Goal: Task Accomplishment & Management: Use online tool/utility

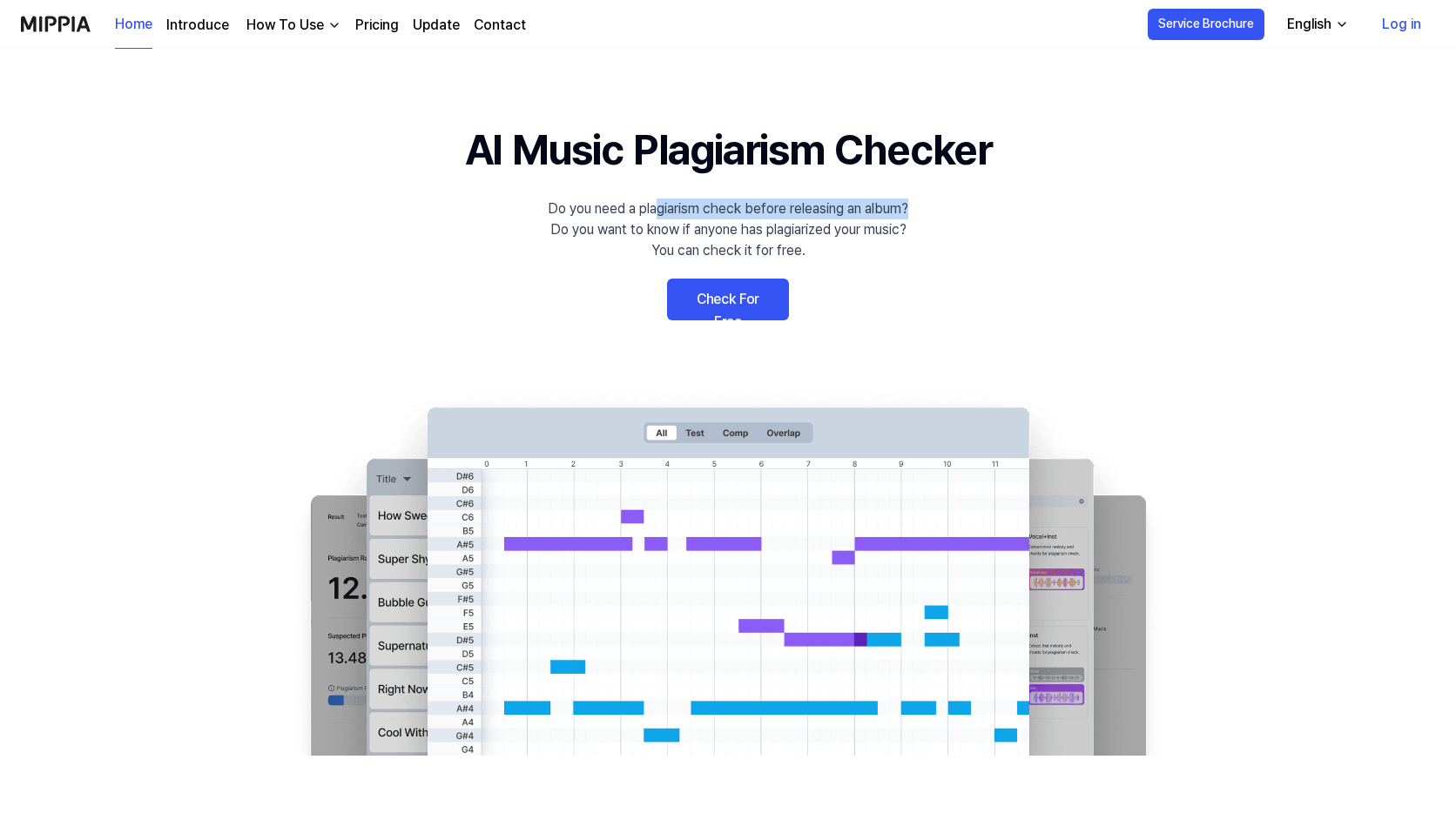
drag, startPoint x: 658, startPoint y: 203, endPoint x: 911, endPoint y: 218, distance: 253.4
click at [908, 218] on div "Do you need a plagiarism check before releasing an album? Do you want to know i…" at bounding box center [728, 230] width 360 height 63
drag, startPoint x: 702, startPoint y: 230, endPoint x: 876, endPoint y: 230, distance: 174.0
click at [876, 230] on div "Do you need a plagiarism check before releasing an album? Do you want to know i…" at bounding box center [728, 230] width 360 height 63
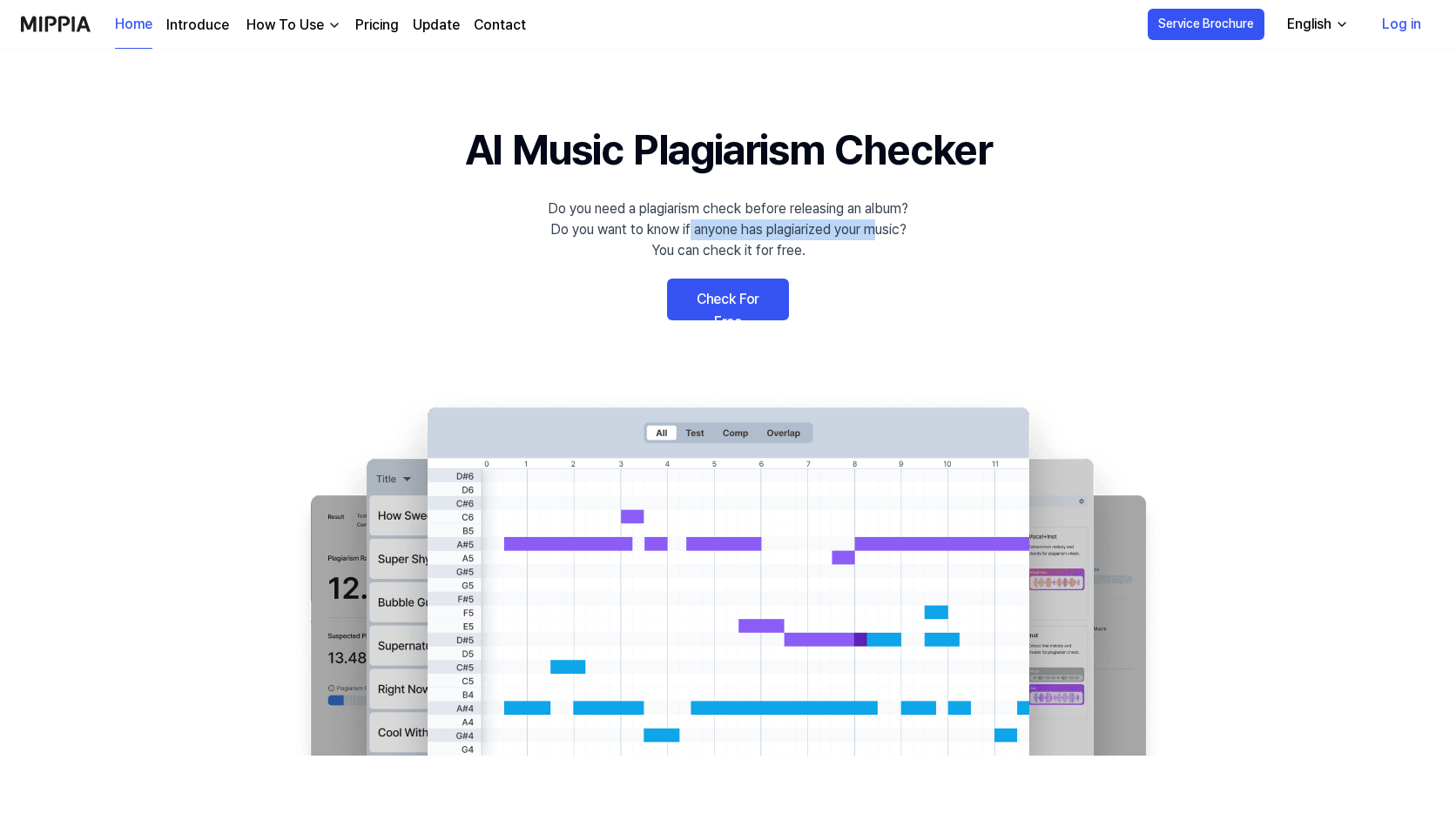
click at [876, 230] on div "Do you need a plagiarism check before releasing an album? Do you want to know i…" at bounding box center [728, 230] width 360 height 63
click at [715, 302] on link "Check For Free" at bounding box center [728, 299] width 122 height 42
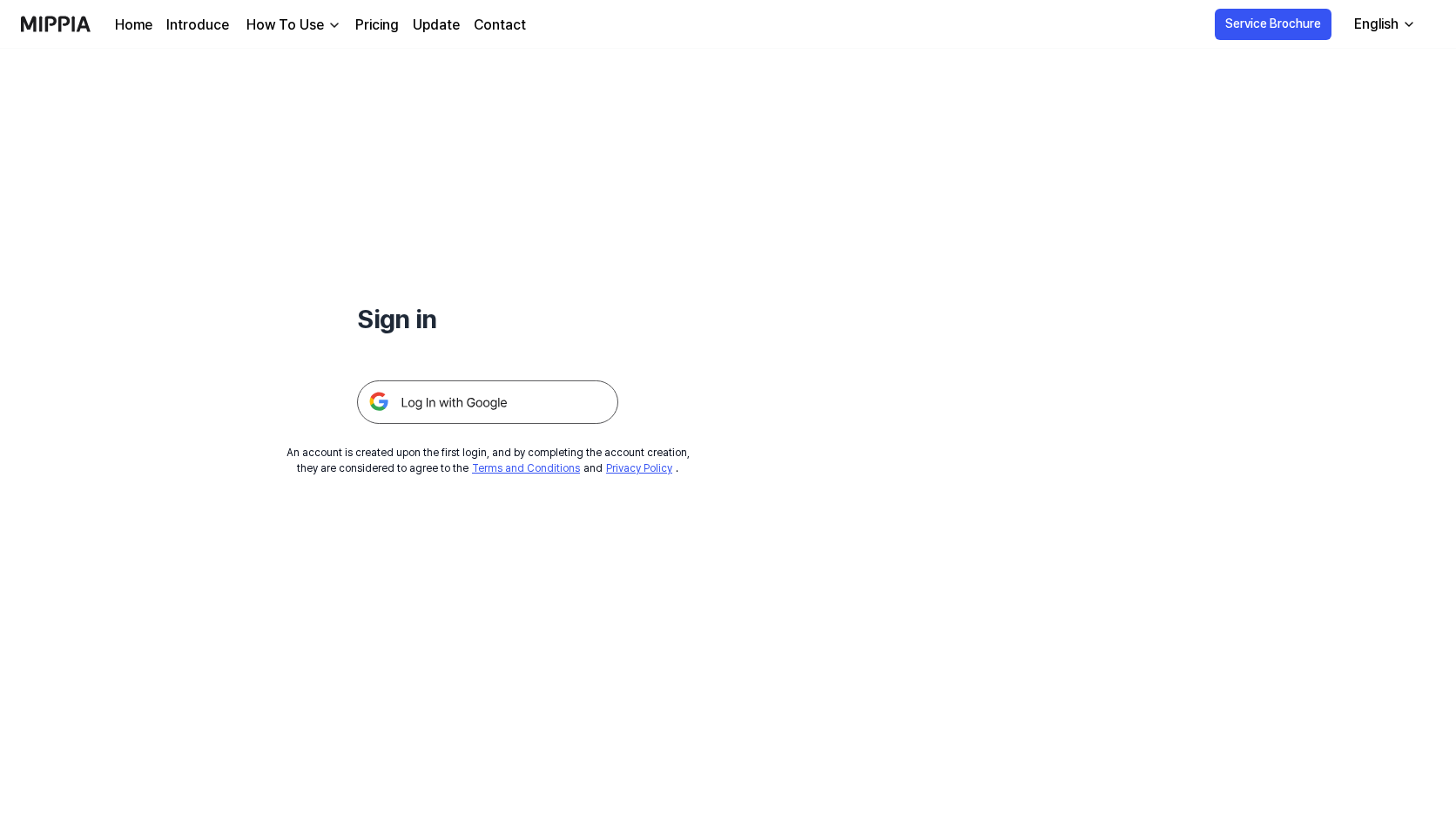
click at [487, 401] on img at bounding box center [487, 402] width 261 height 43
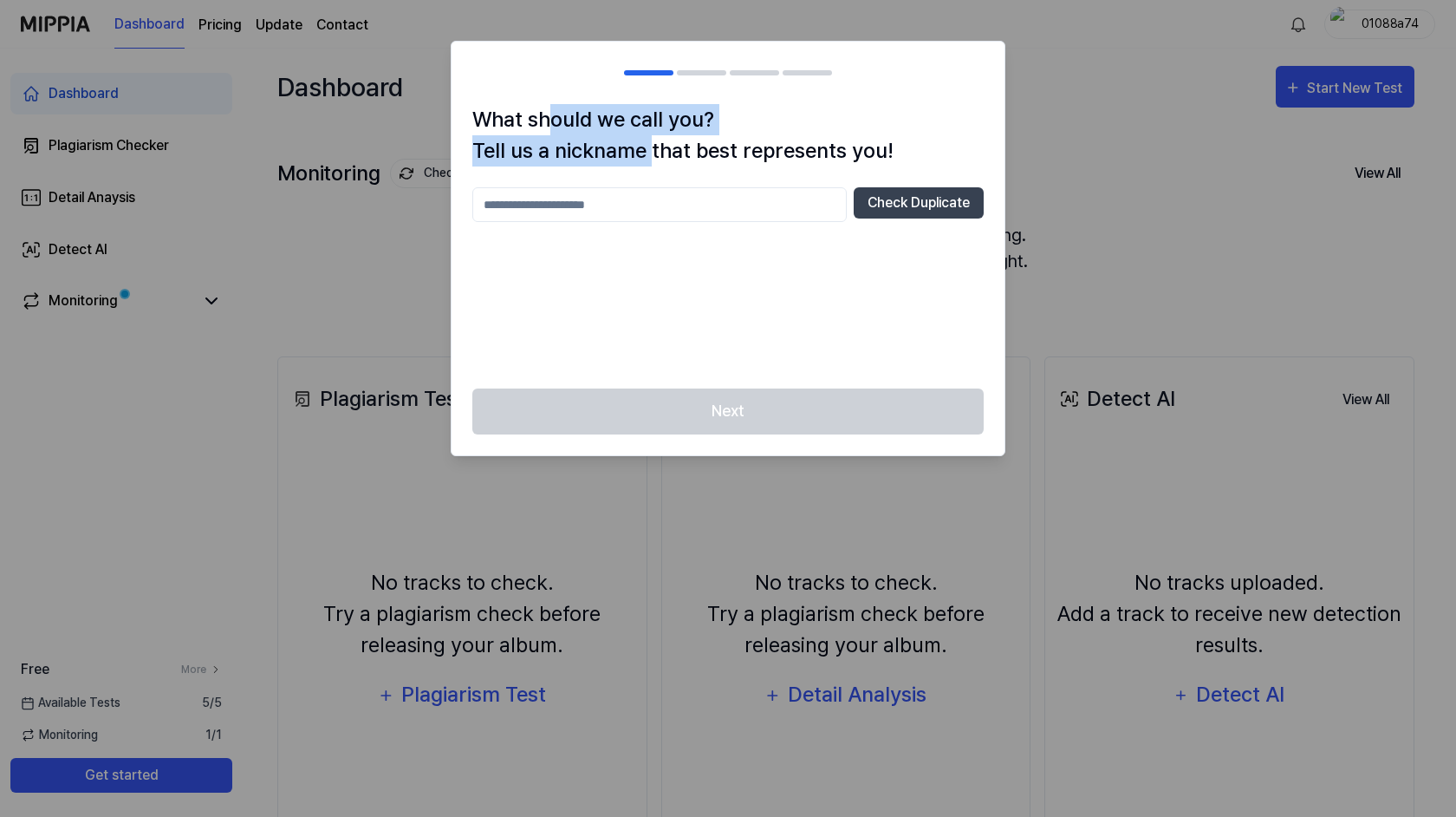
drag, startPoint x: 549, startPoint y: 124, endPoint x: 653, endPoint y: 158, distance: 109.4
click at [653, 158] on h1 "What should we call you? Tell us a nickname that best represents you!" at bounding box center [728, 135] width 512 height 63
click at [747, 212] on input "text" at bounding box center [659, 204] width 375 height 35
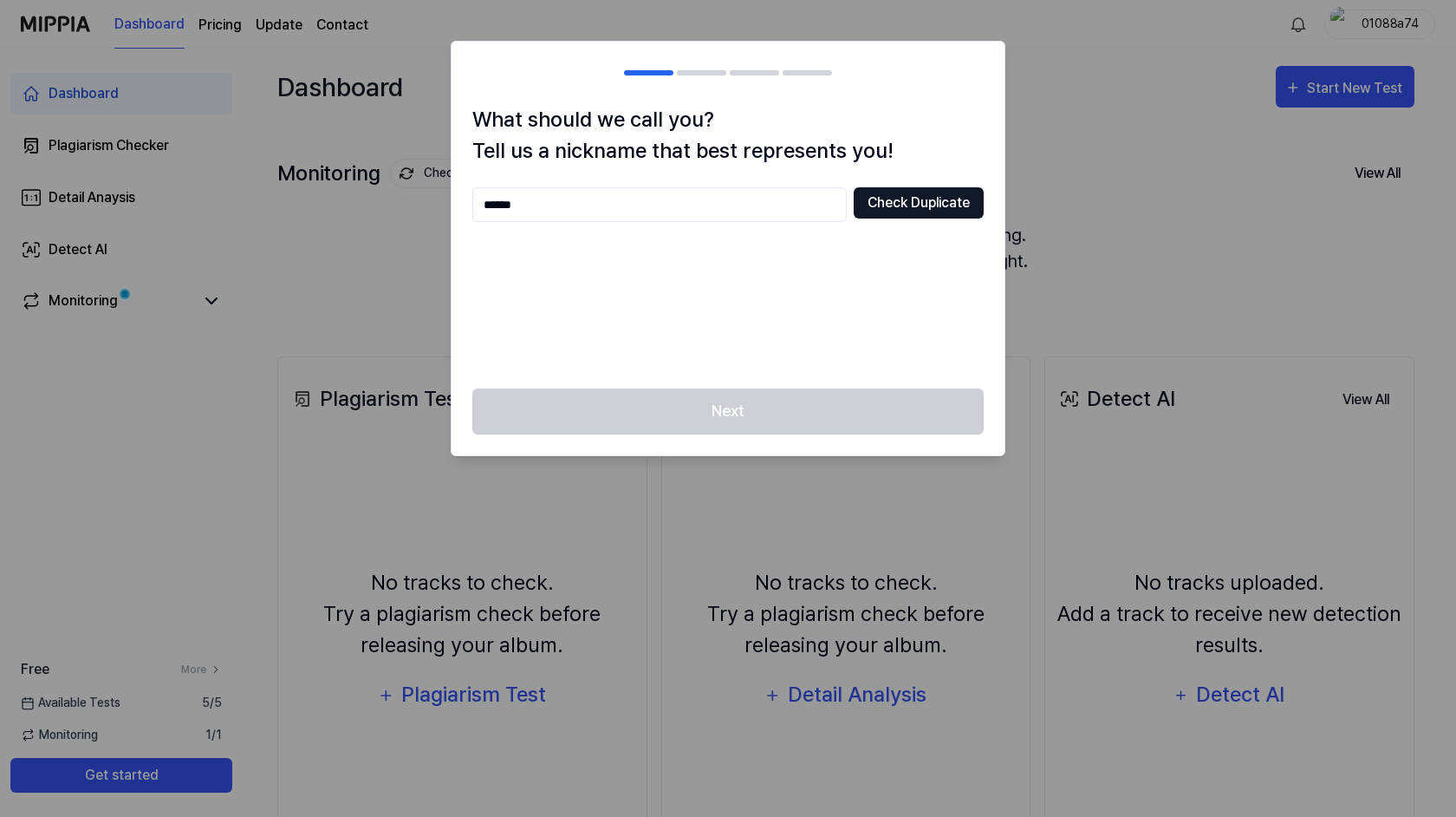
click at [923, 203] on button "Check Duplicate" at bounding box center [918, 202] width 130 height 31
click at [773, 208] on input "******" at bounding box center [659, 204] width 375 height 35
type input "**********"
click at [911, 209] on button "Check Duplicate" at bounding box center [918, 202] width 130 height 31
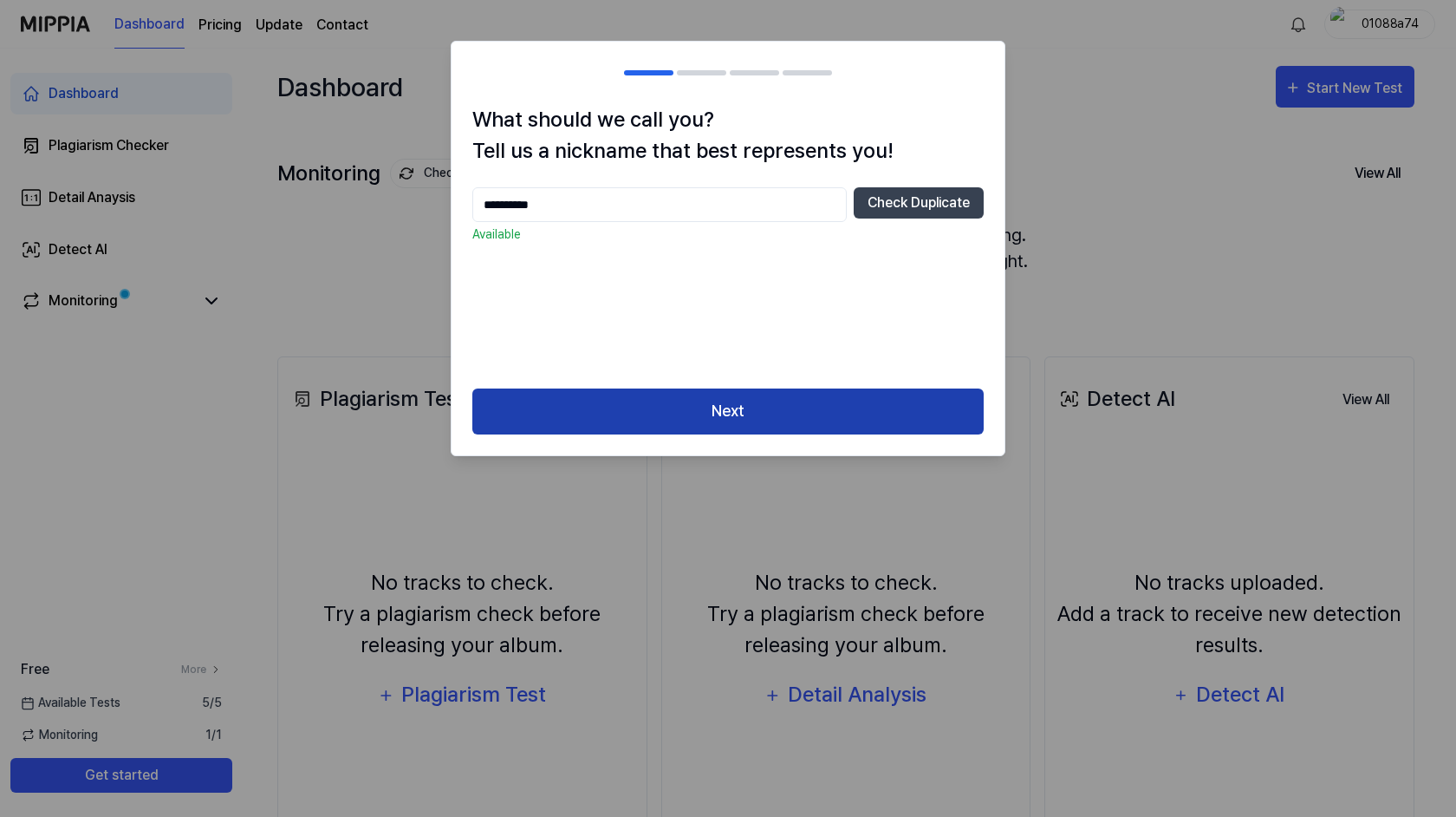
click at [826, 404] on button "Next" at bounding box center [728, 411] width 512 height 46
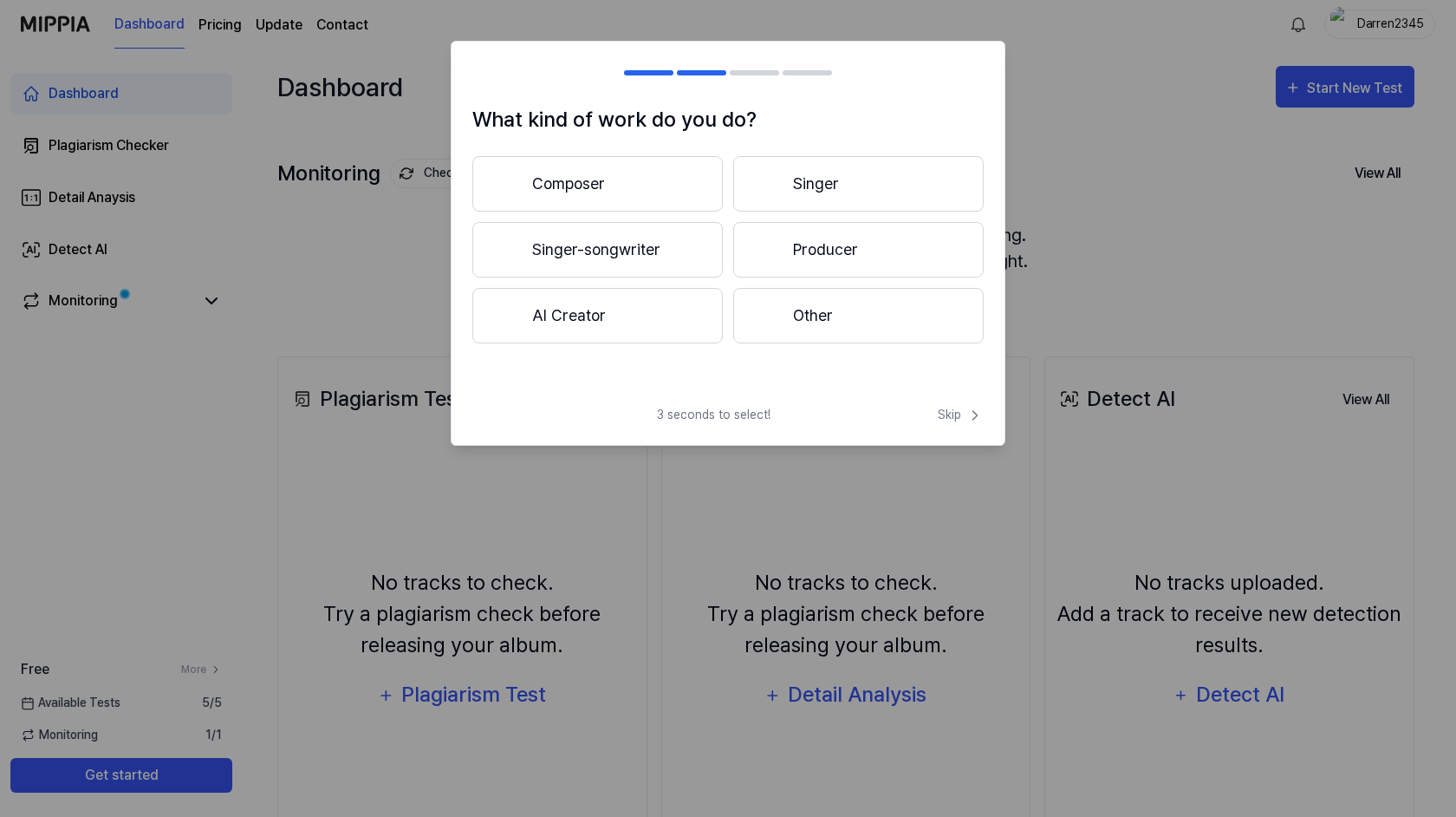
click at [571, 191] on button "Composer" at bounding box center [597, 183] width 250 height 55
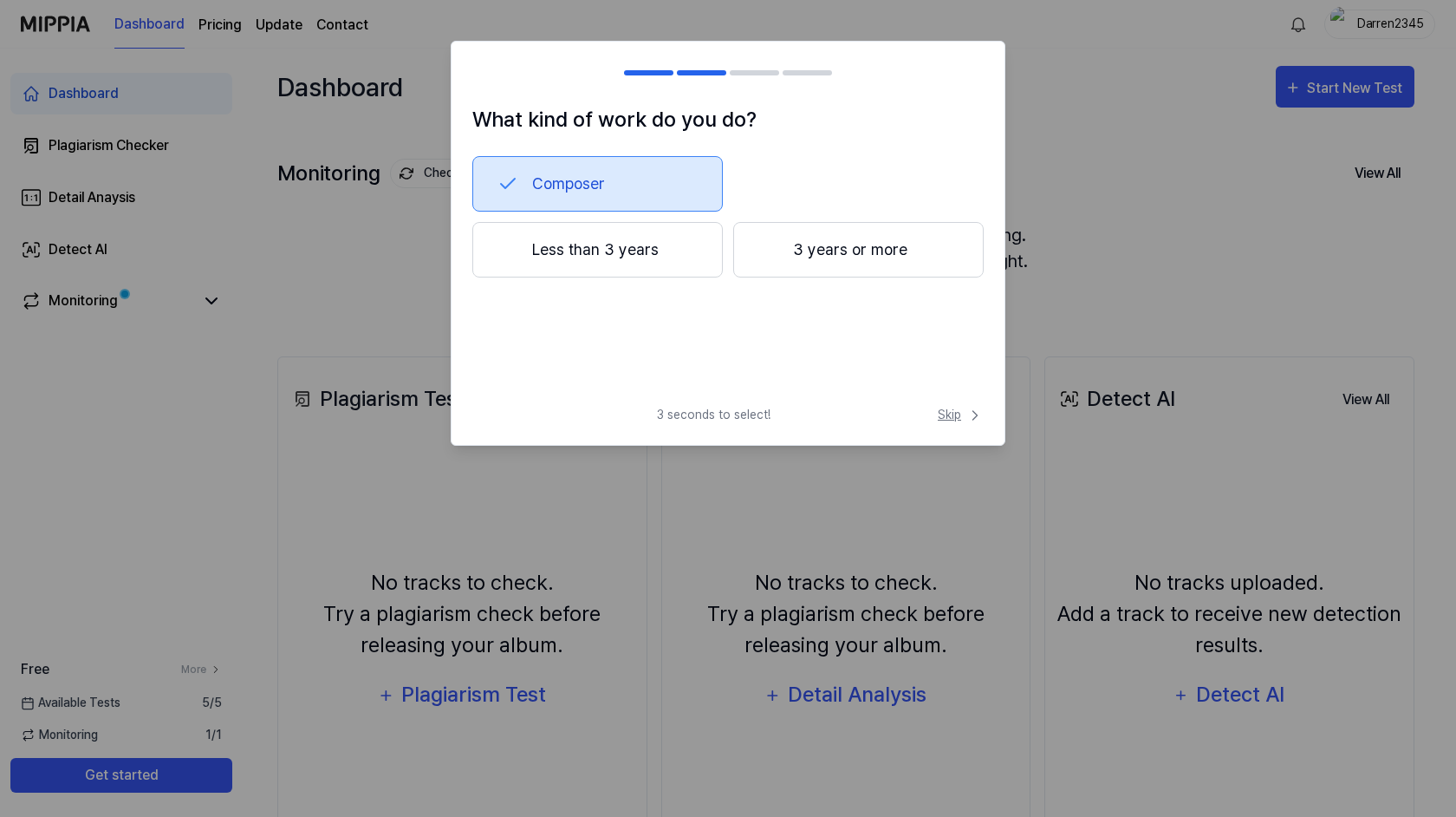
click at [965, 411] on span "Skip" at bounding box center [961, 415] width 46 height 18
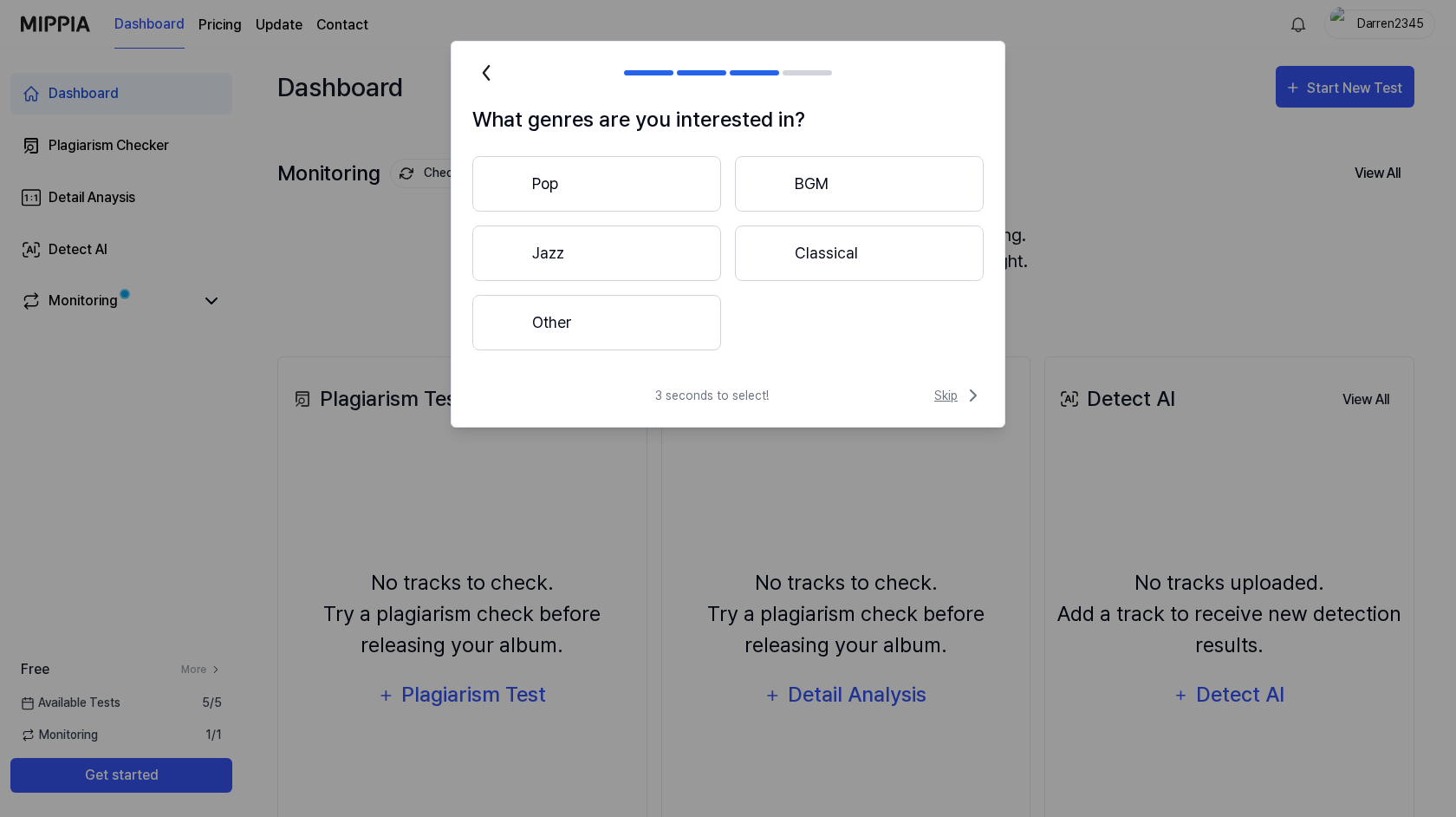
click at [944, 396] on span "Skip" at bounding box center [959, 395] width 49 height 21
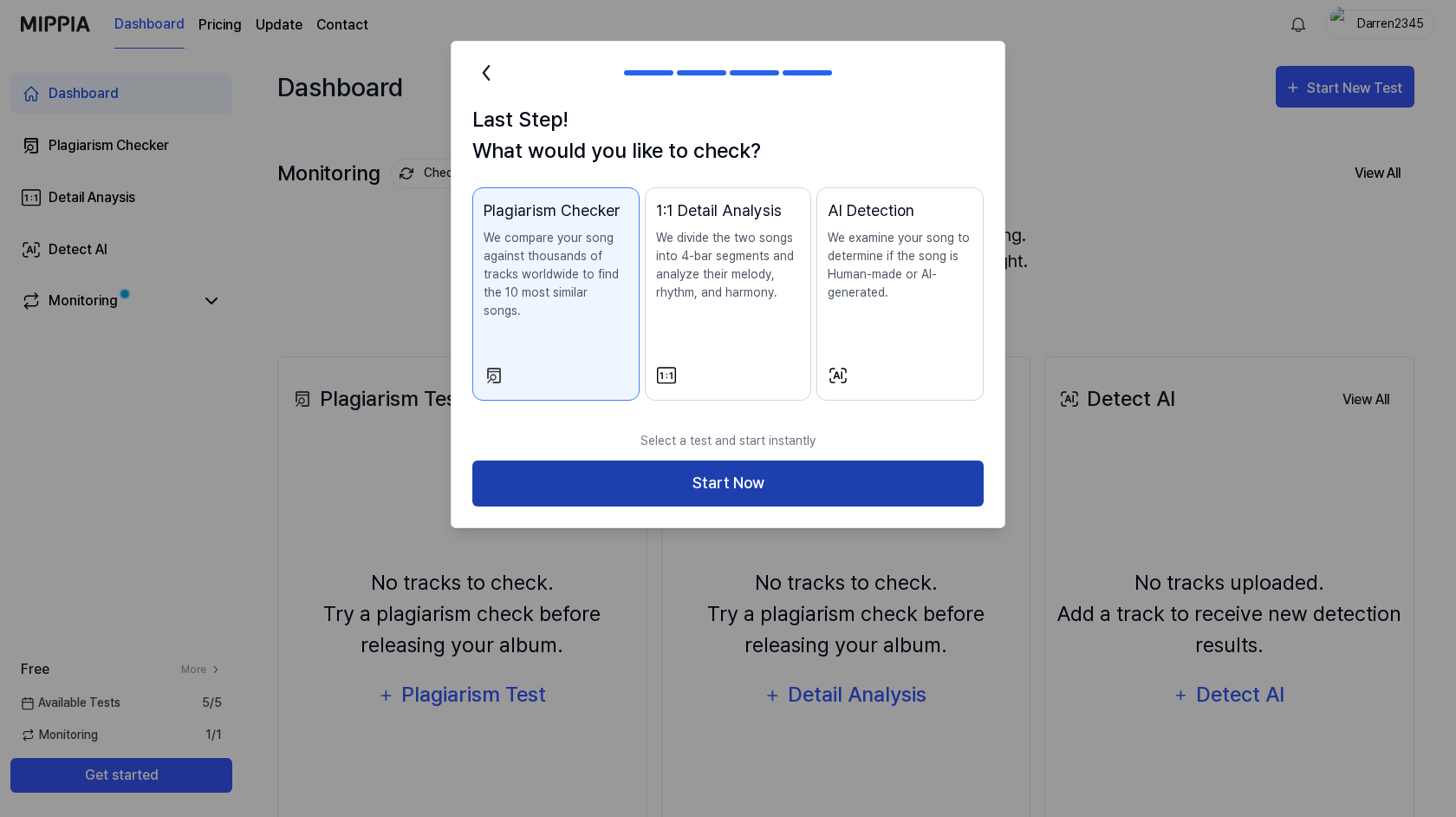
click at [741, 464] on button "Start Now" at bounding box center [728, 483] width 512 height 46
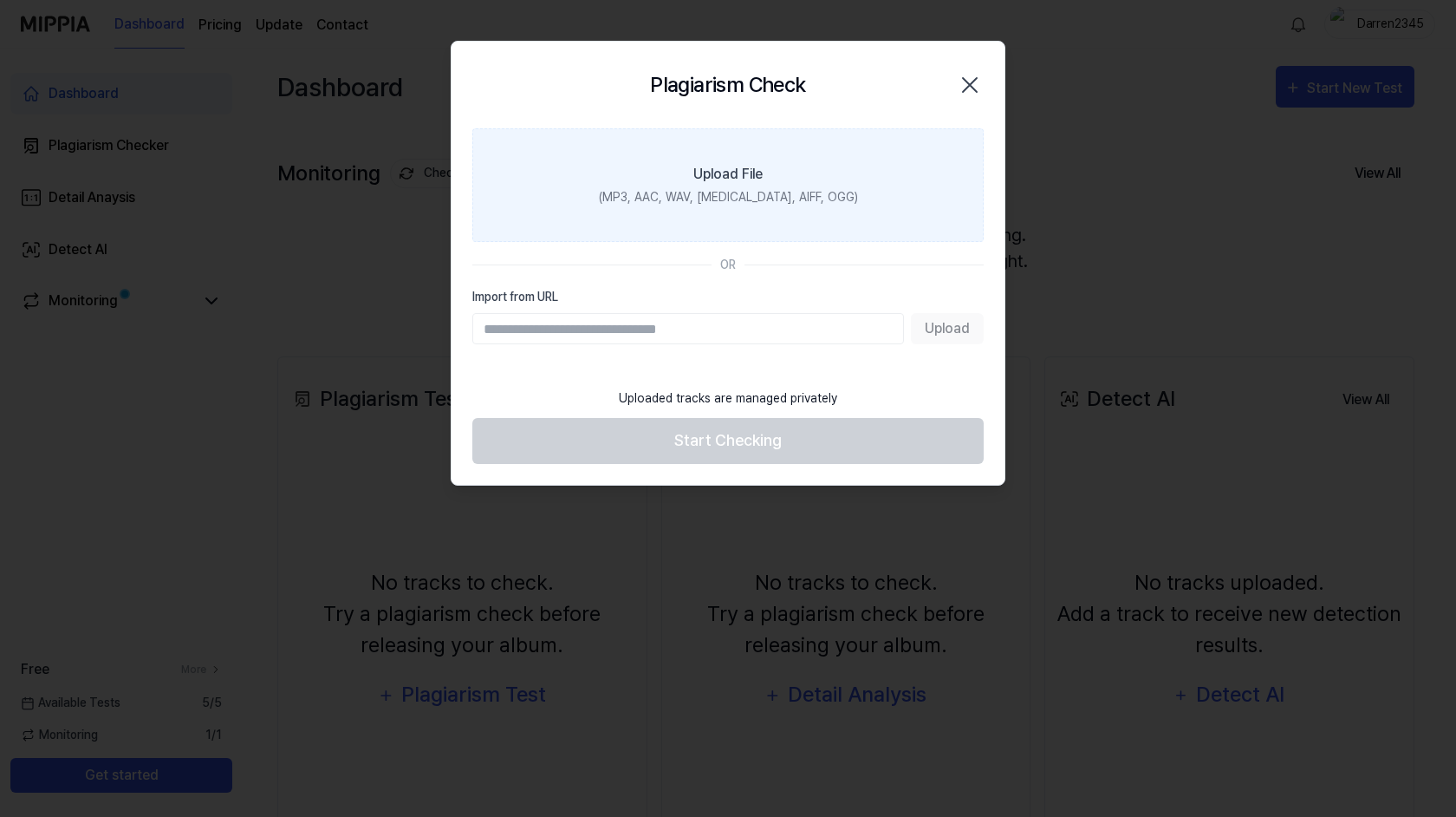
click at [742, 223] on label "Upload File (MP3, AAC, WAV, FLAC, AIFF, OGG)" at bounding box center [728, 184] width 512 height 114
click at [0, 0] on input "Upload File (MP3, AAC, WAV, FLAC, AIFF, OGG)" at bounding box center [0, 0] width 0 height 0
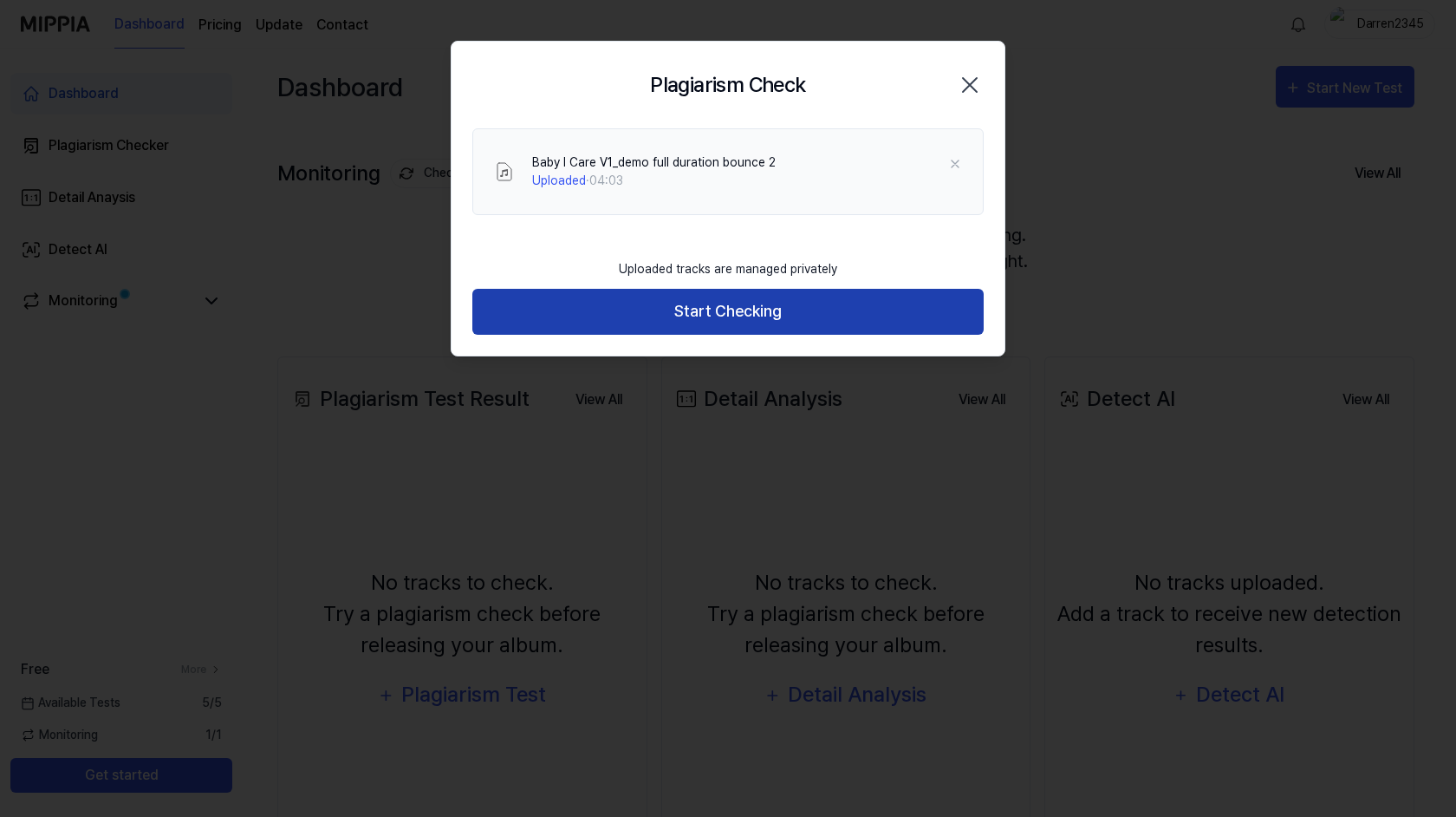
click at [859, 321] on button "Start Checking" at bounding box center [728, 311] width 512 height 46
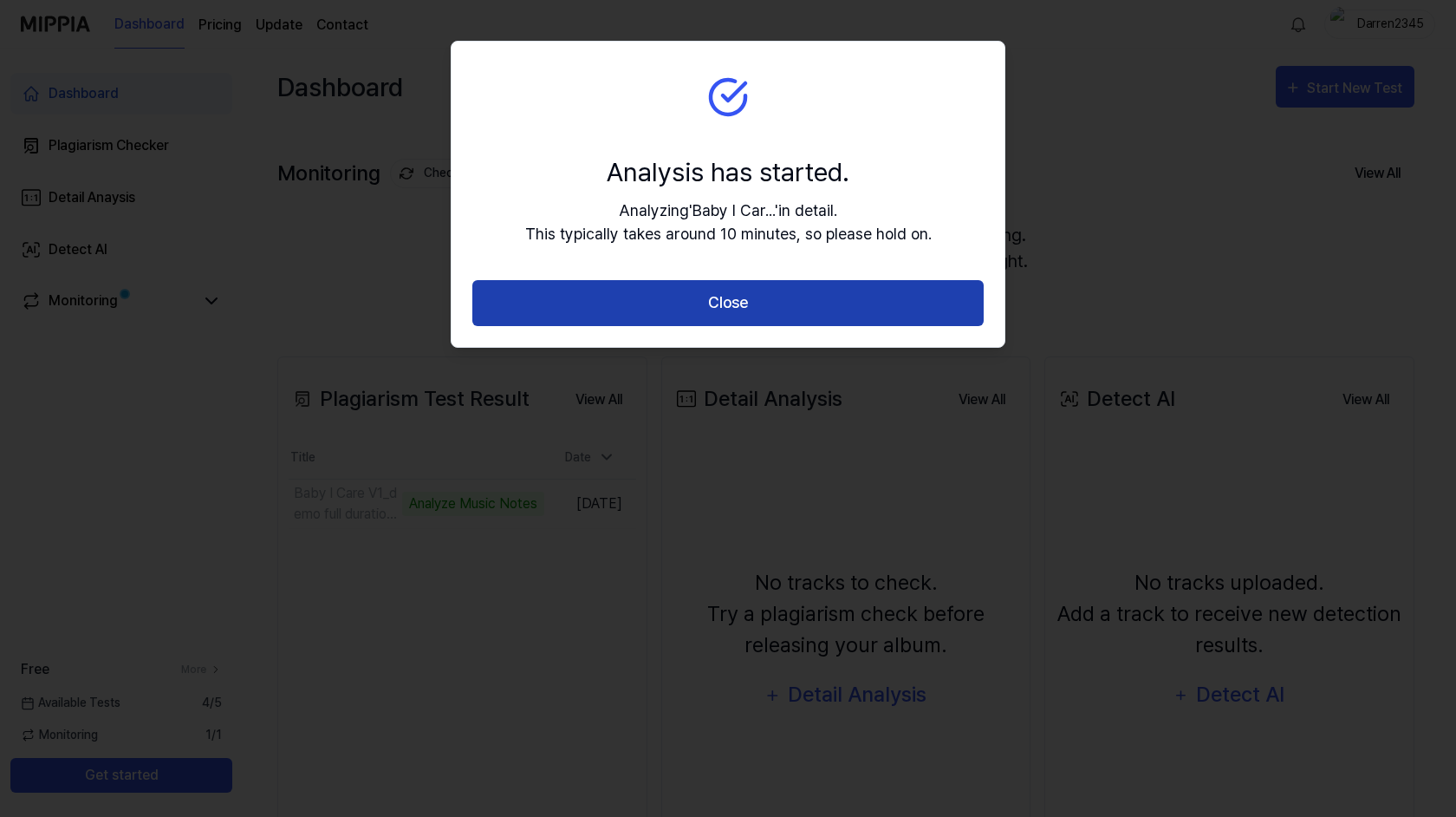
click at [835, 299] on button "Close" at bounding box center [728, 302] width 512 height 46
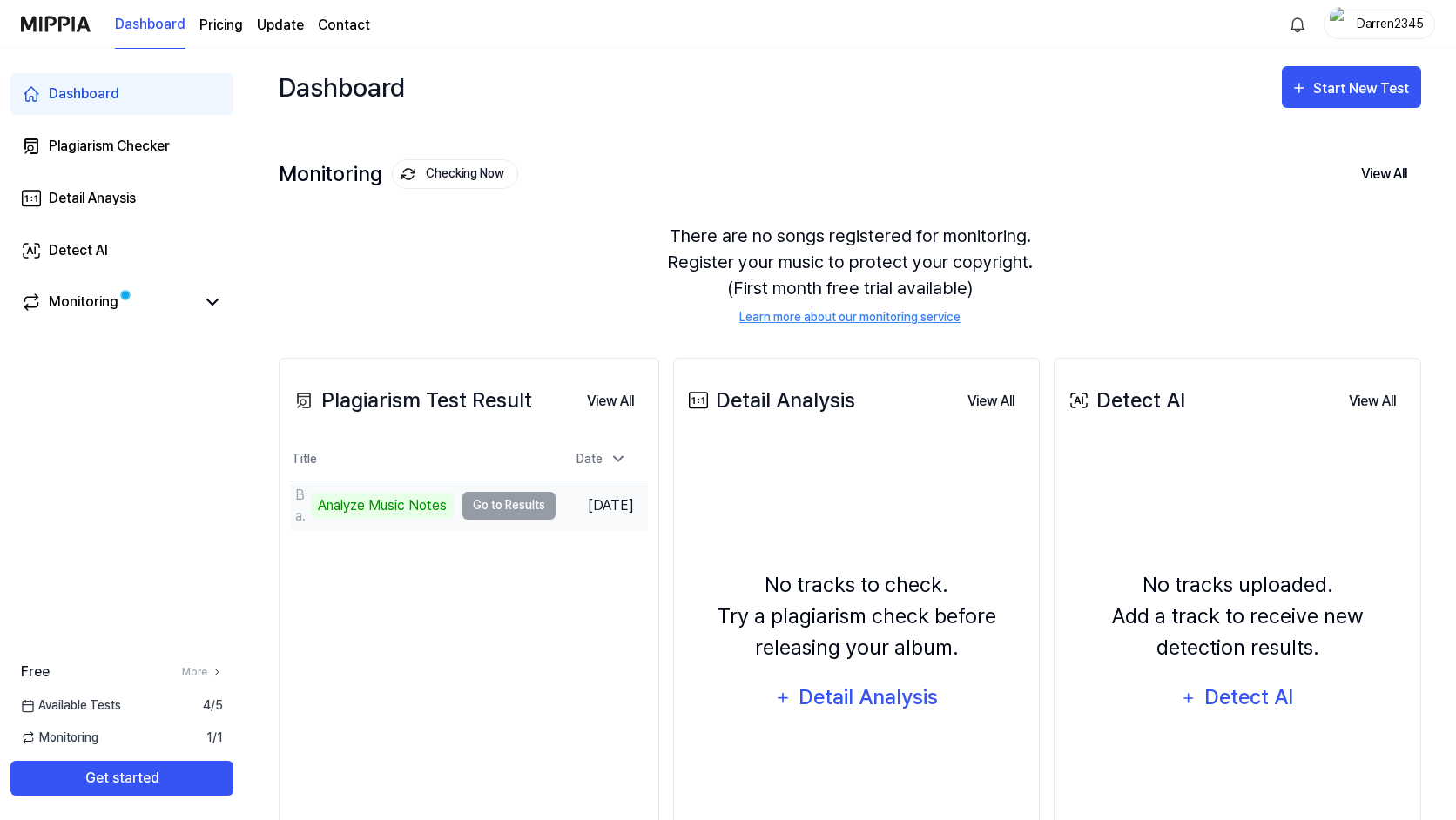
click at [509, 507] on td "Baby I Care V1_demo full duration bounce 2 Analyze Music Notes Go to Results" at bounding box center [423, 506] width 266 height 48
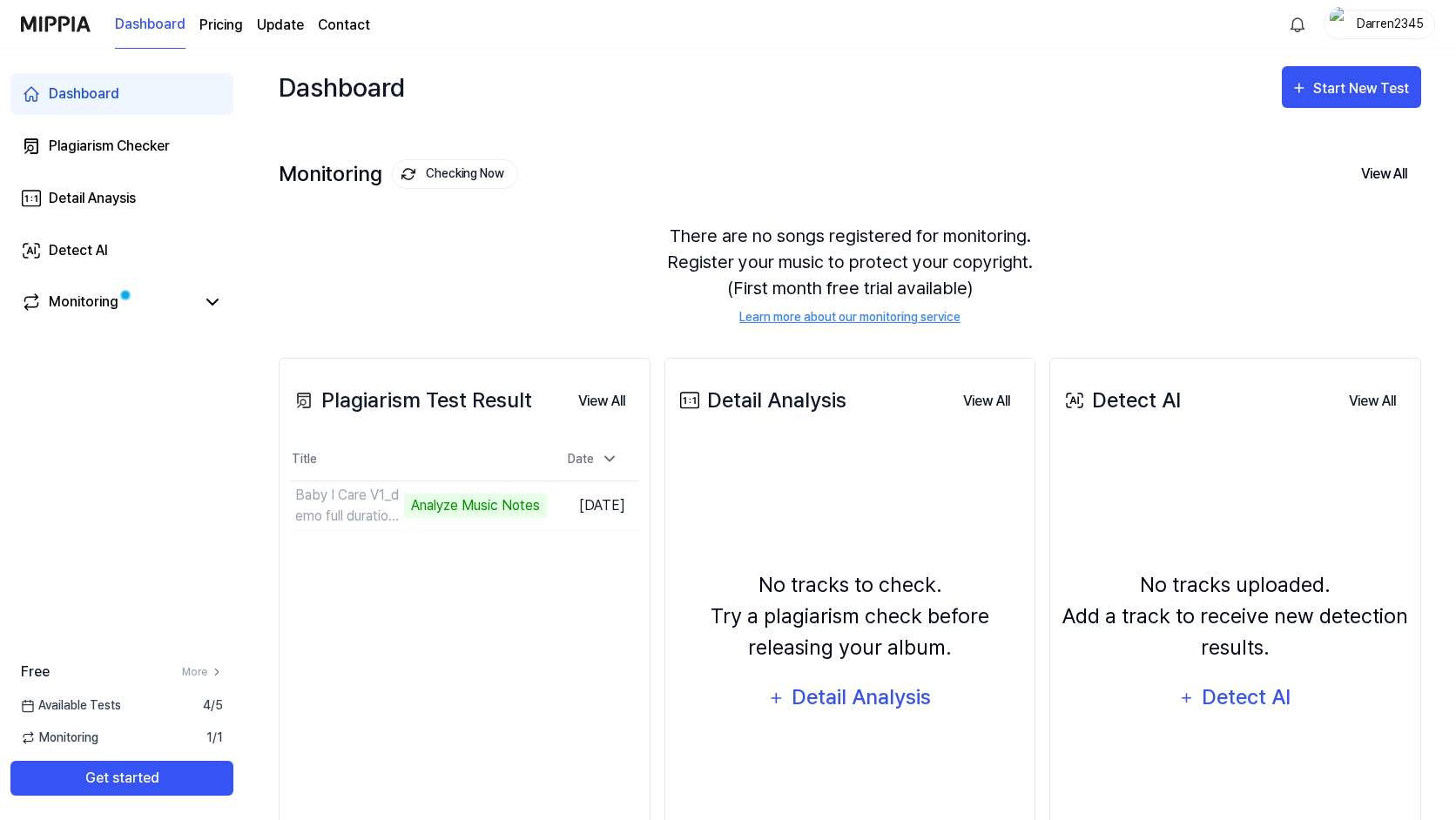
click at [513, 578] on div "Plagiarism Test Result View All Plagiarism Test Result Title Date Baby I Care V…" at bounding box center [464, 631] width 372 height 548
click at [507, 500] on button "Go to Results" at bounding box center [500, 506] width 93 height 28
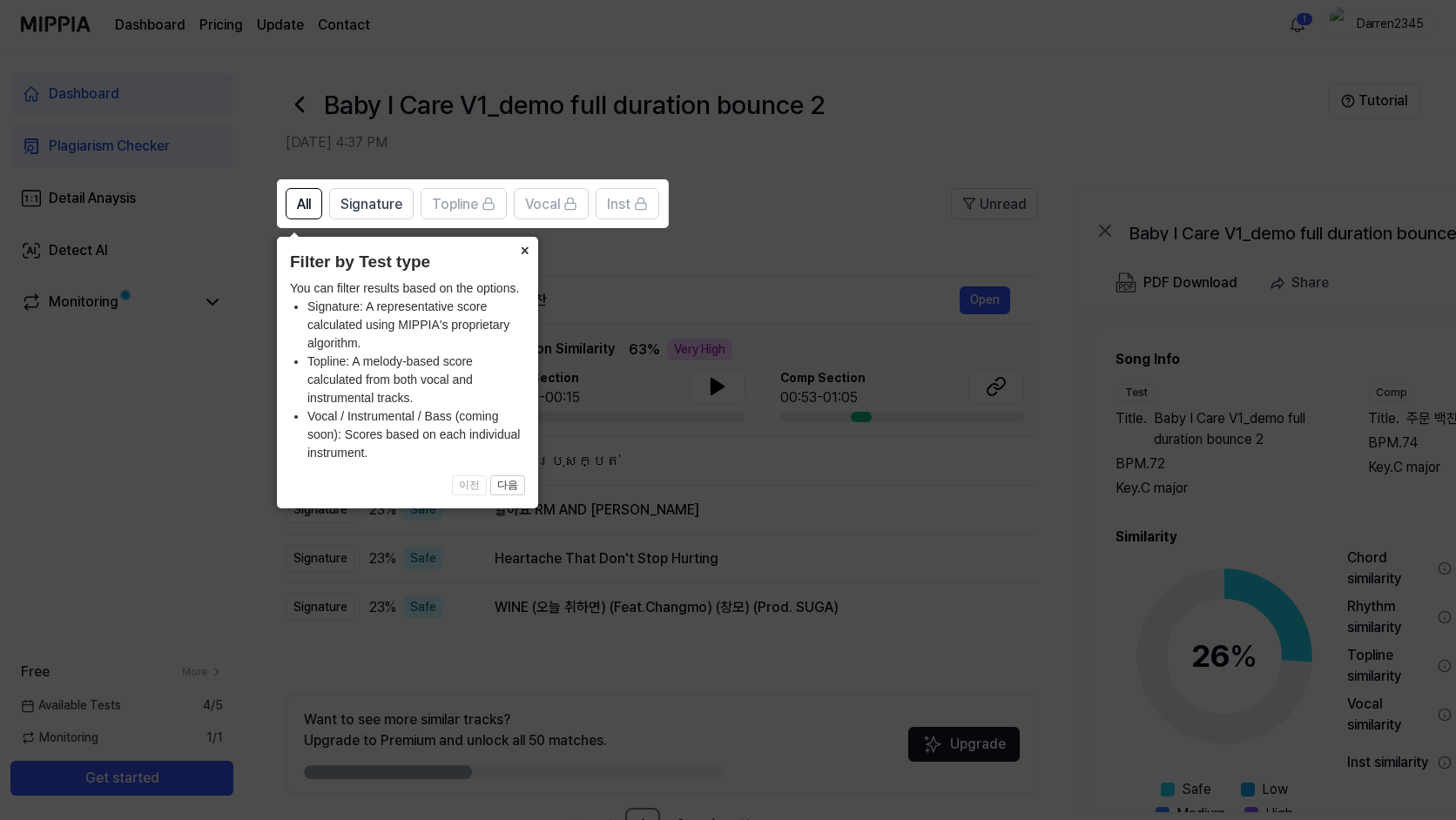
click at [519, 249] on button "×" at bounding box center [524, 249] width 28 height 24
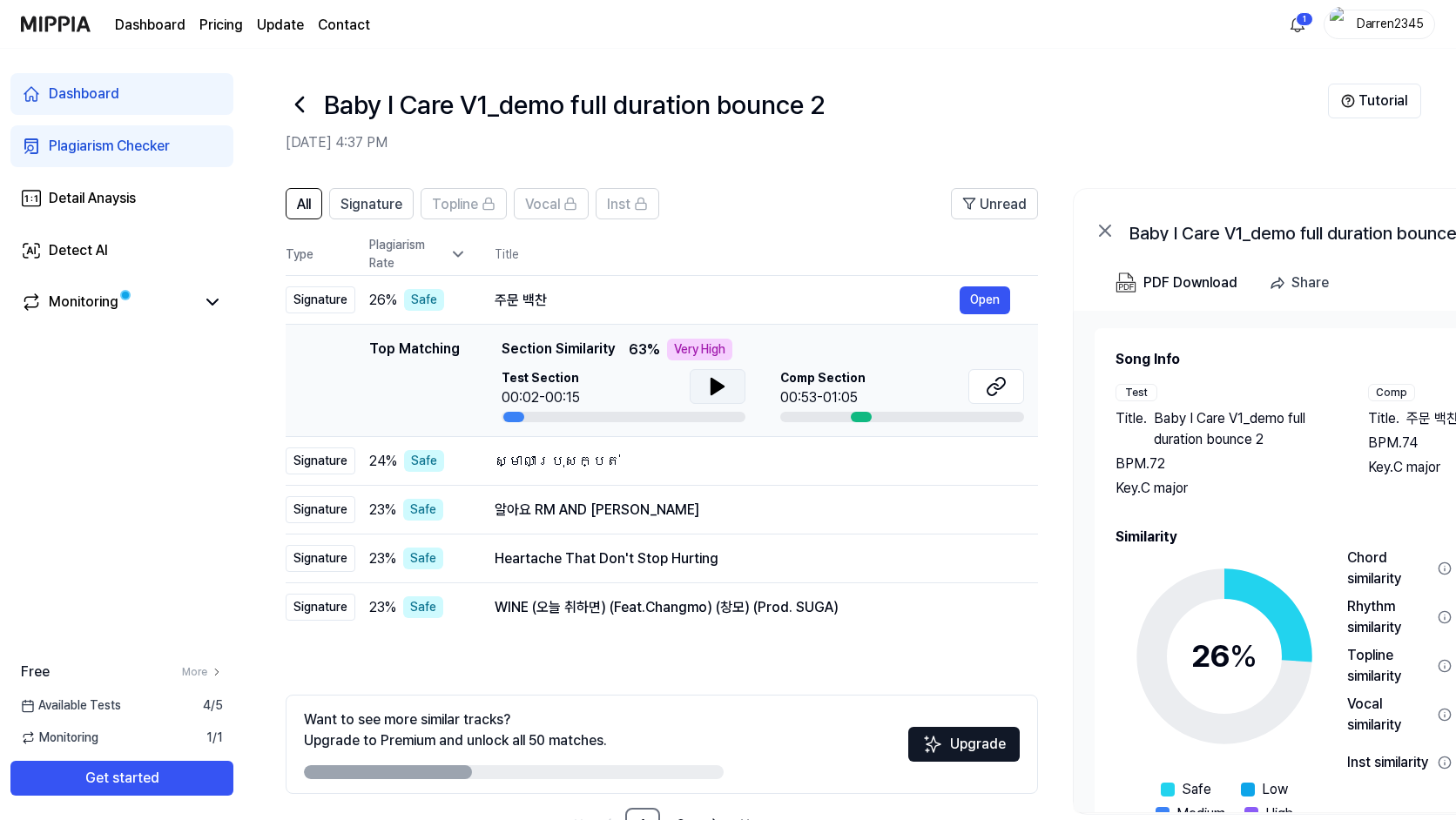
click at [722, 384] on icon at bounding box center [717, 386] width 21 height 21
click at [722, 384] on icon at bounding box center [721, 387] width 4 height 14
click at [712, 393] on icon at bounding box center [718, 386] width 13 height 15
click at [984, 460] on button "Open" at bounding box center [984, 461] width 50 height 28
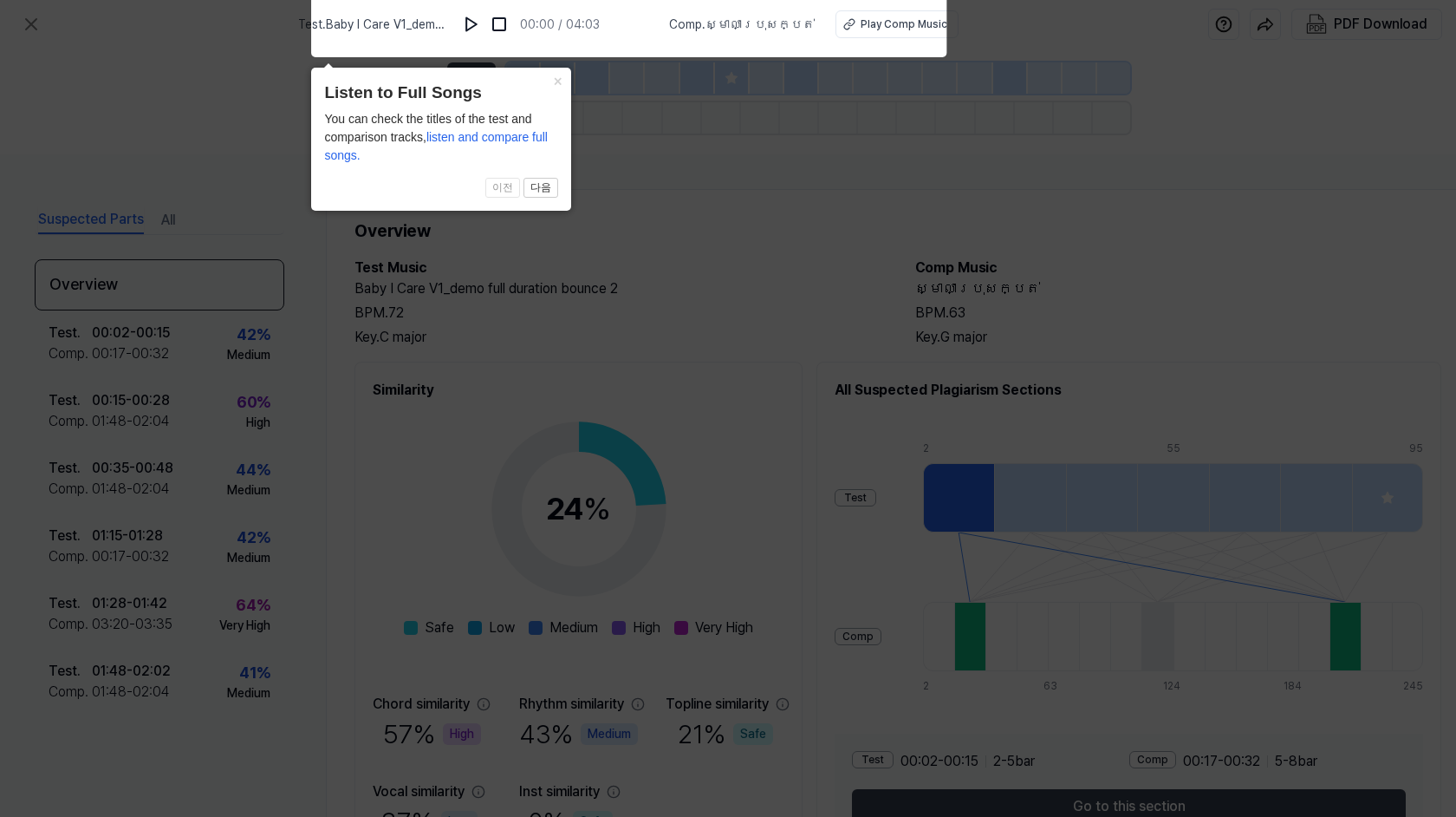
click at [527, 136] on span "listen and compare full songs." at bounding box center [436, 146] width 224 height 32
click at [542, 184] on button "다음" at bounding box center [540, 188] width 35 height 21
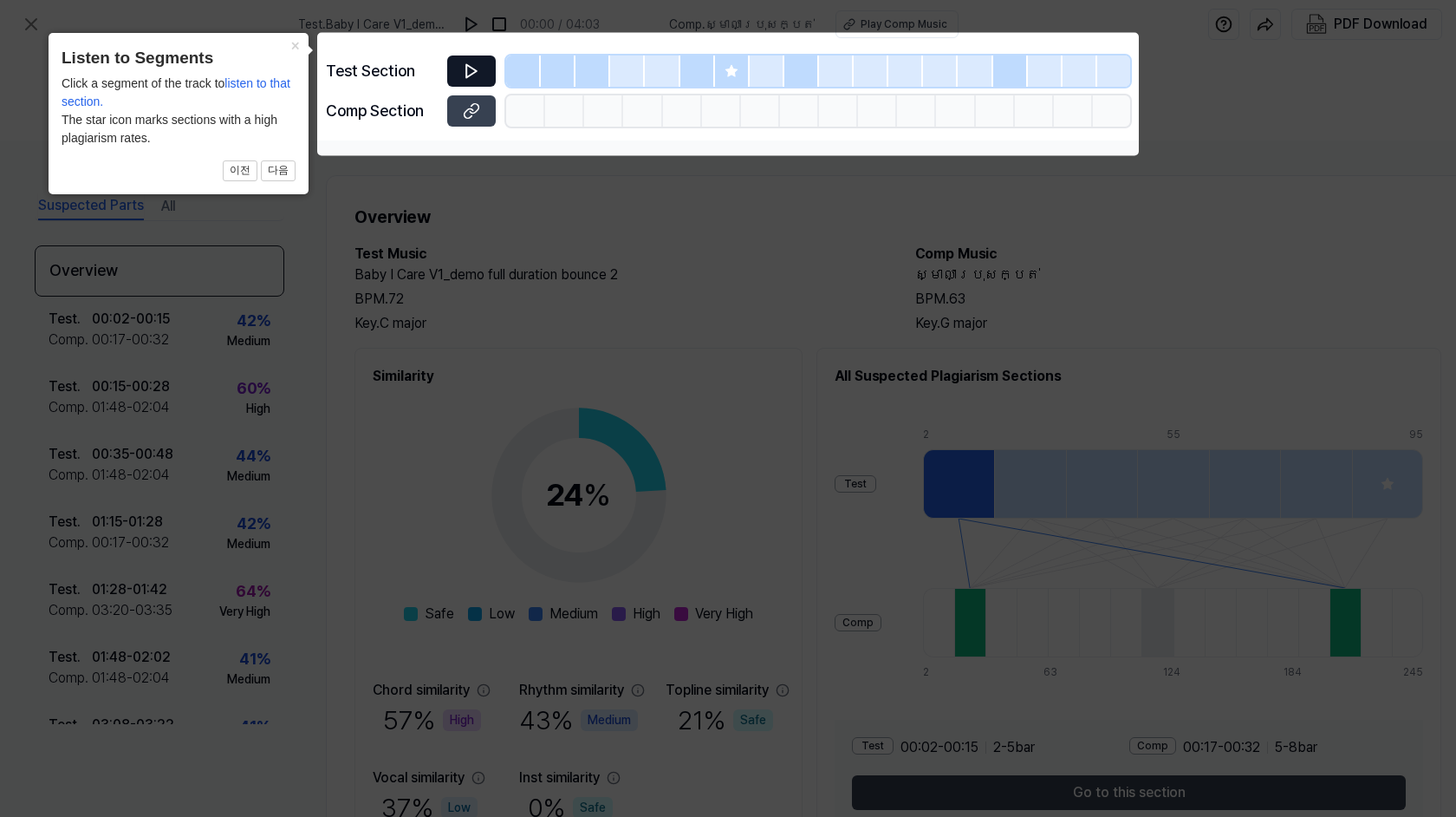
click at [472, 72] on icon at bounding box center [471, 71] width 17 height 17
click at [298, 43] on button "×" at bounding box center [294, 45] width 28 height 24
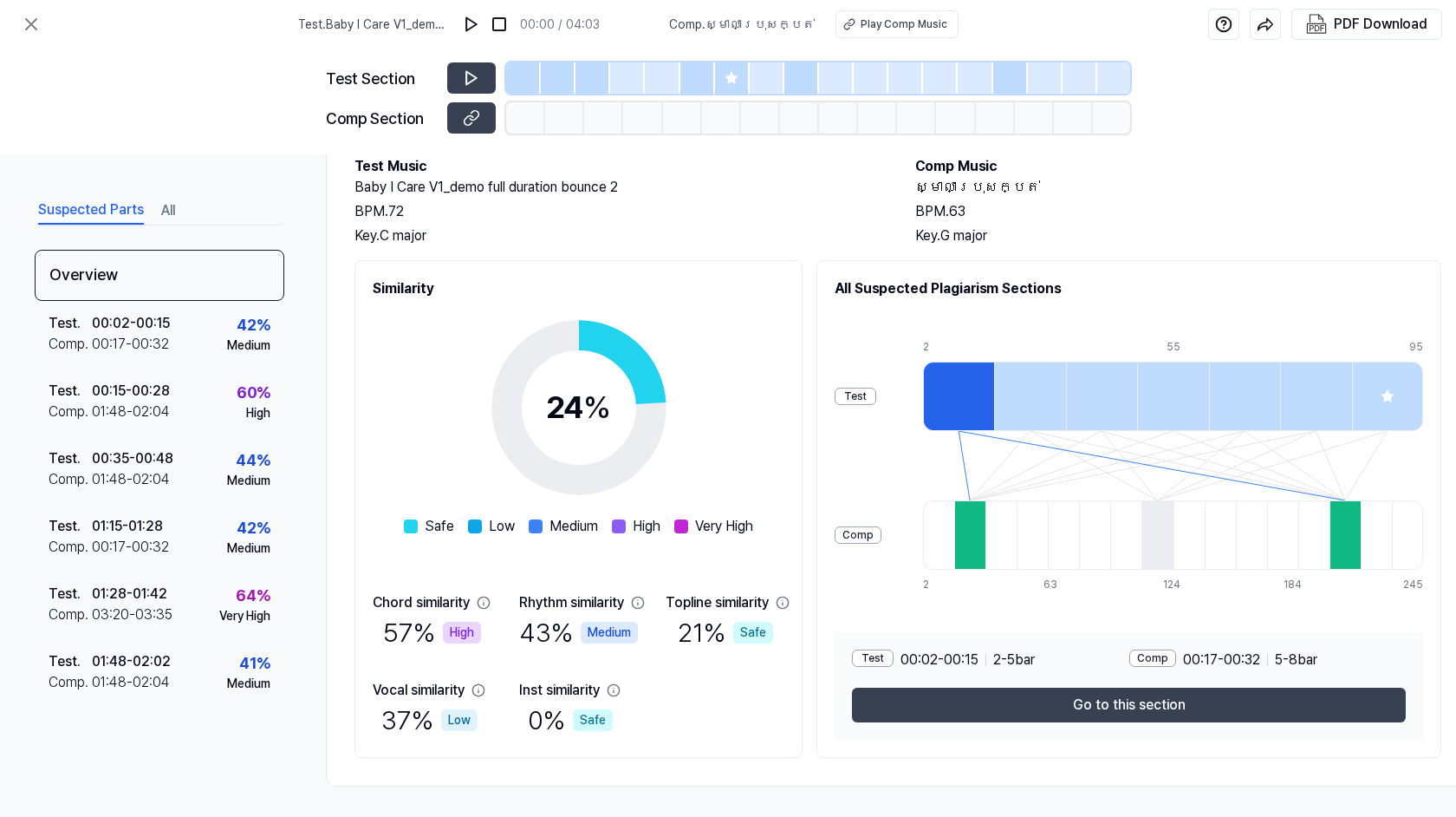
scroll to position [113, 0]
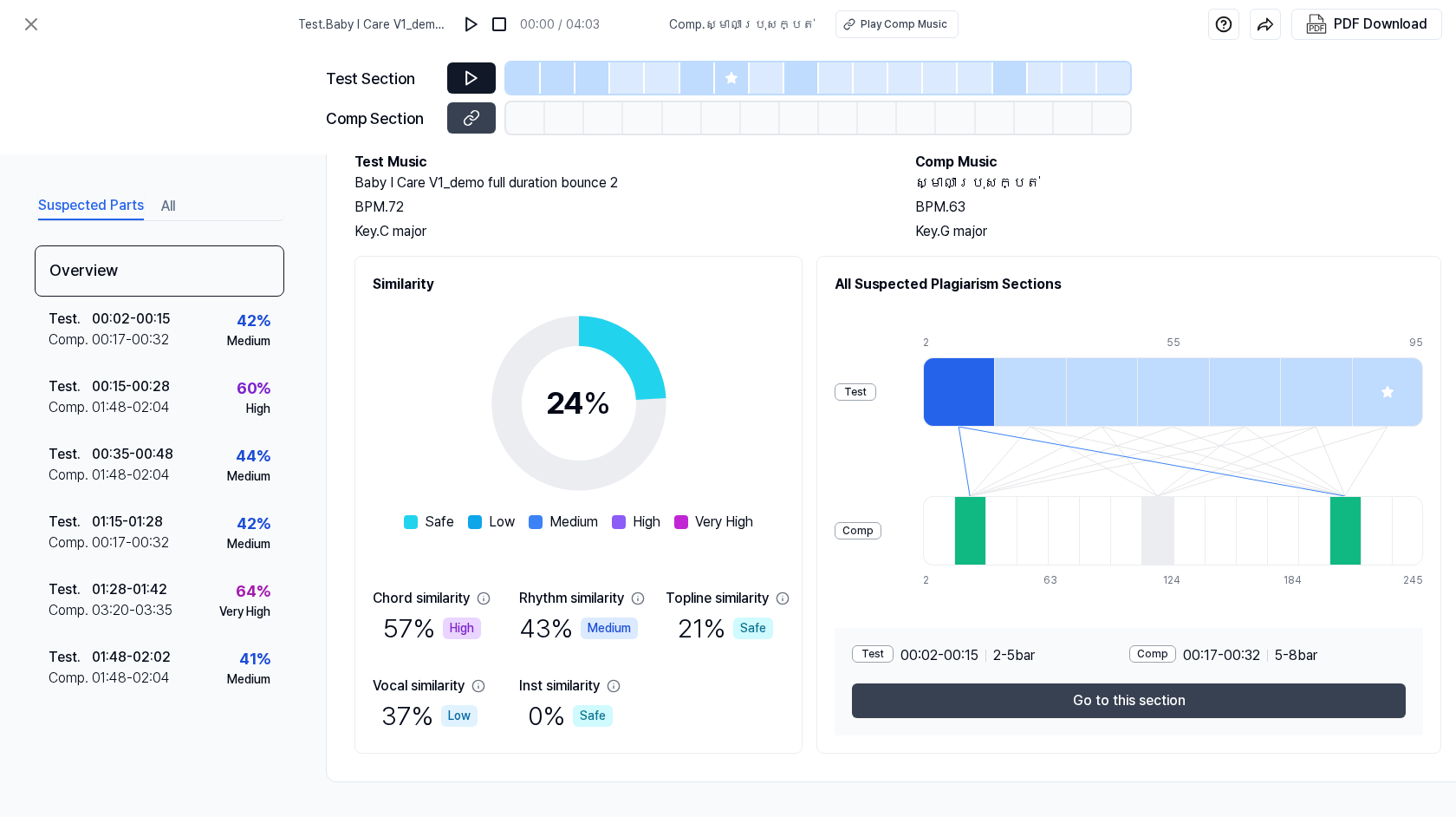
click at [461, 72] on button at bounding box center [471, 78] width 48 height 31
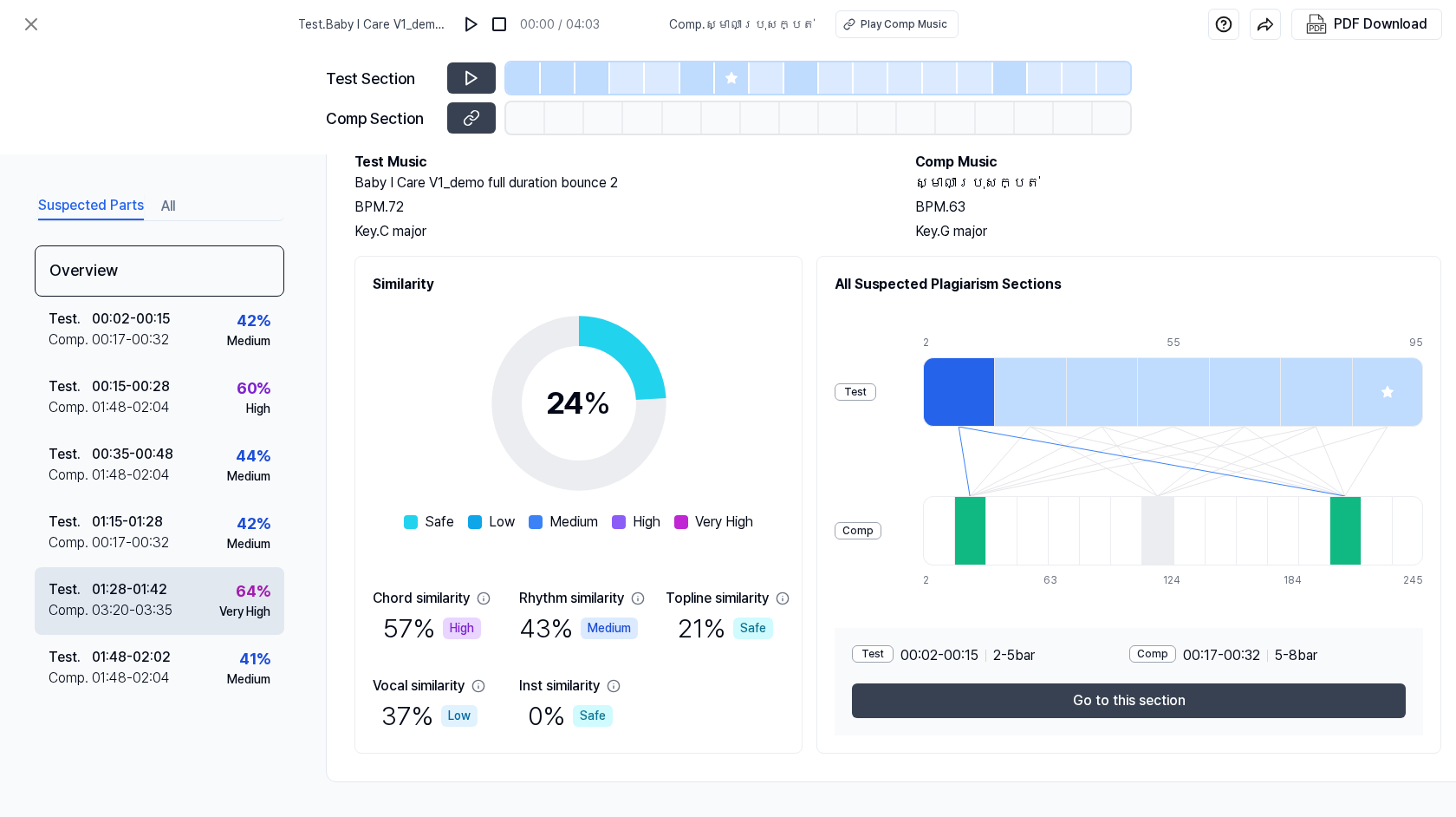
click at [185, 587] on div "Test . 01:28 - 01:42 Comp . 03:20 - 03:35 64 % Very High" at bounding box center [159, 601] width 250 height 68
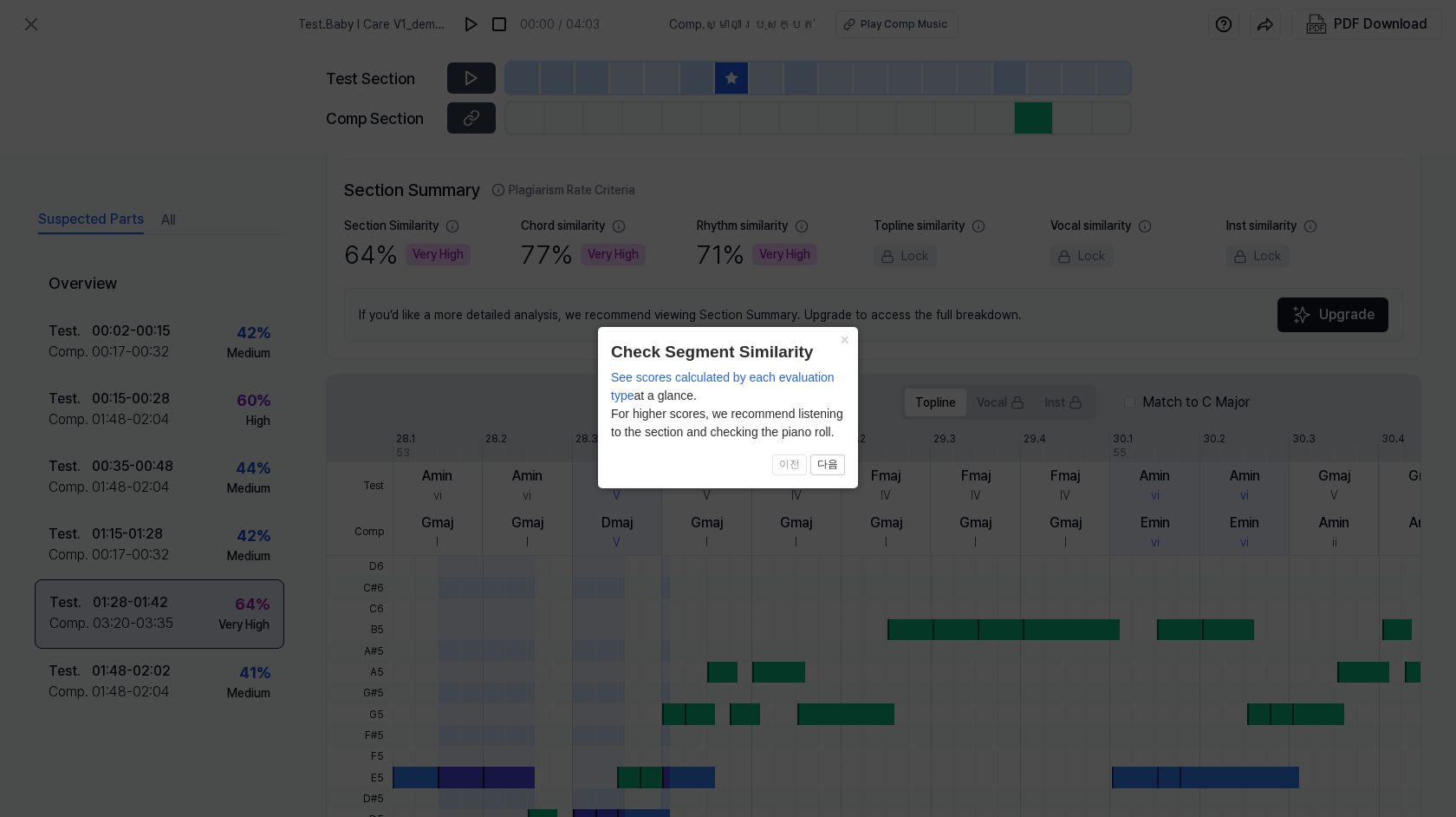
scroll to position [373, 0]
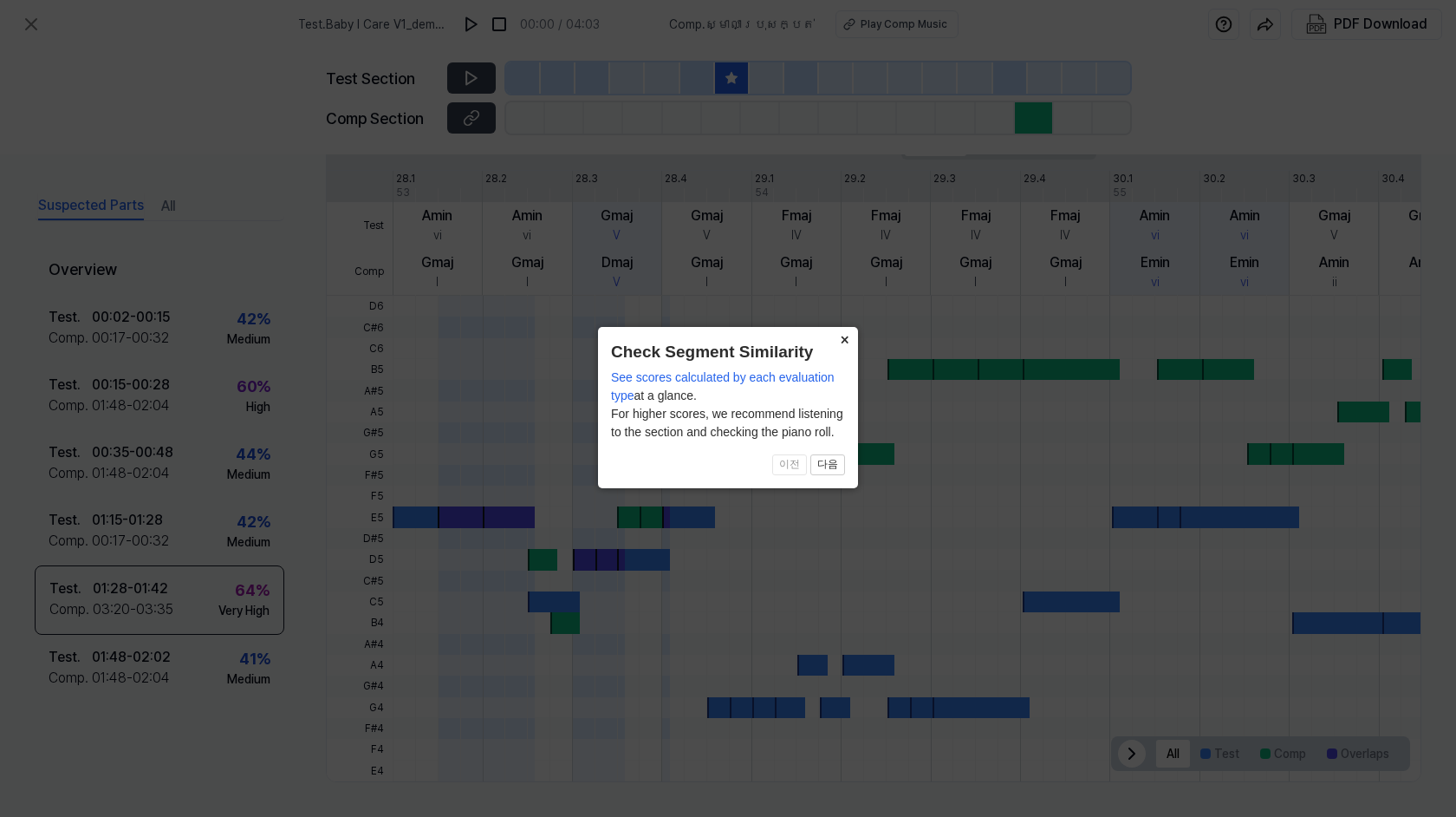
click at [845, 340] on button "×" at bounding box center [844, 338] width 28 height 24
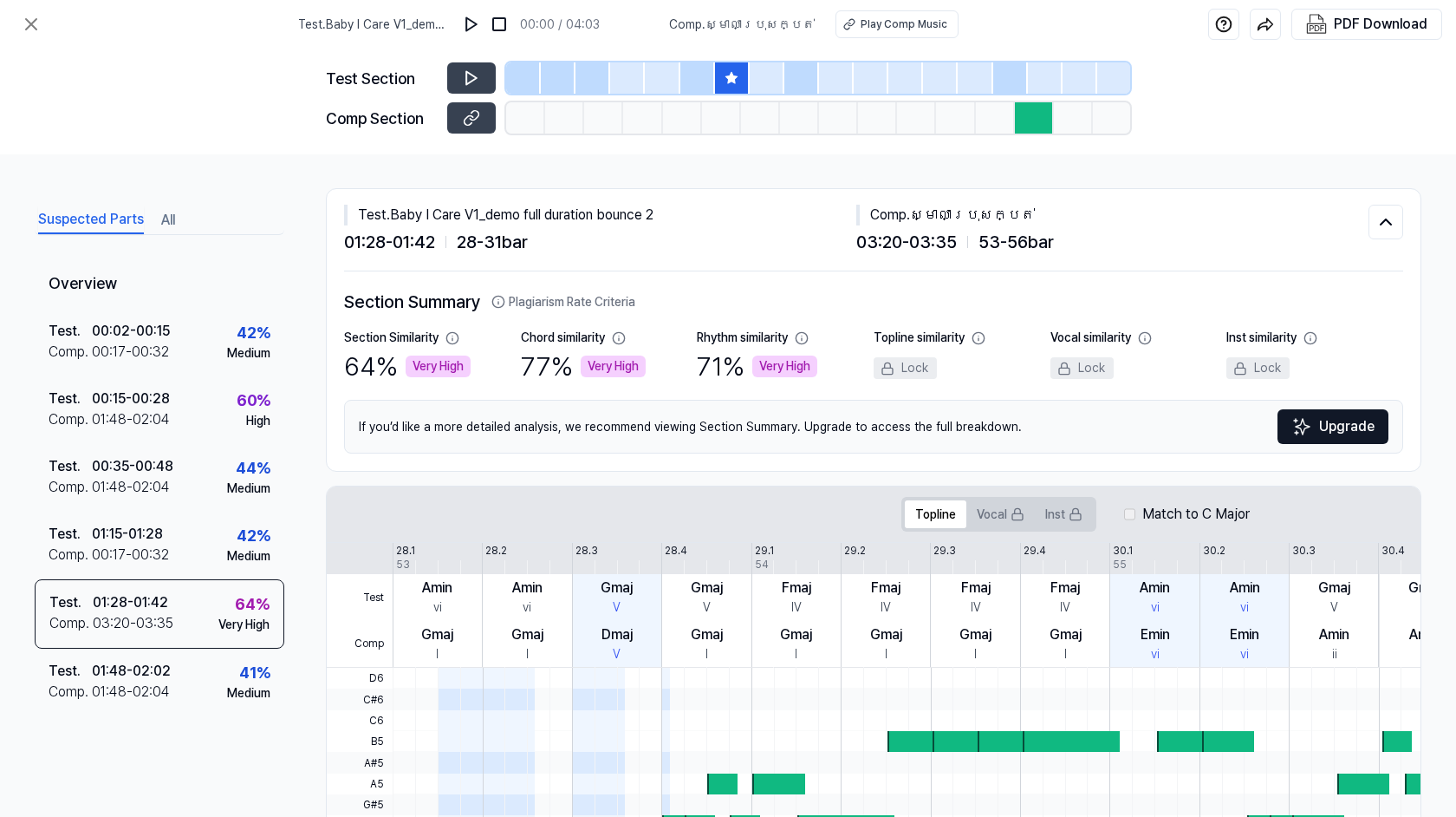
scroll to position [0, 0]
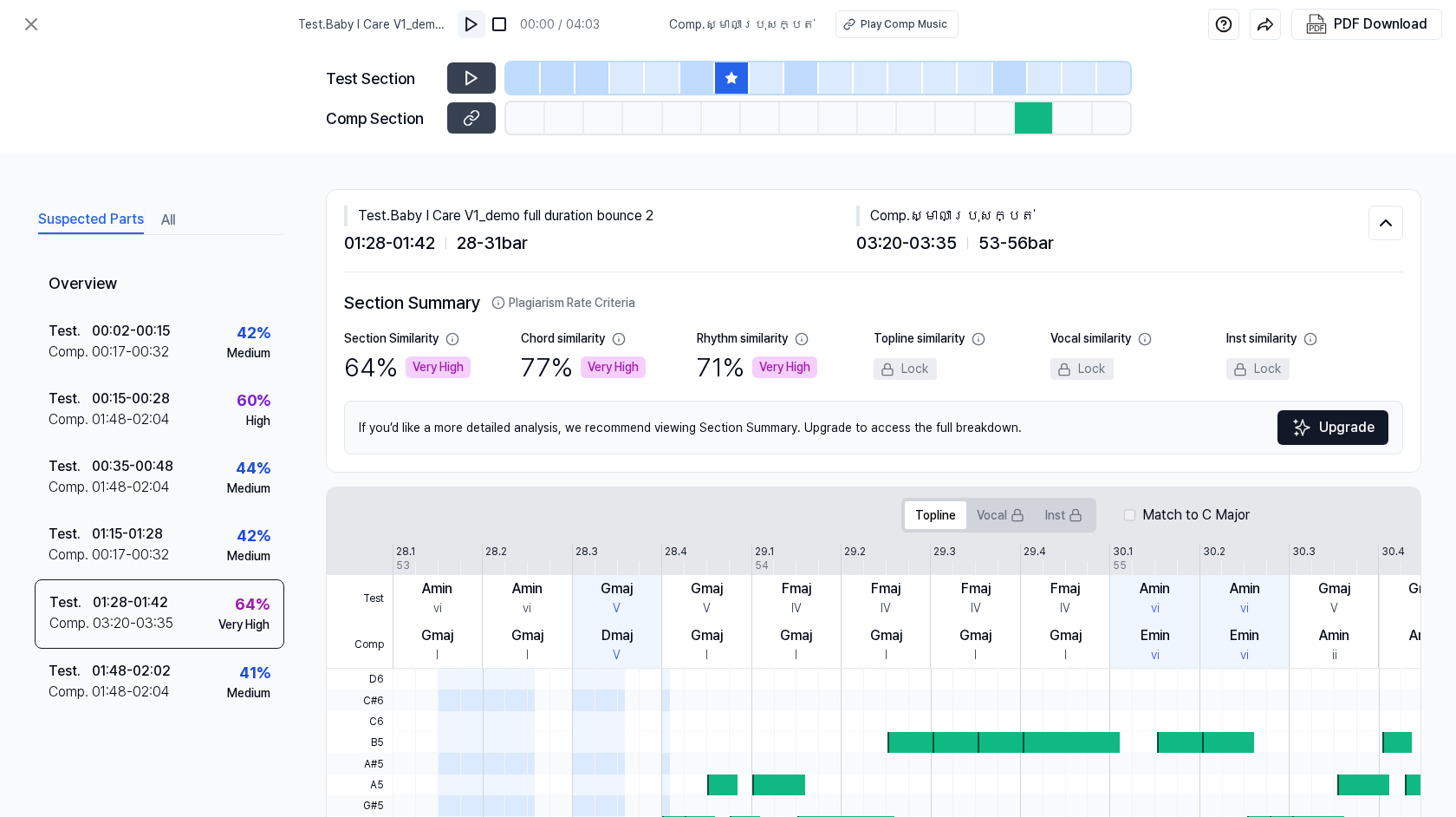
click at [480, 23] on img at bounding box center [471, 23] width 17 height 17
click at [461, 76] on button at bounding box center [471, 78] width 48 height 31
click at [476, 78] on icon at bounding box center [474, 77] width 3 height 12
click at [484, 25] on img at bounding box center [474, 23] width 17 height 17
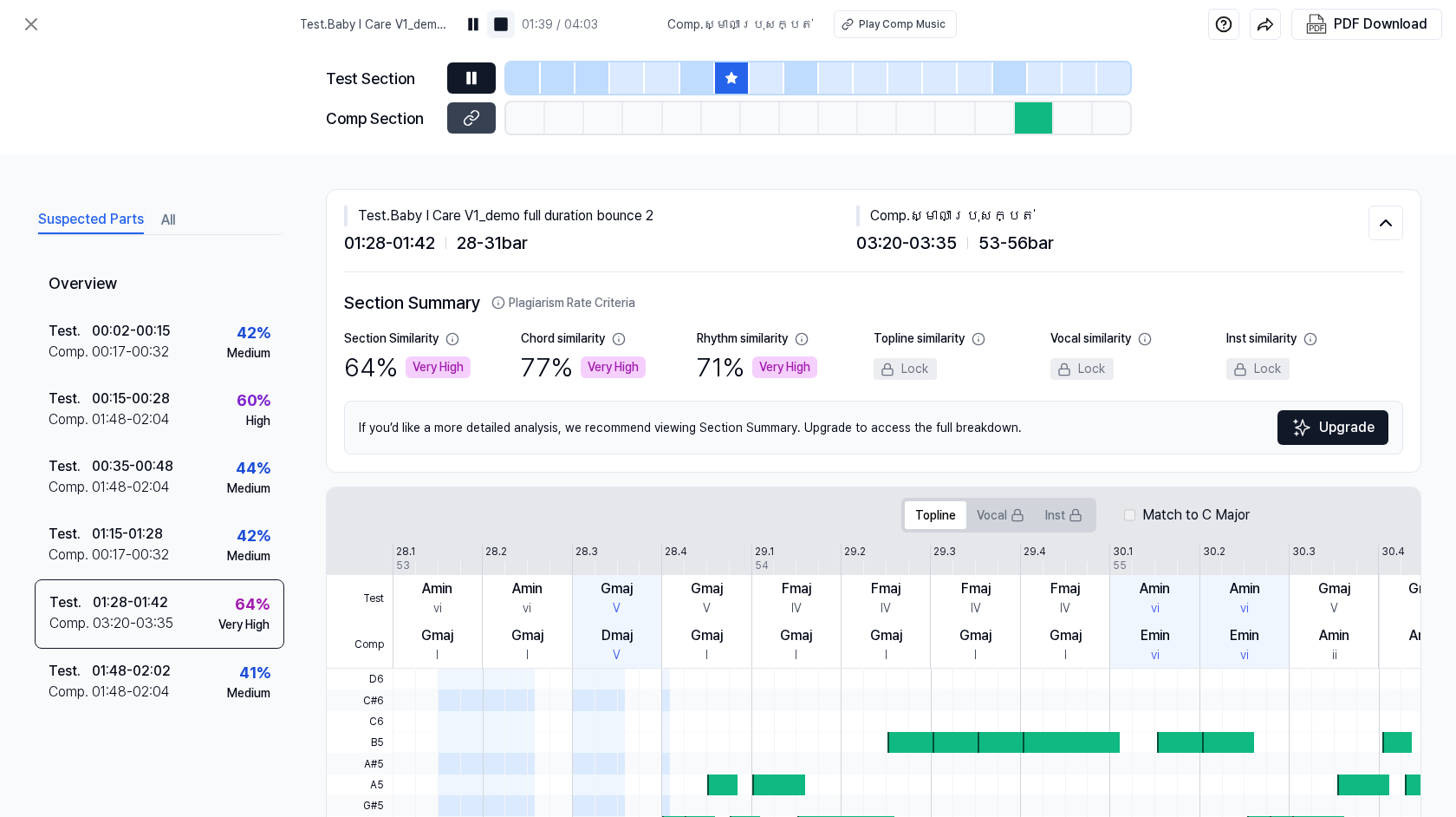
click at [510, 21] on img at bounding box center [501, 23] width 17 height 17
click at [1032, 242] on span "53 - 56 bar" at bounding box center [1016, 243] width 75 height 26
click at [1382, 222] on icon at bounding box center [1386, 223] width 11 height 5
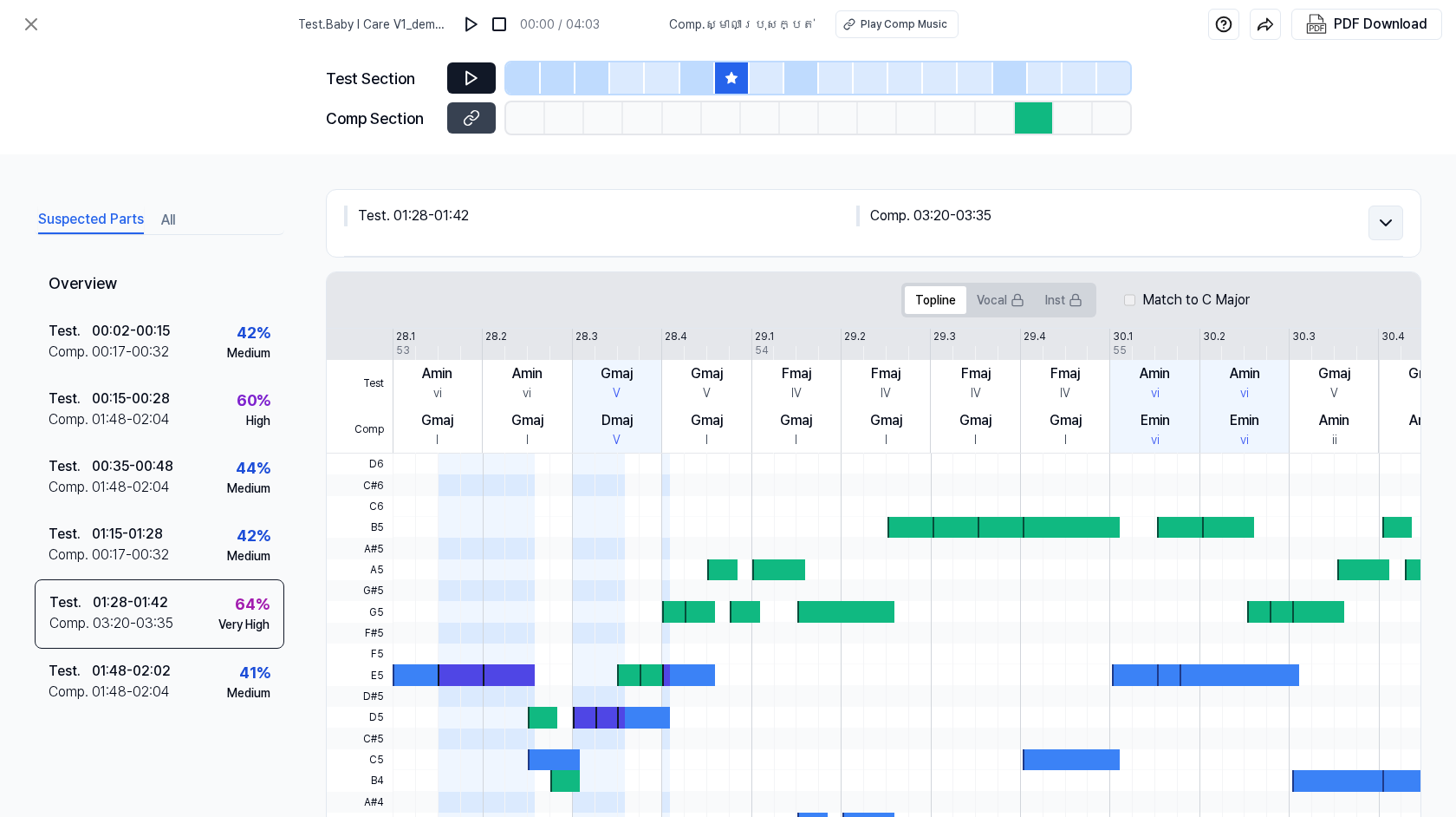
click at [1382, 222] on icon at bounding box center [1386, 223] width 11 height 5
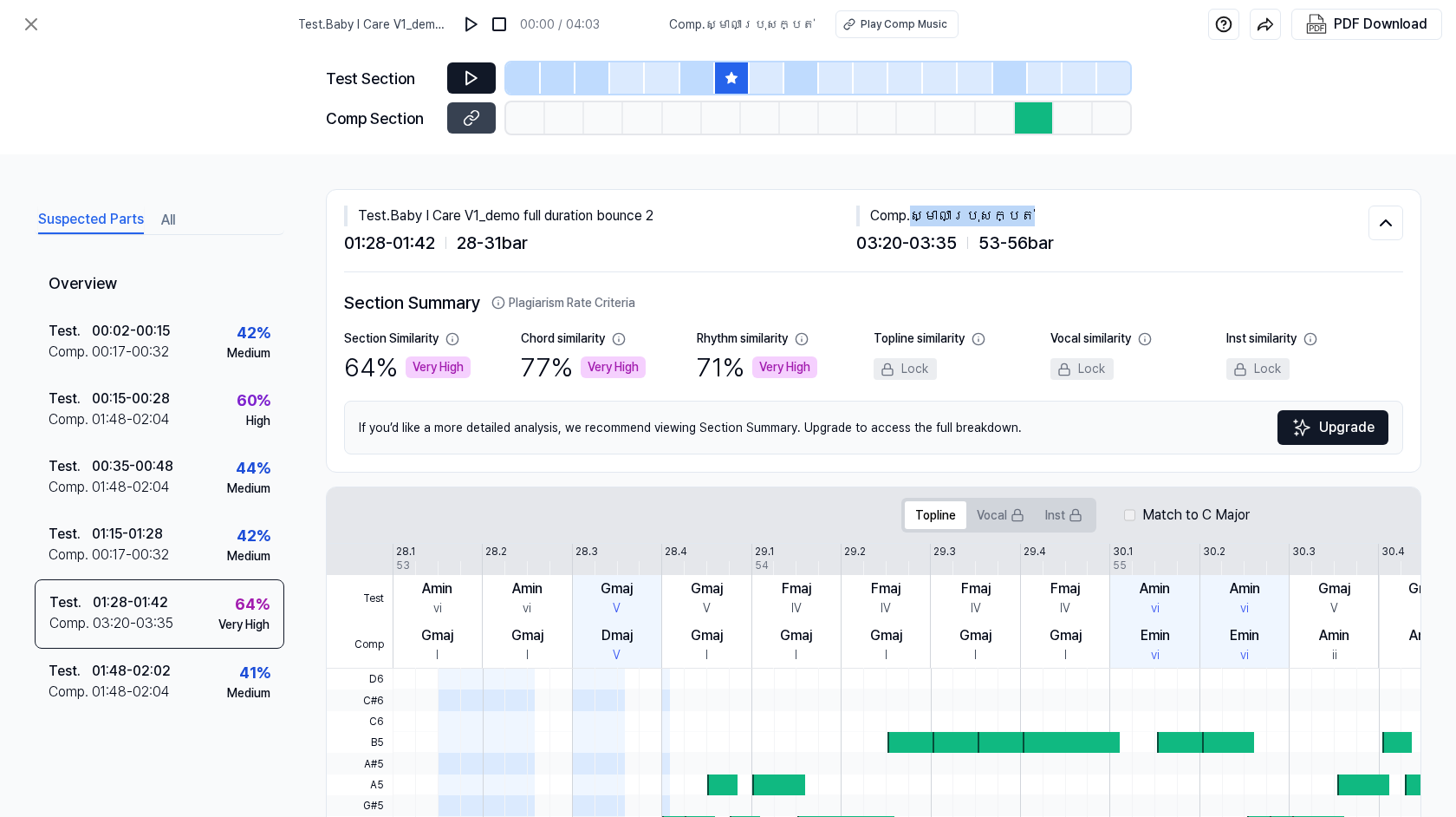
drag, startPoint x: 1006, startPoint y: 215, endPoint x: 910, endPoint y: 216, distance: 96.0
click at [910, 216] on div "Comp . ស្មាលាប្រុសក្បត់" at bounding box center [1113, 216] width 512 height 21
copy div "ស្មាលាប្រុសក្បត់"
click at [164, 228] on button "All" at bounding box center [168, 220] width 14 height 28
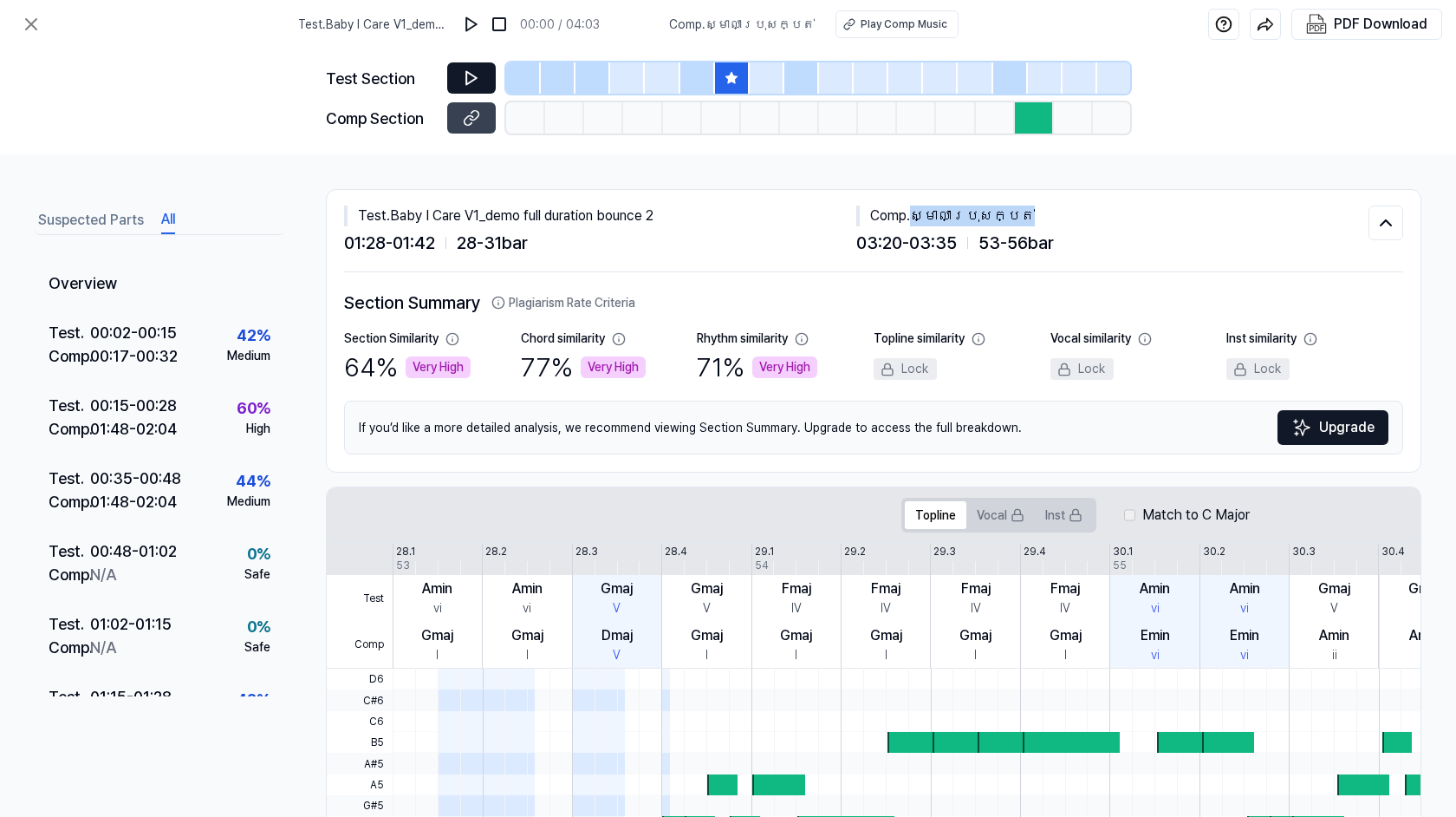
click at [121, 221] on button "Suspected Parts" at bounding box center [91, 220] width 106 height 28
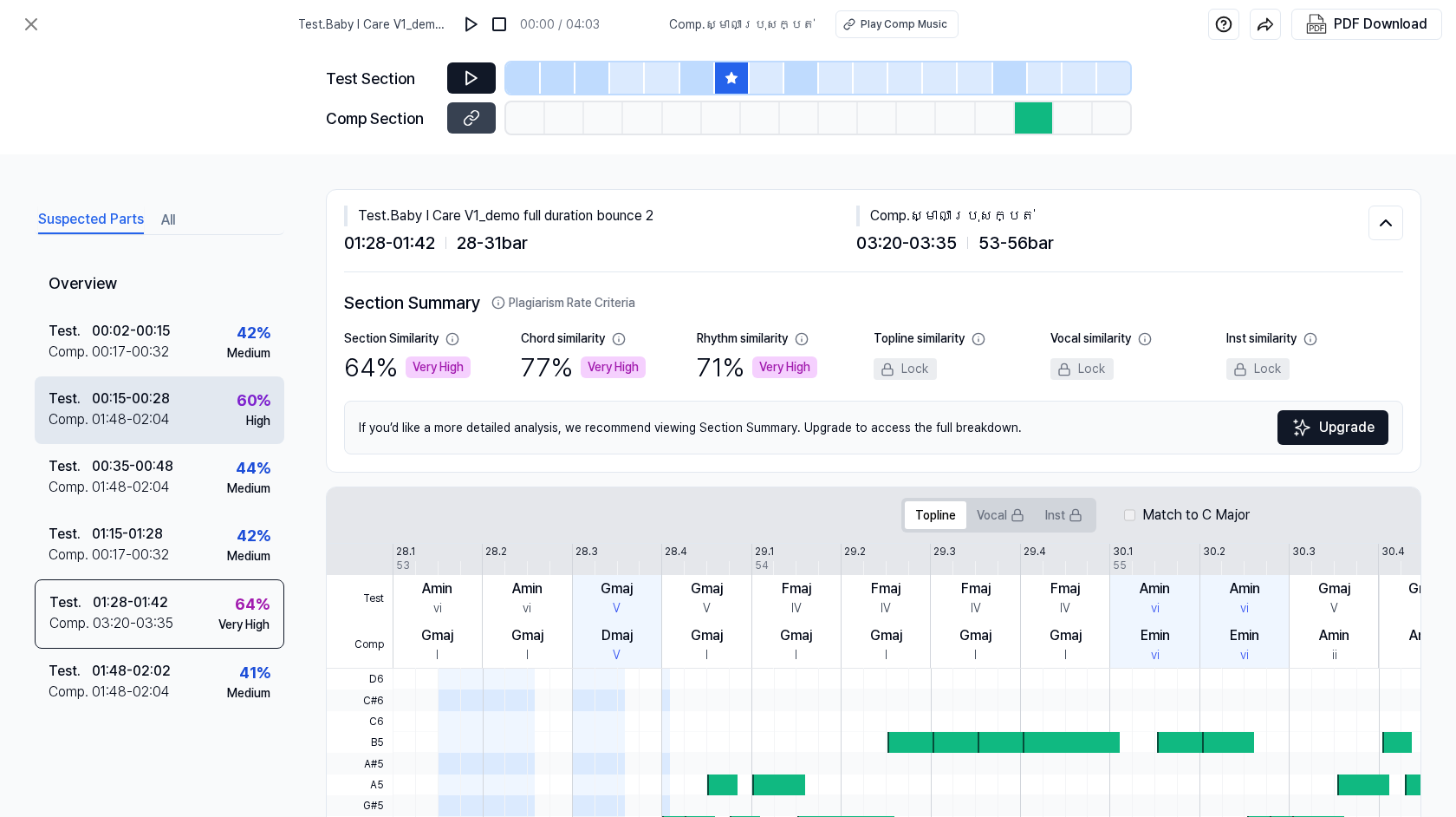
click at [175, 423] on div "Test . 00:15 - 00:28 Comp . 01:48 - 02:04 60 % High" at bounding box center [159, 411] width 250 height 68
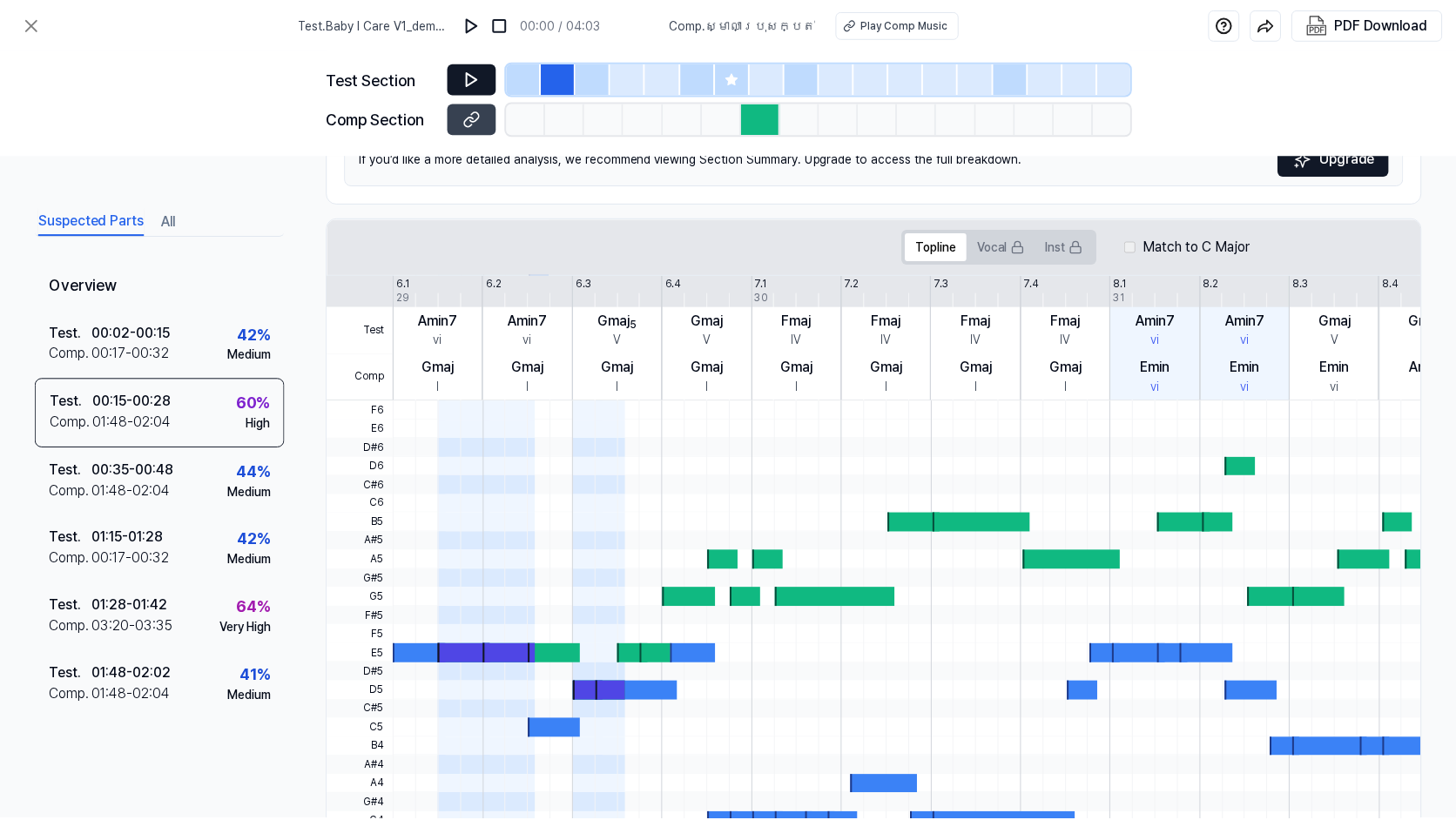
scroll to position [375, 0]
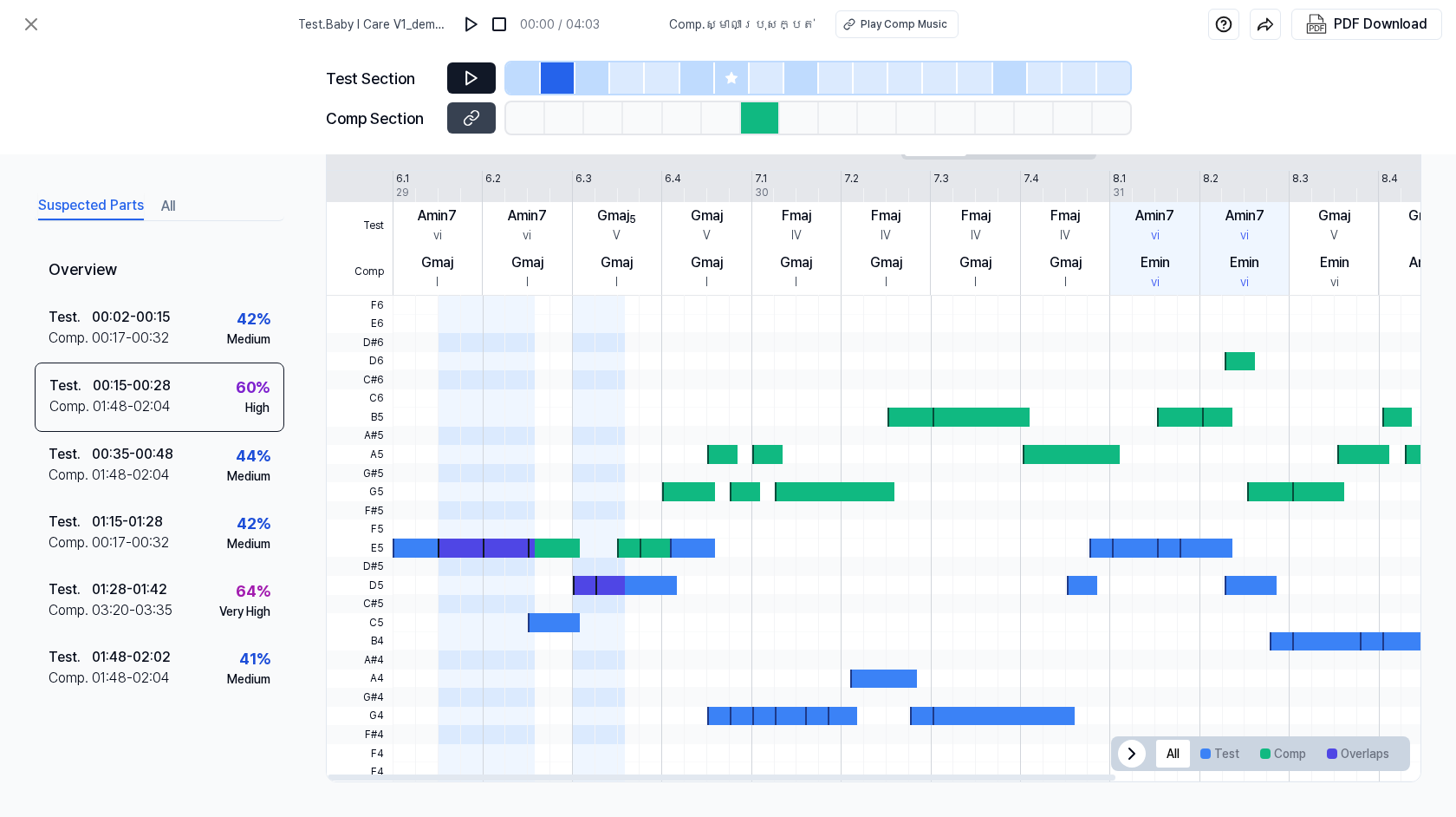
click at [1125, 751] on icon at bounding box center [1131, 753] width 21 height 21
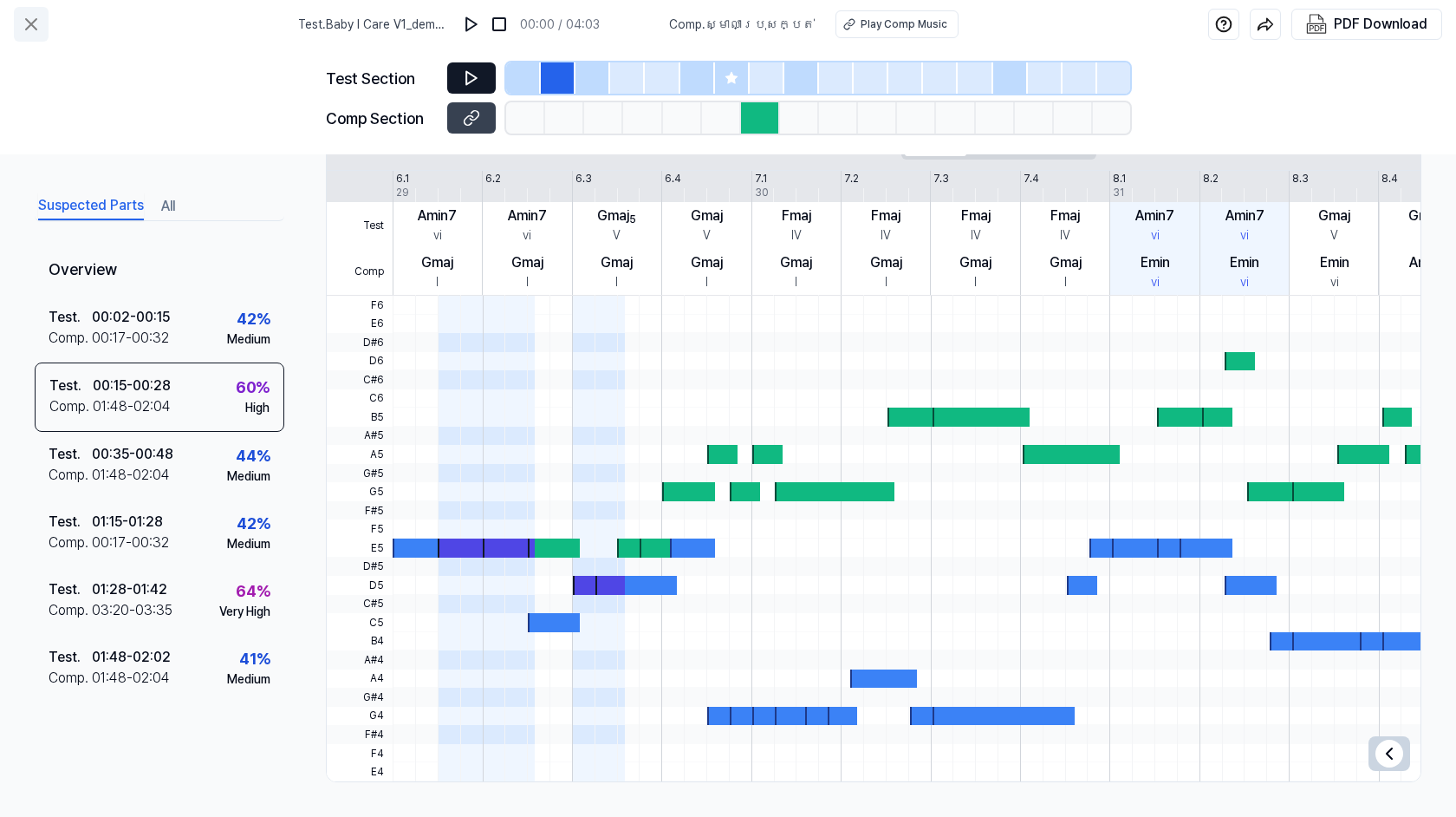
click at [17, 26] on button at bounding box center [31, 24] width 35 height 35
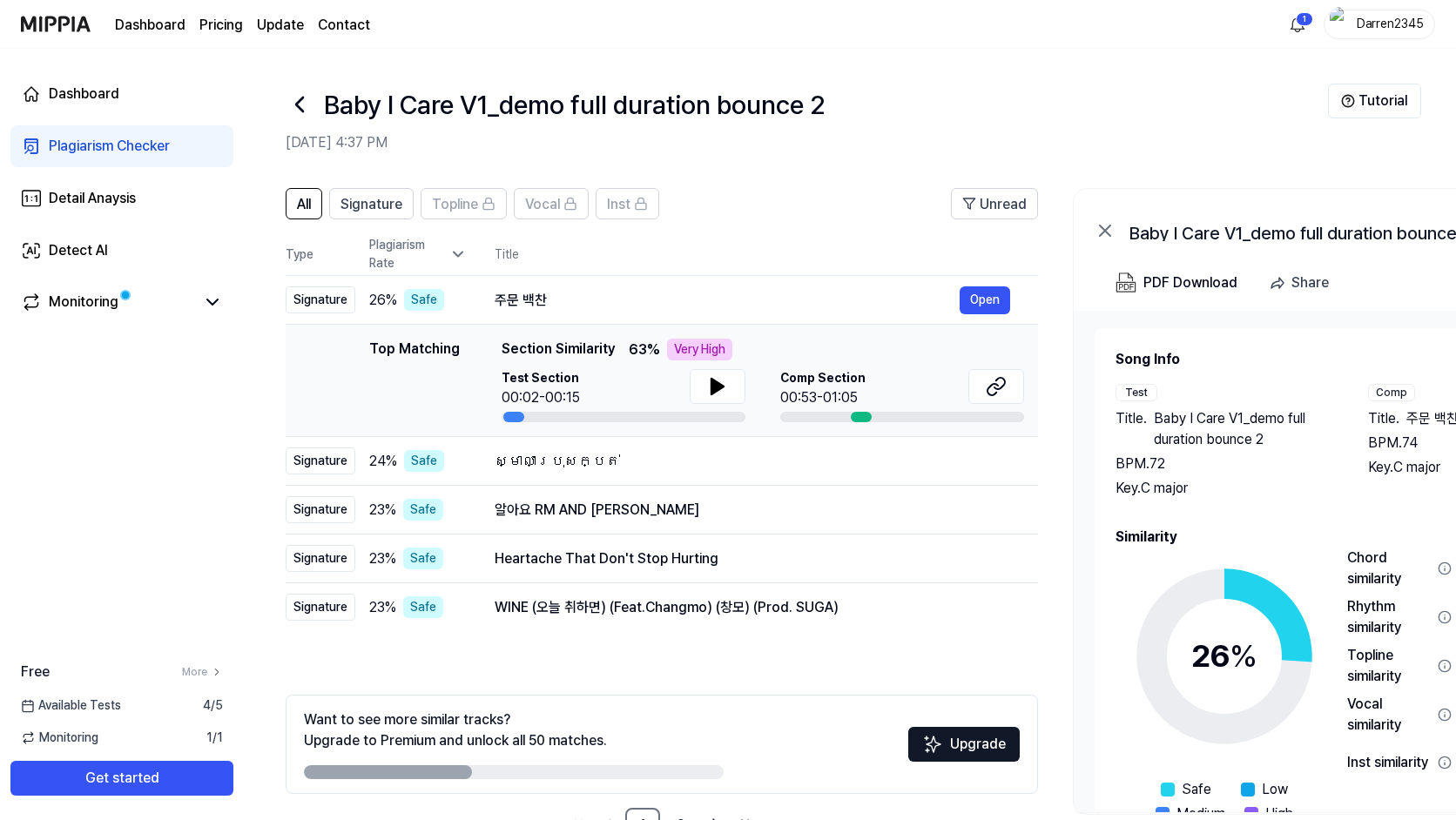
drag, startPoint x: 563, startPoint y: 304, endPoint x: 626, endPoint y: 329, distance: 67.8
click at [626, 329] on tbody "Signature 26 % Safe 주문 백찬 Open Top Matching Top Matching Section Similarity 63 …" at bounding box center [661, 454] width 752 height 356
click at [1416, 415] on span "주문 백찬" at bounding box center [1432, 419] width 52 height 21
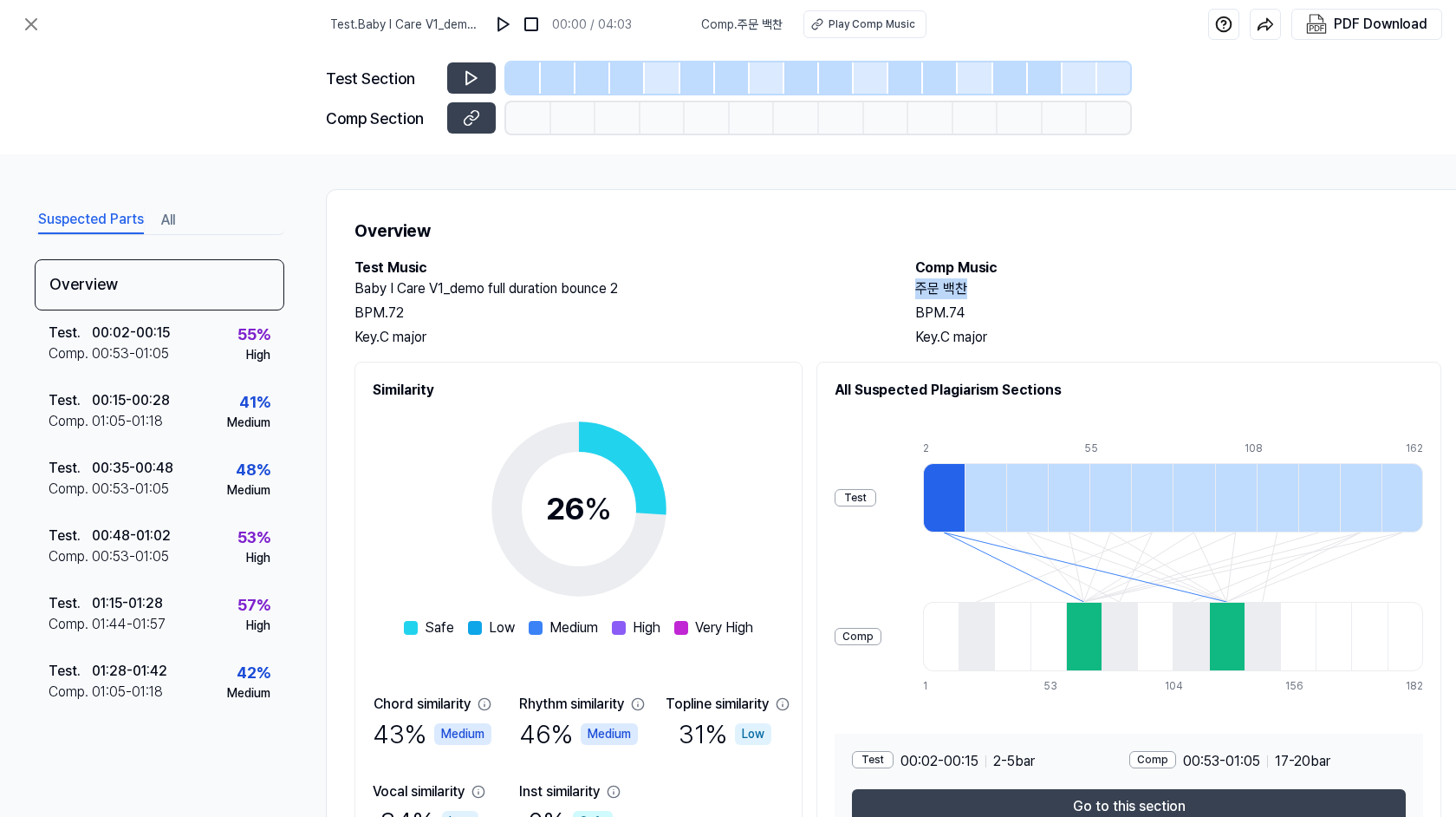
drag, startPoint x: 971, startPoint y: 290, endPoint x: 915, endPoint y: 290, distance: 56.0
click at [916, 290] on h2 "주문 백찬" at bounding box center [1179, 288] width 526 height 21
copy h2 "주문 백찬"
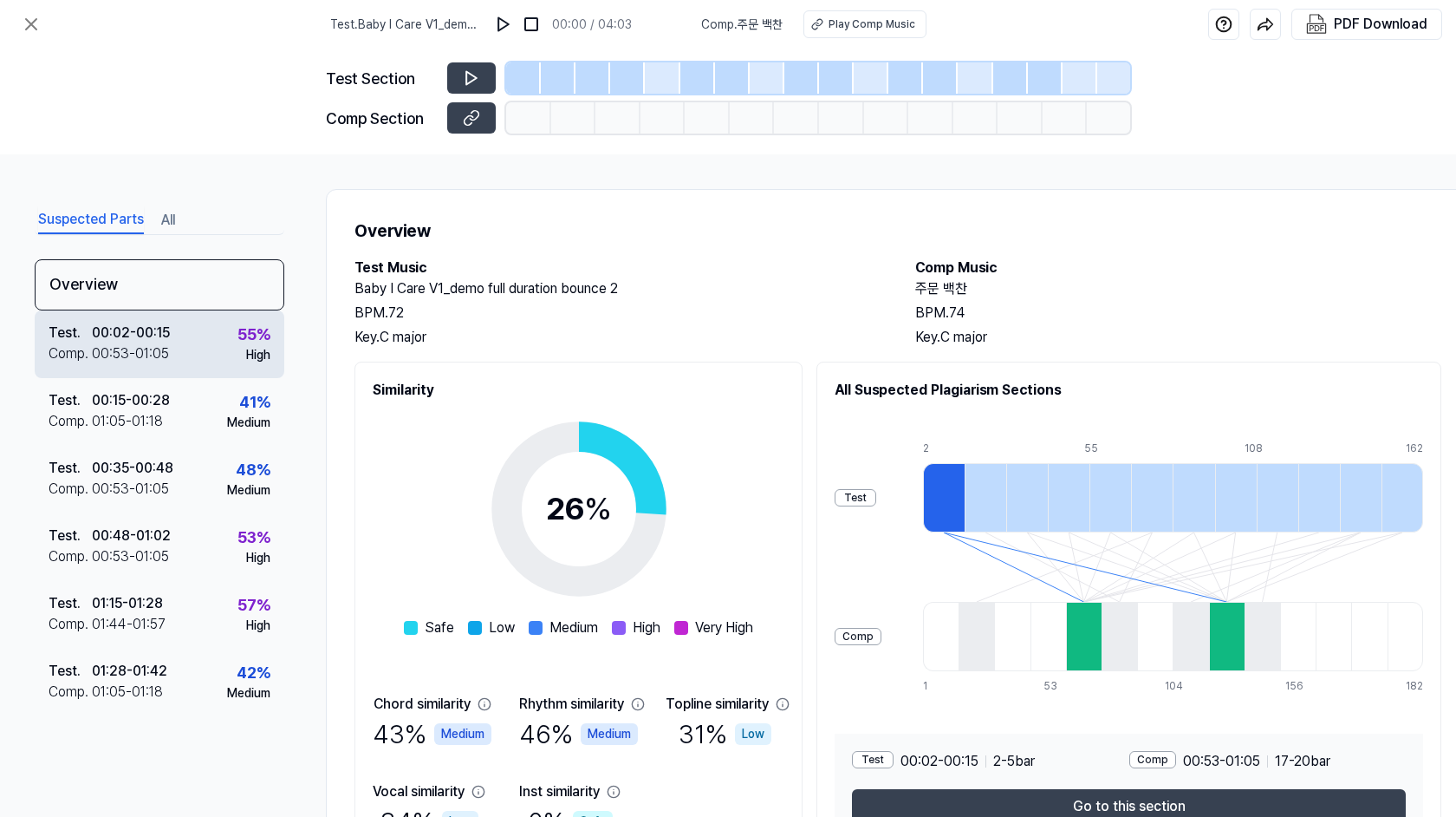
click at [199, 346] on div "Test . 00:02 - 00:15 Comp . 00:53 - 01:05 55 % High" at bounding box center [159, 345] width 250 height 68
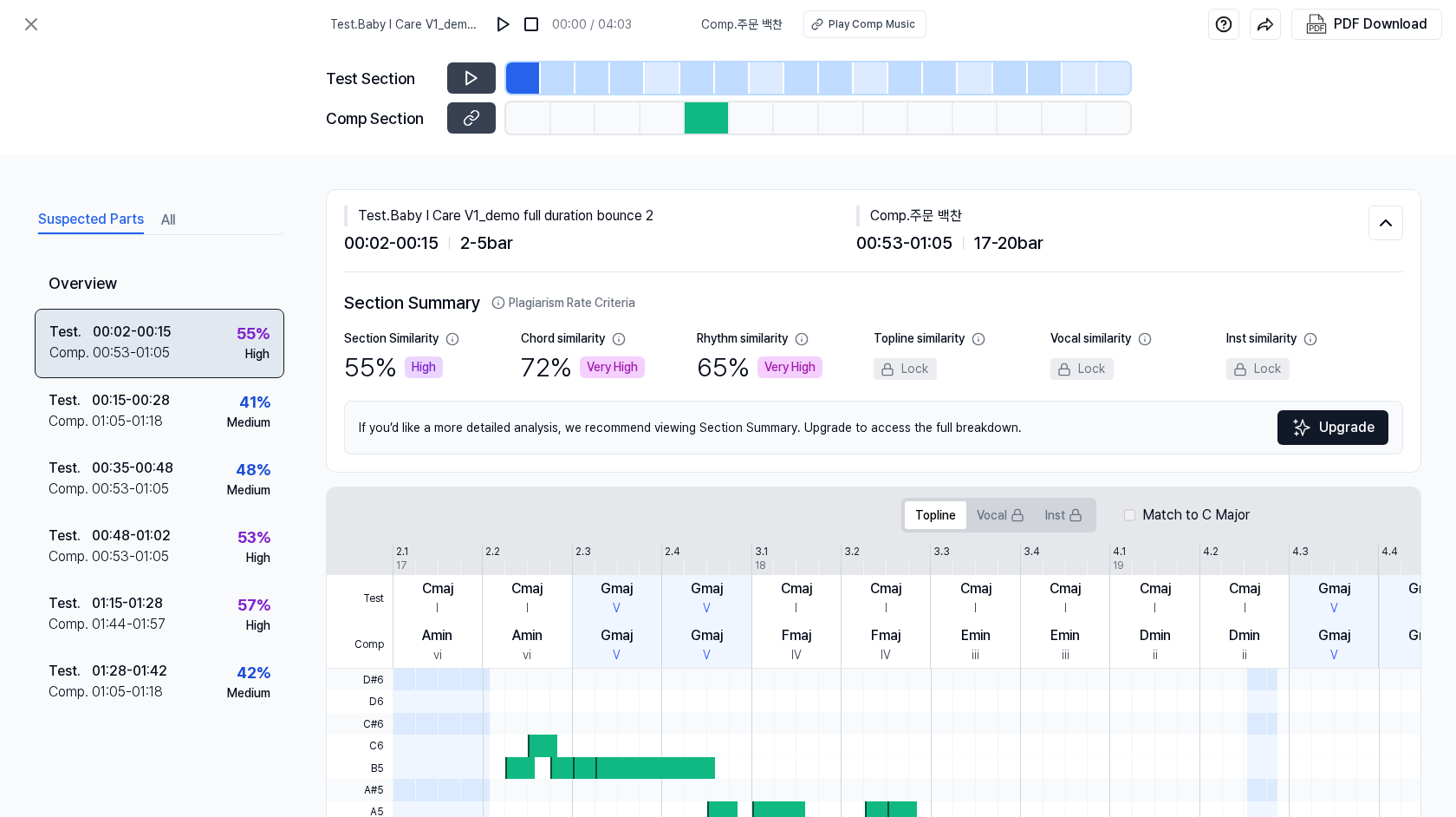
click at [199, 346] on div "Test . 00:02 - 00:15 Comp . 00:53 - 01:05 55 % High" at bounding box center [159, 344] width 250 height 70
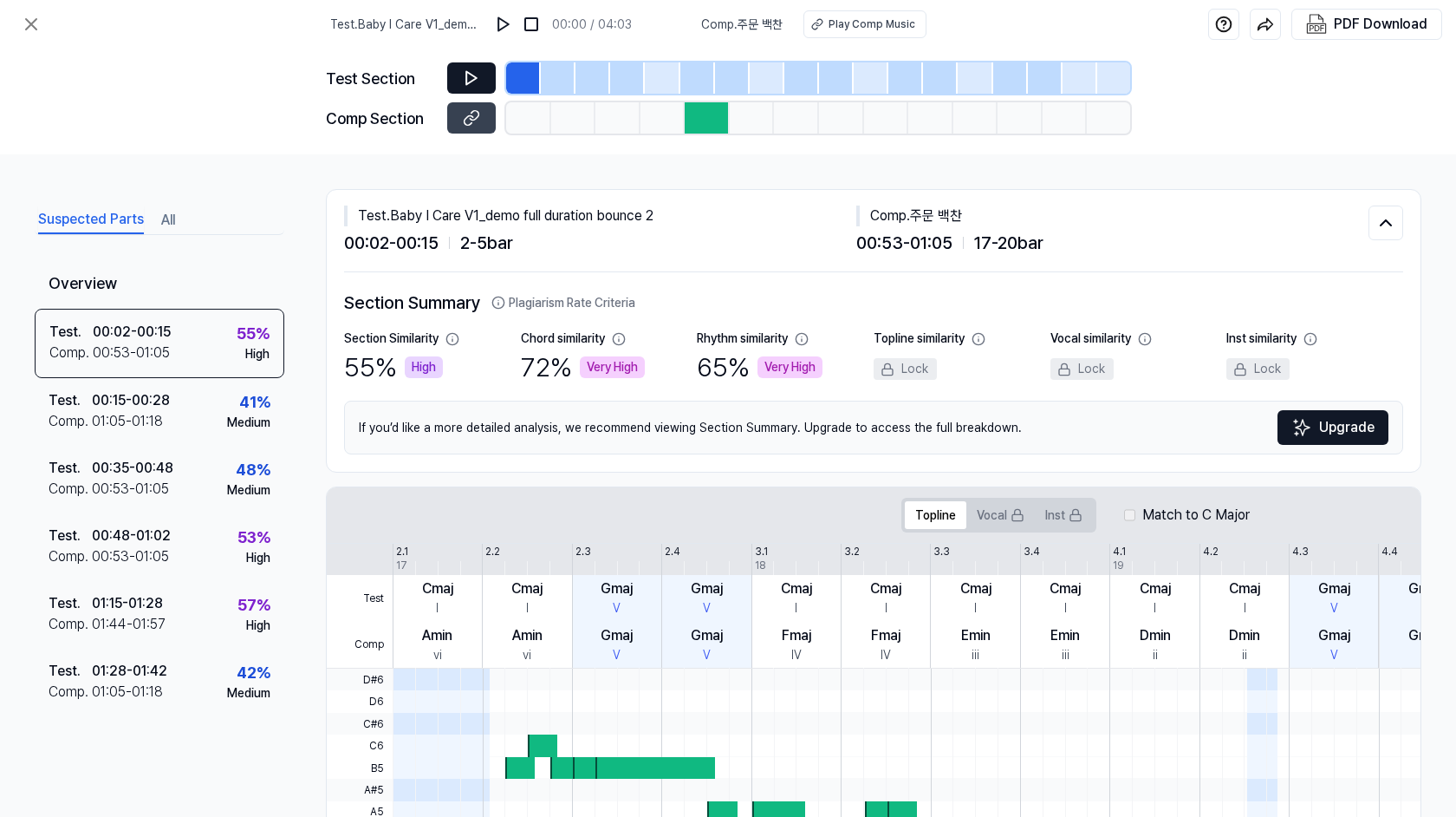
click at [484, 72] on button at bounding box center [471, 78] width 48 height 31
click at [883, 26] on div "Play Comp Music" at bounding box center [872, 23] width 87 height 15
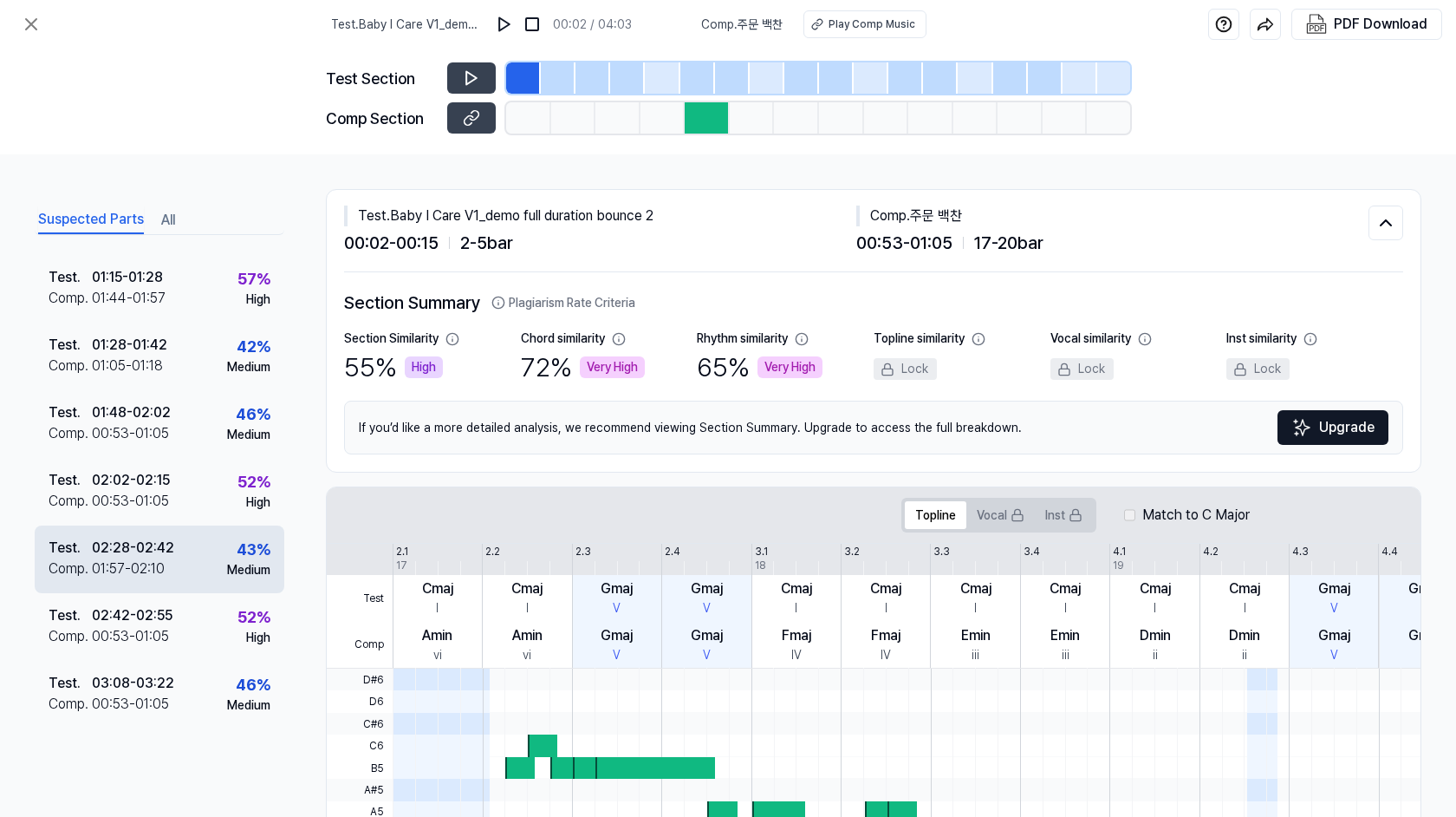
scroll to position [243, 0]
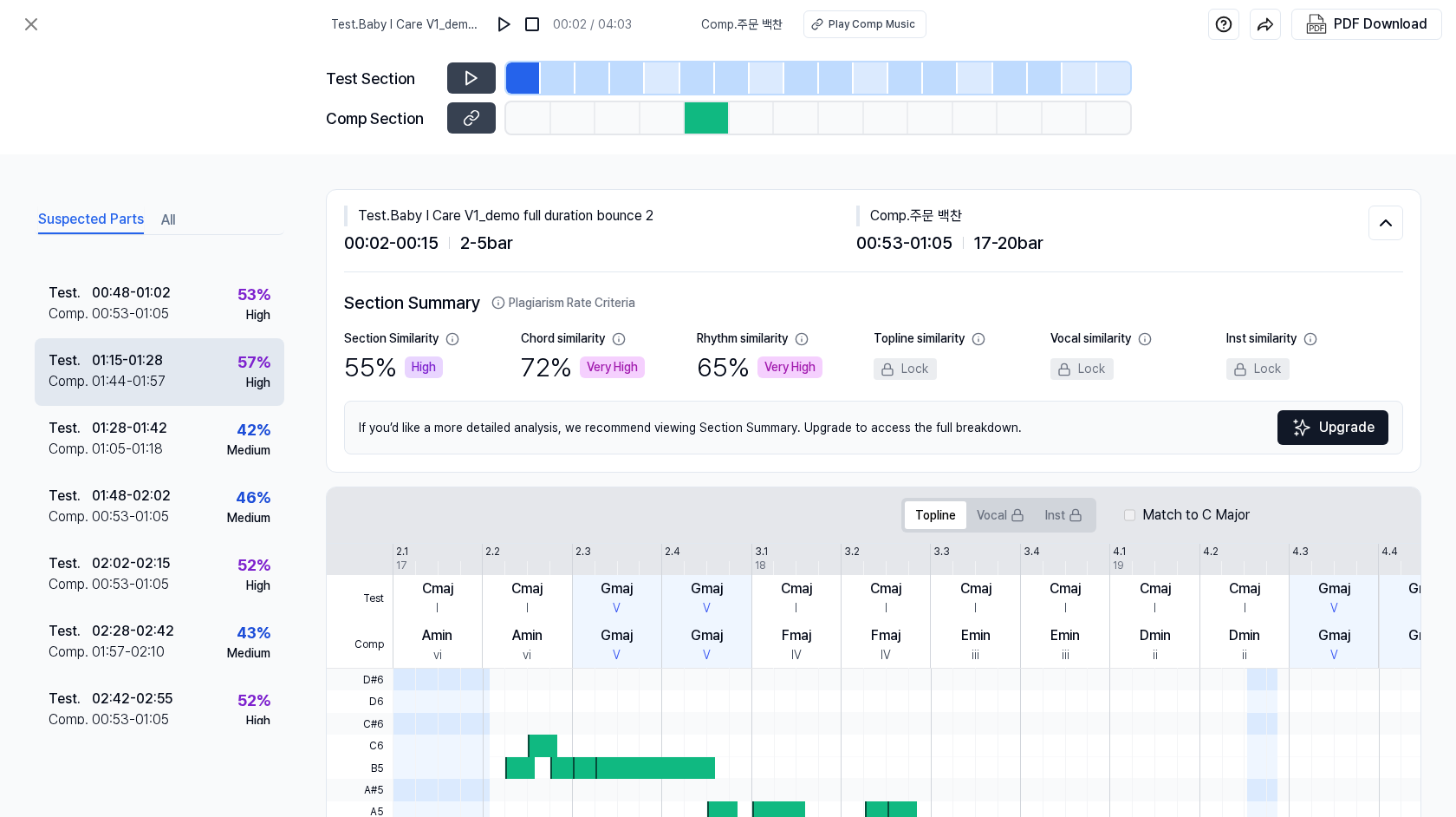
click at [222, 362] on div "Test . 01:15 - 01:28 Comp . 01:44 - 01:57 57 % High" at bounding box center [159, 372] width 250 height 68
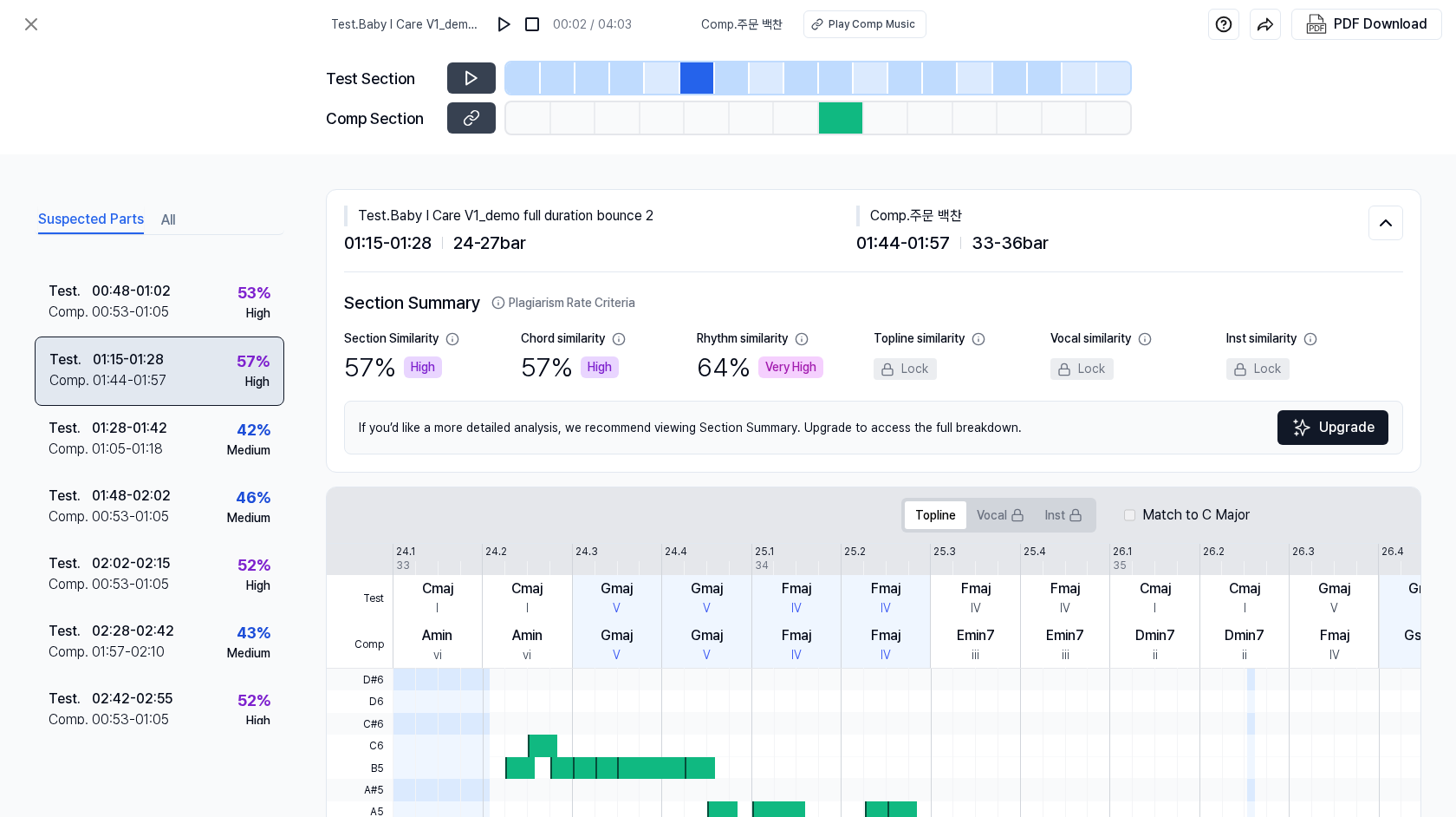
scroll to position [241, 0]
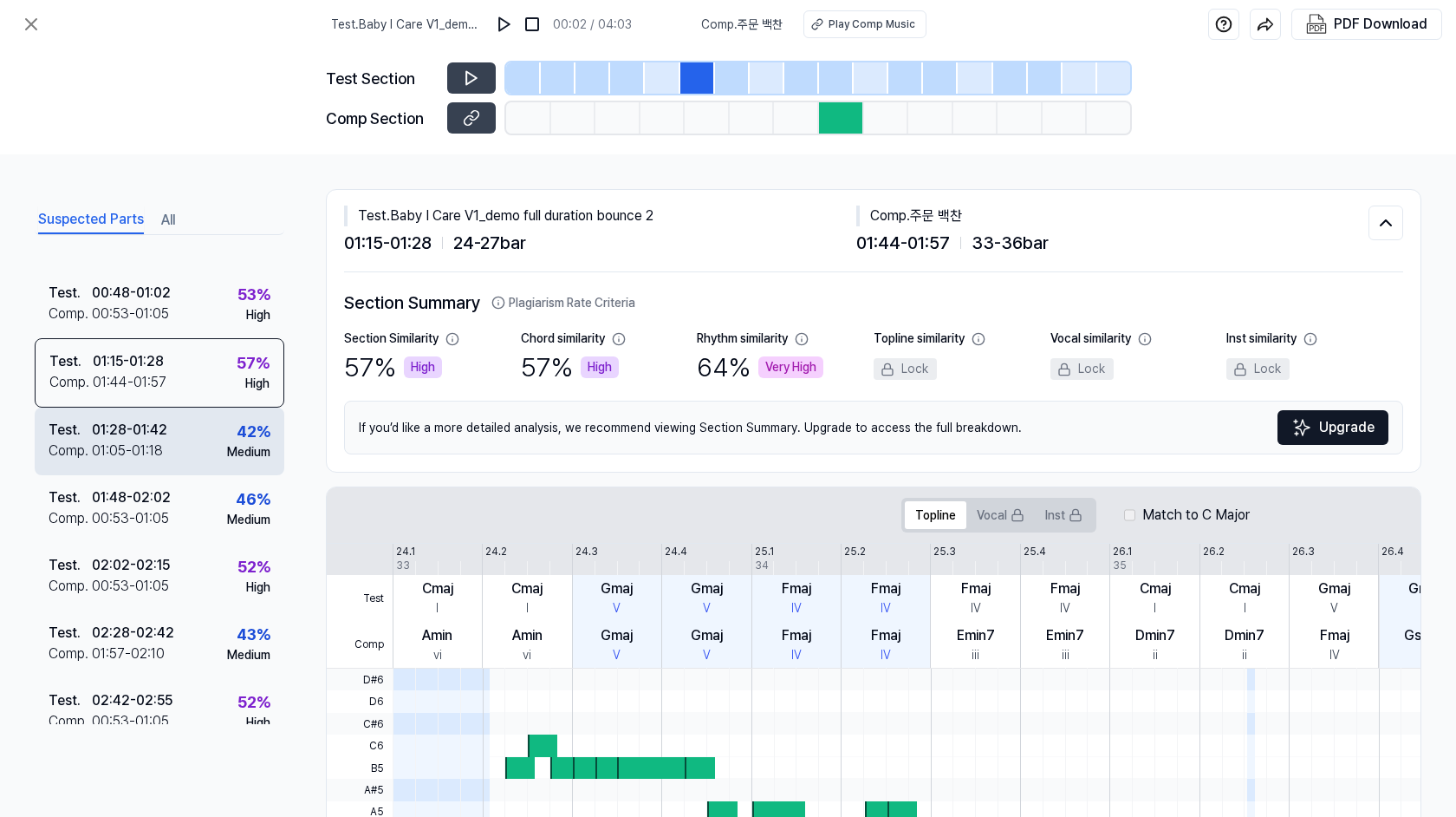
click at [106, 429] on div "01:28 - 01:42" at bounding box center [130, 430] width 75 height 21
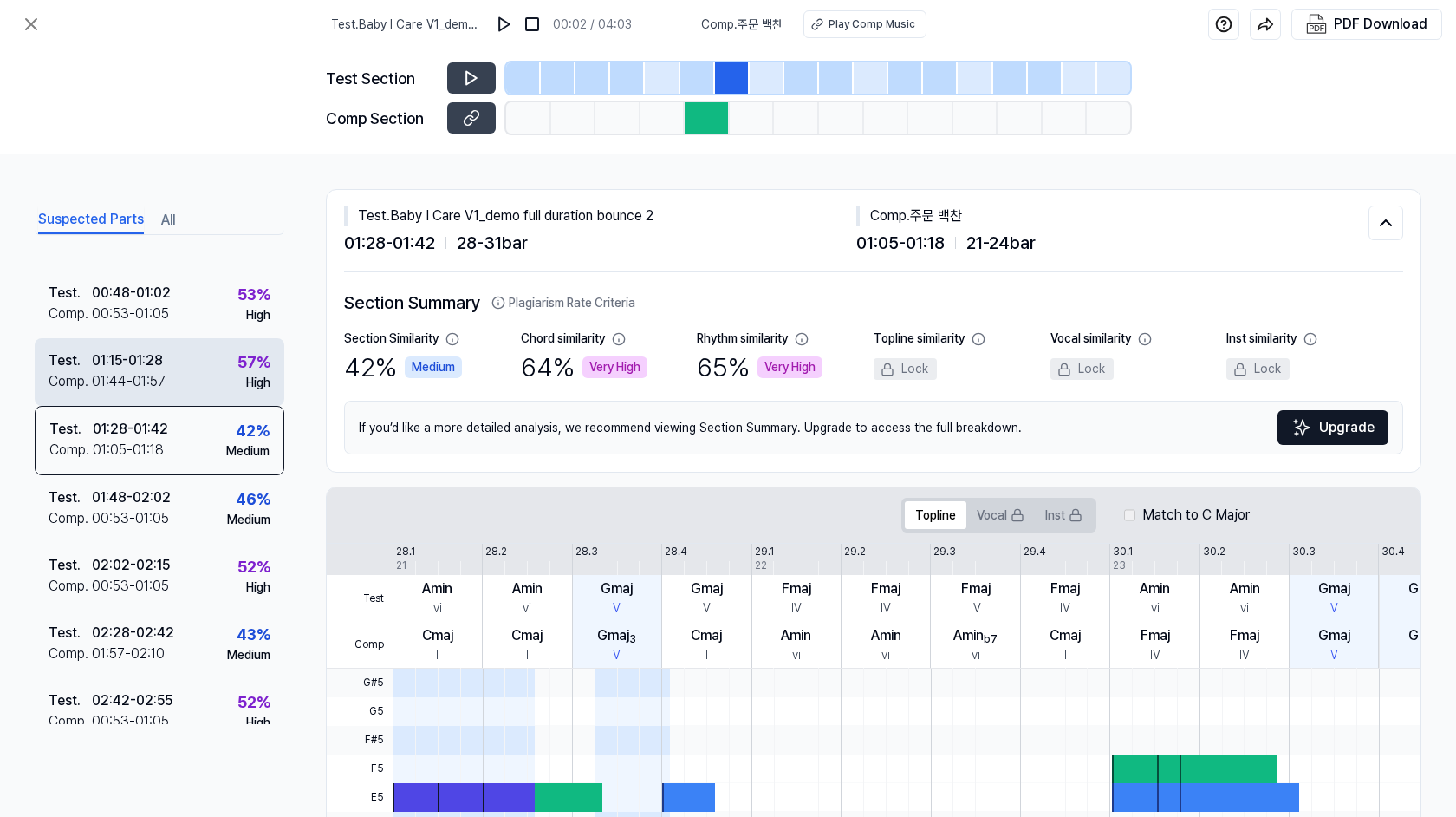
click at [134, 392] on div "Test . 01:15 - 01:28 Comp . 01:44 - 01:57 57 % High" at bounding box center [159, 372] width 250 height 68
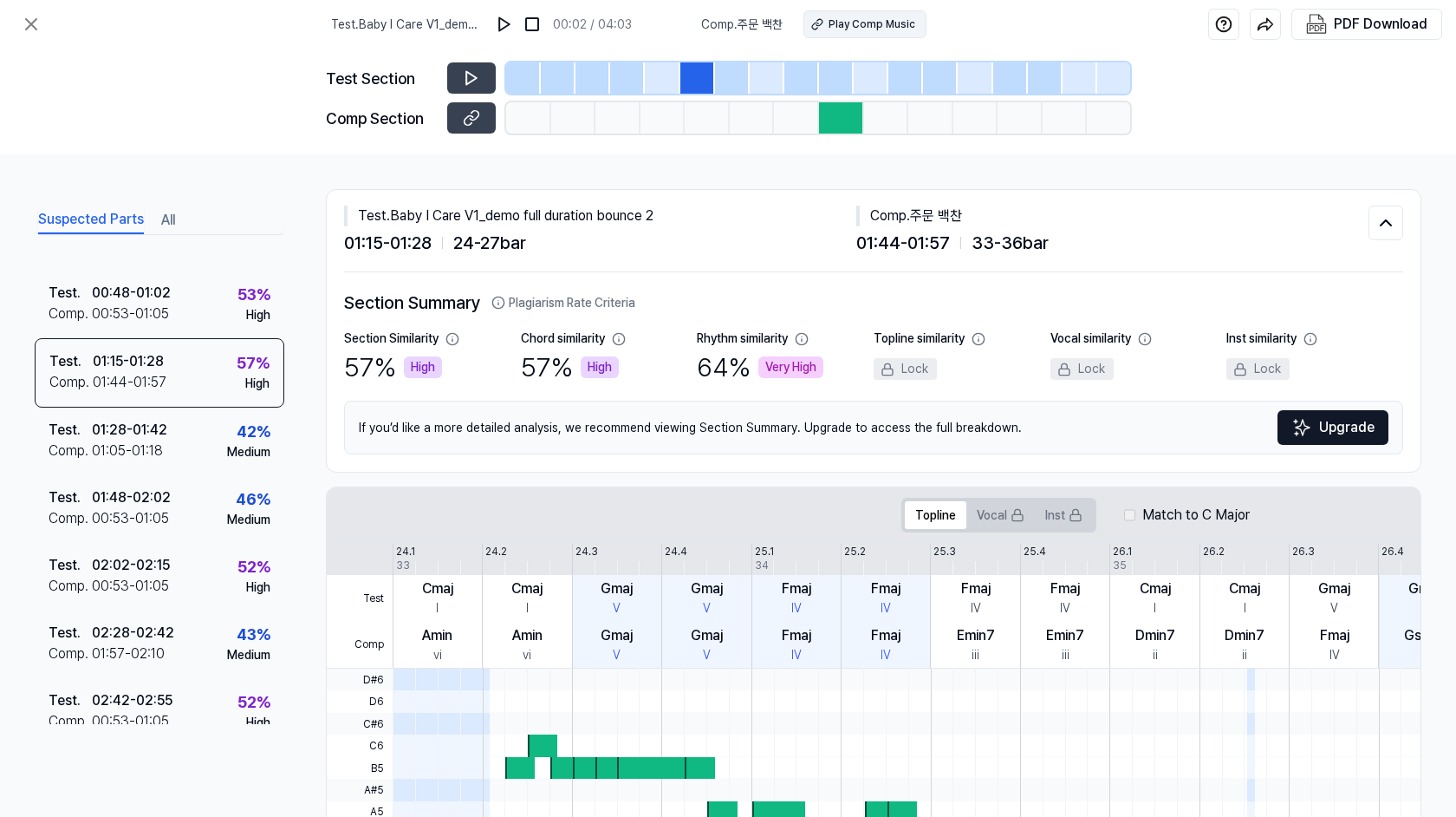
click at [893, 22] on div "Play Comp Music" at bounding box center [872, 23] width 87 height 15
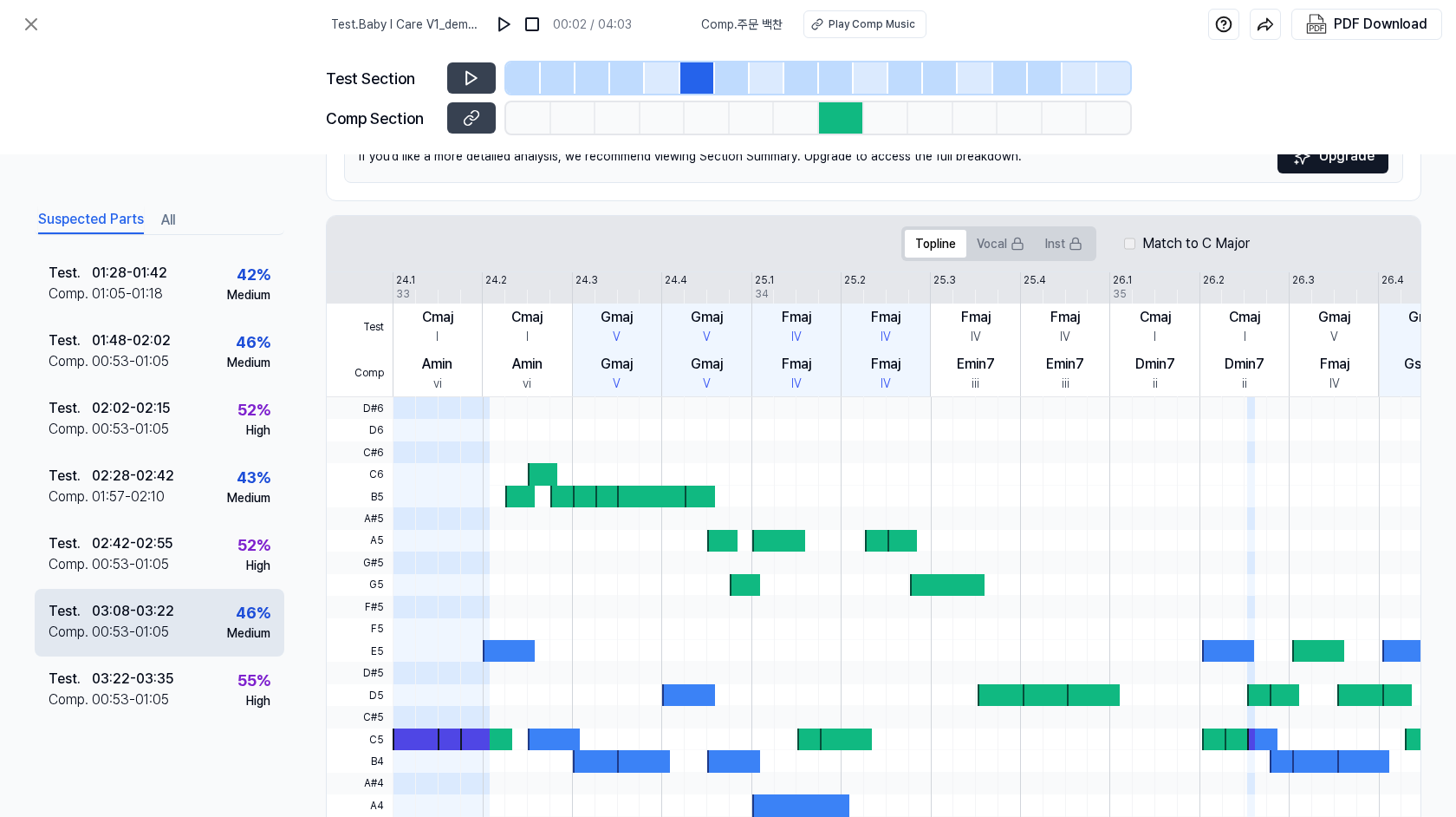
scroll to position [373, 0]
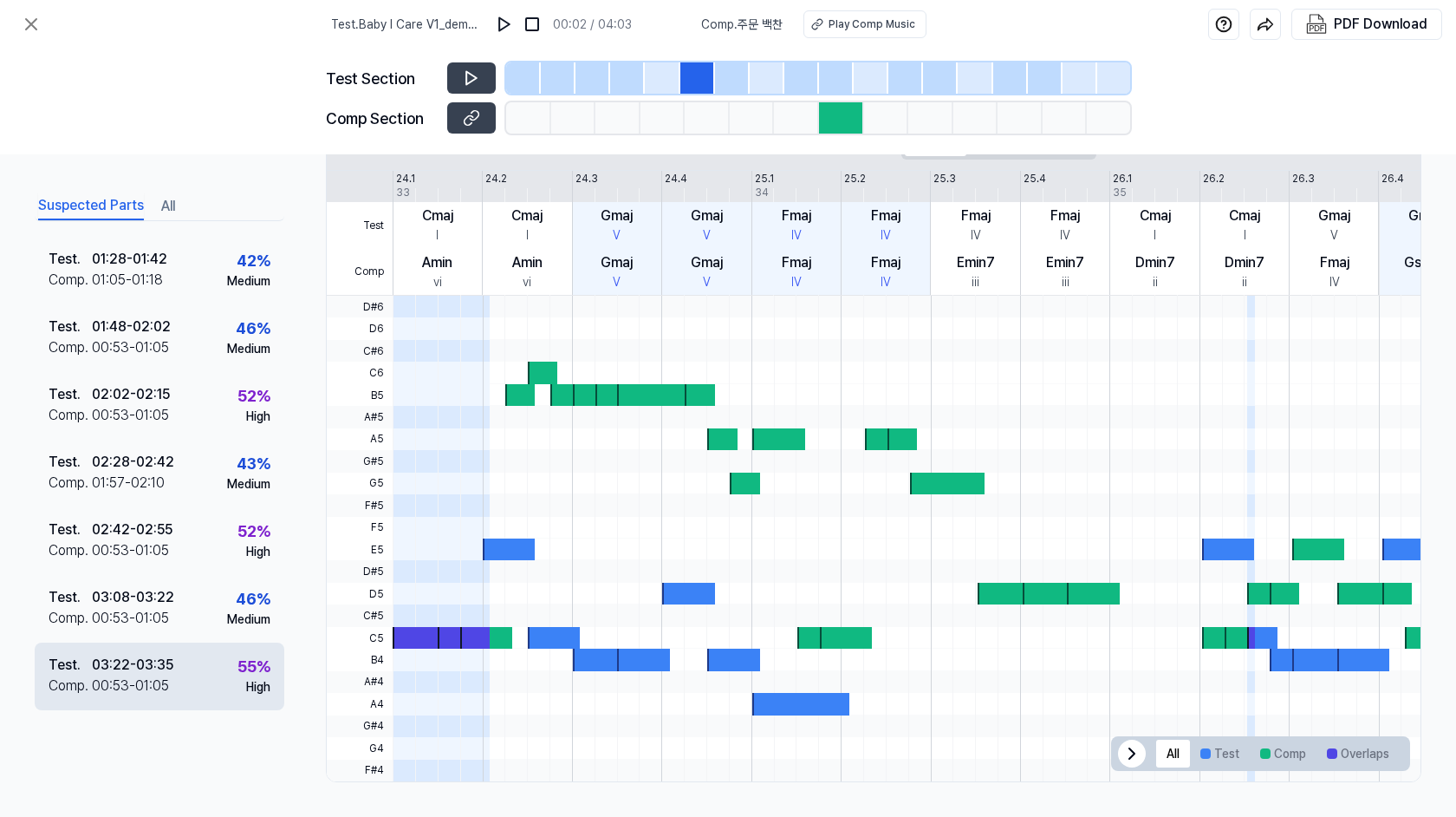
click at [190, 661] on div "Test . 03:22 - 03:35 Comp . 00:53 - 01:05 55 % High" at bounding box center [159, 677] width 250 height 68
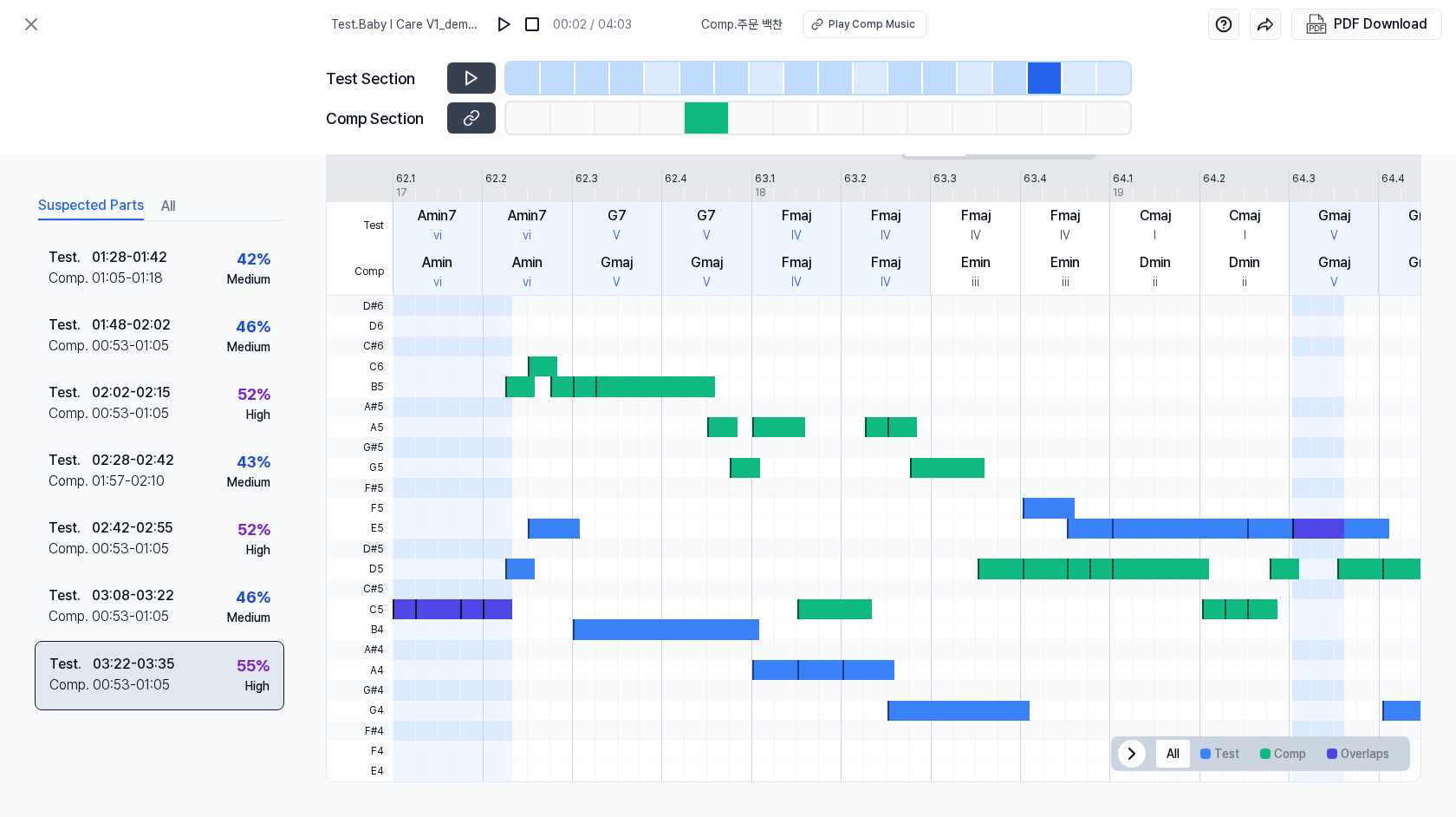
scroll to position [396, 0]
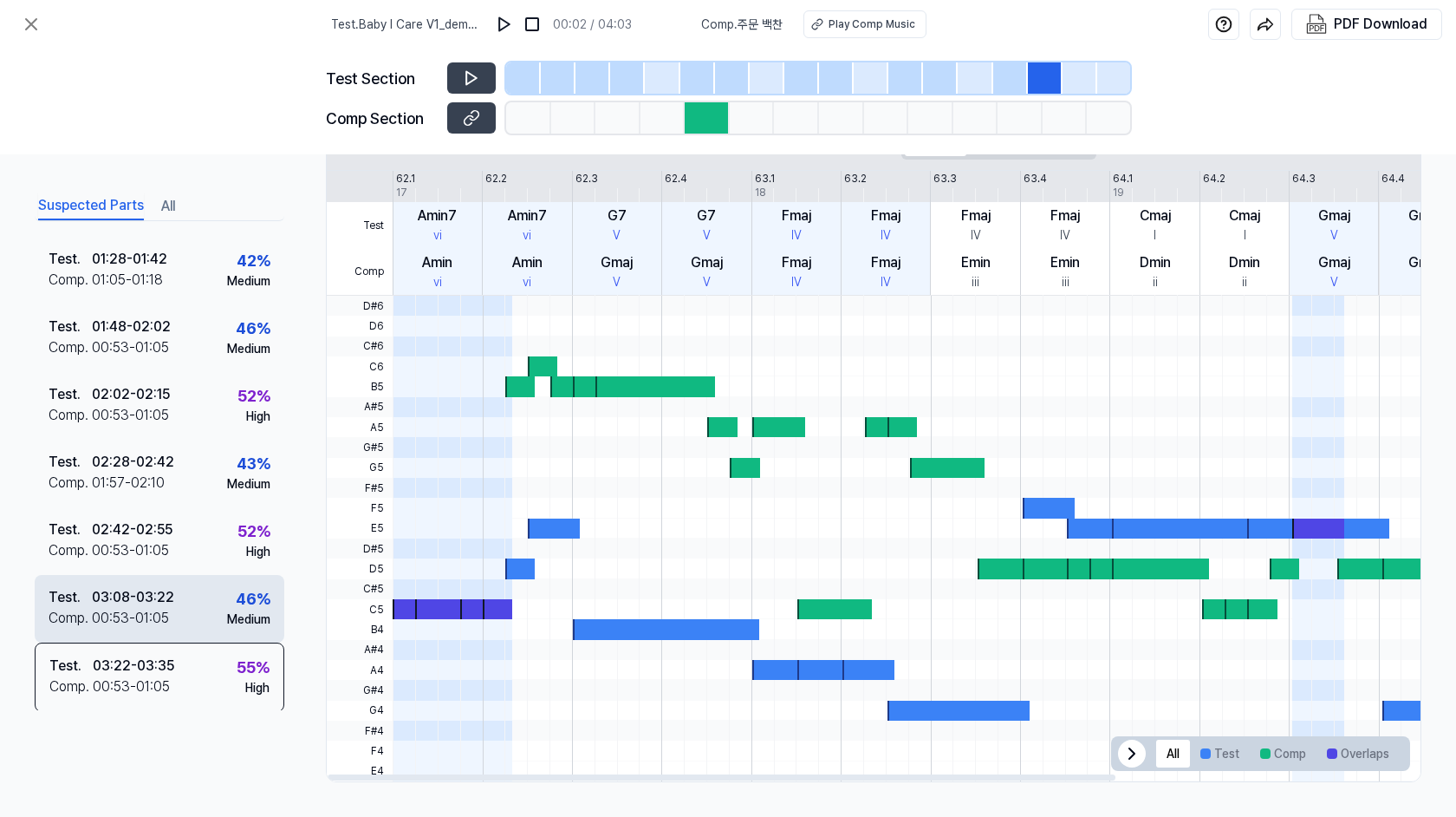
click at [204, 611] on div "Test . 03:08 - 03:22 Comp . 00:53 - 01:05 46 % Medium" at bounding box center [159, 609] width 250 height 68
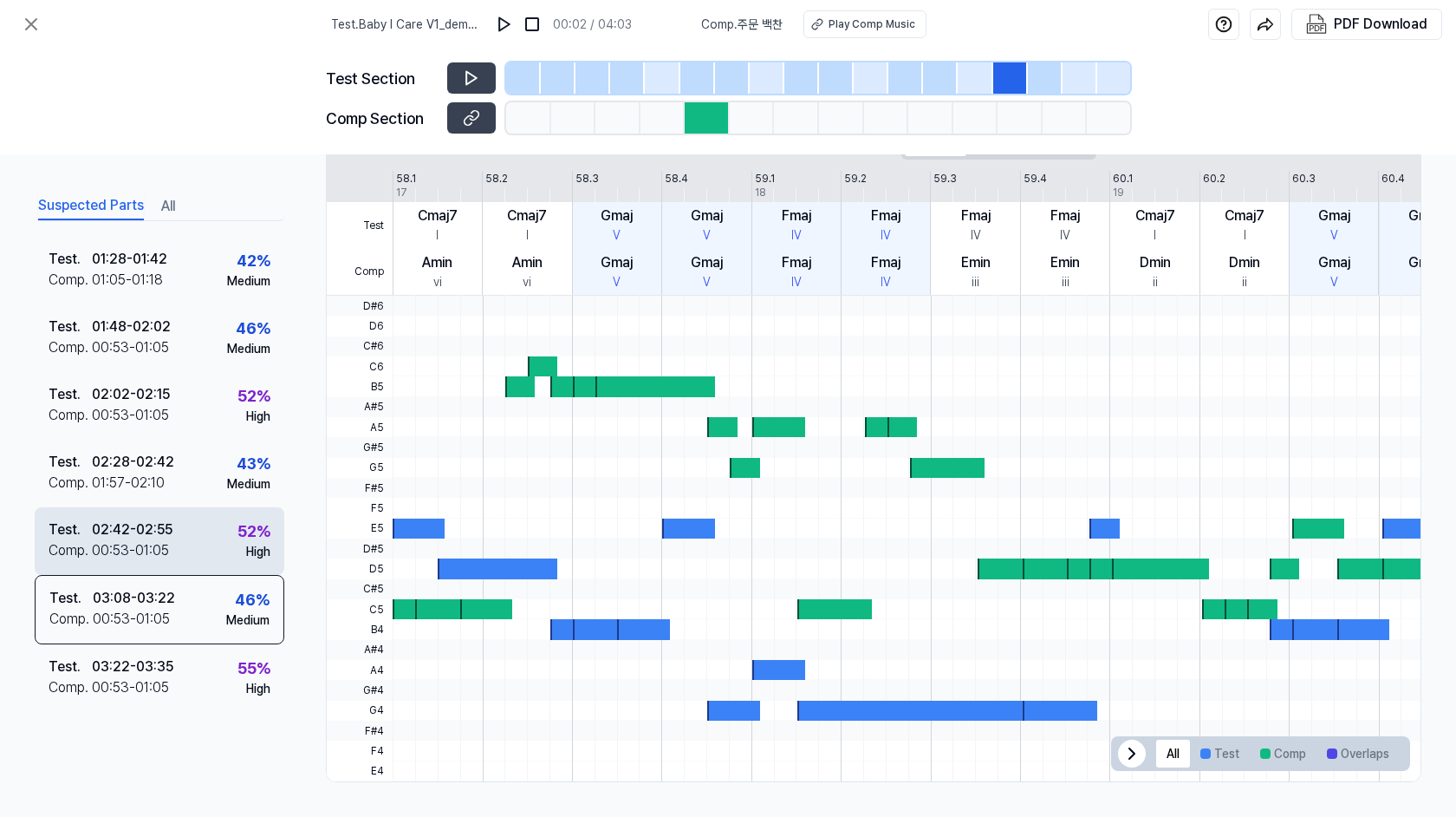
click at [199, 551] on div "Test . 02:42 - 02:55 Comp . 00:53 - 01:05 52 % High" at bounding box center [159, 541] width 250 height 68
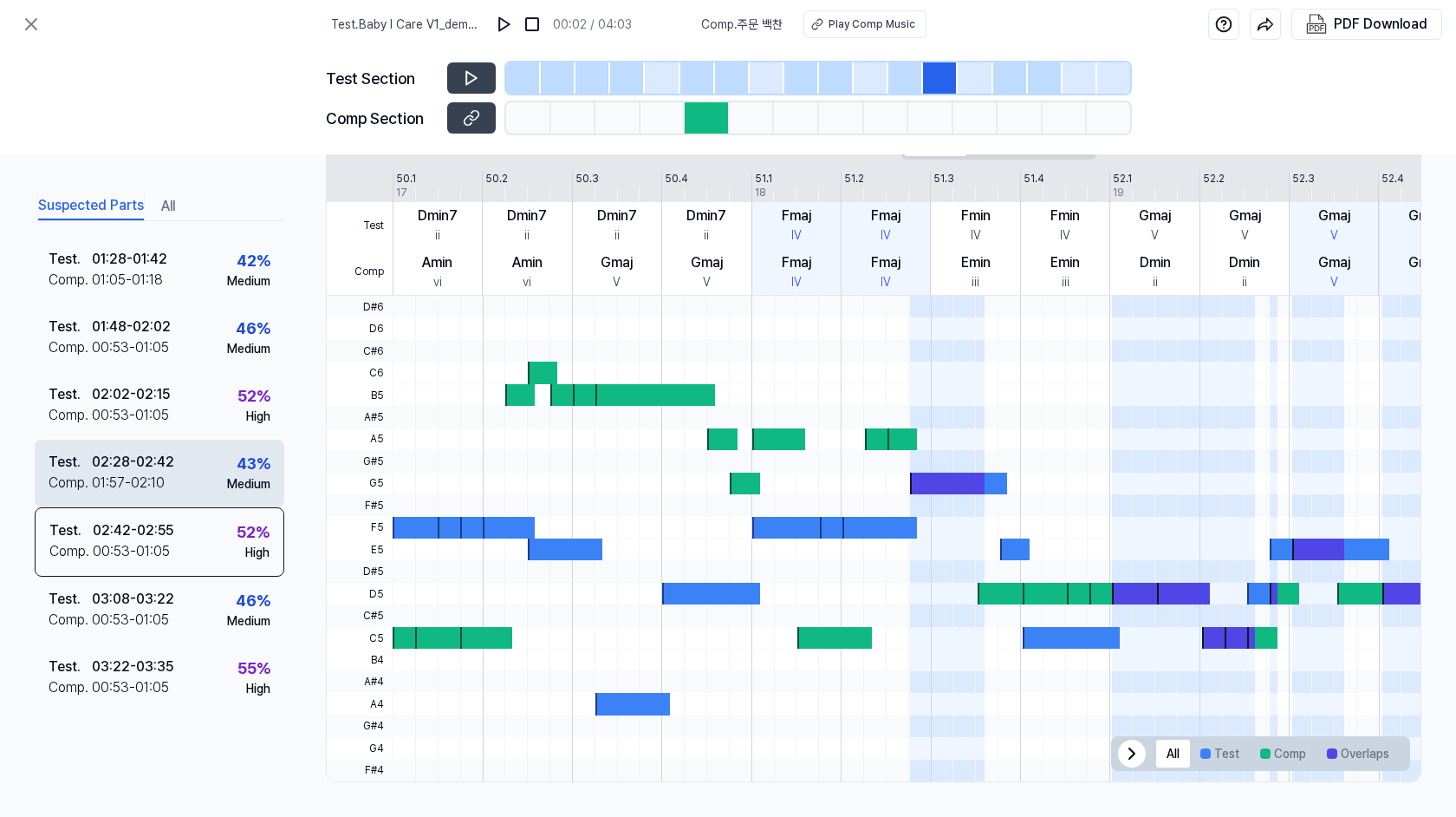
click at [175, 494] on div "Test . 02:28 - 02:42 Comp . 01:57 - 02:10 43 % Medium" at bounding box center [159, 473] width 250 height 68
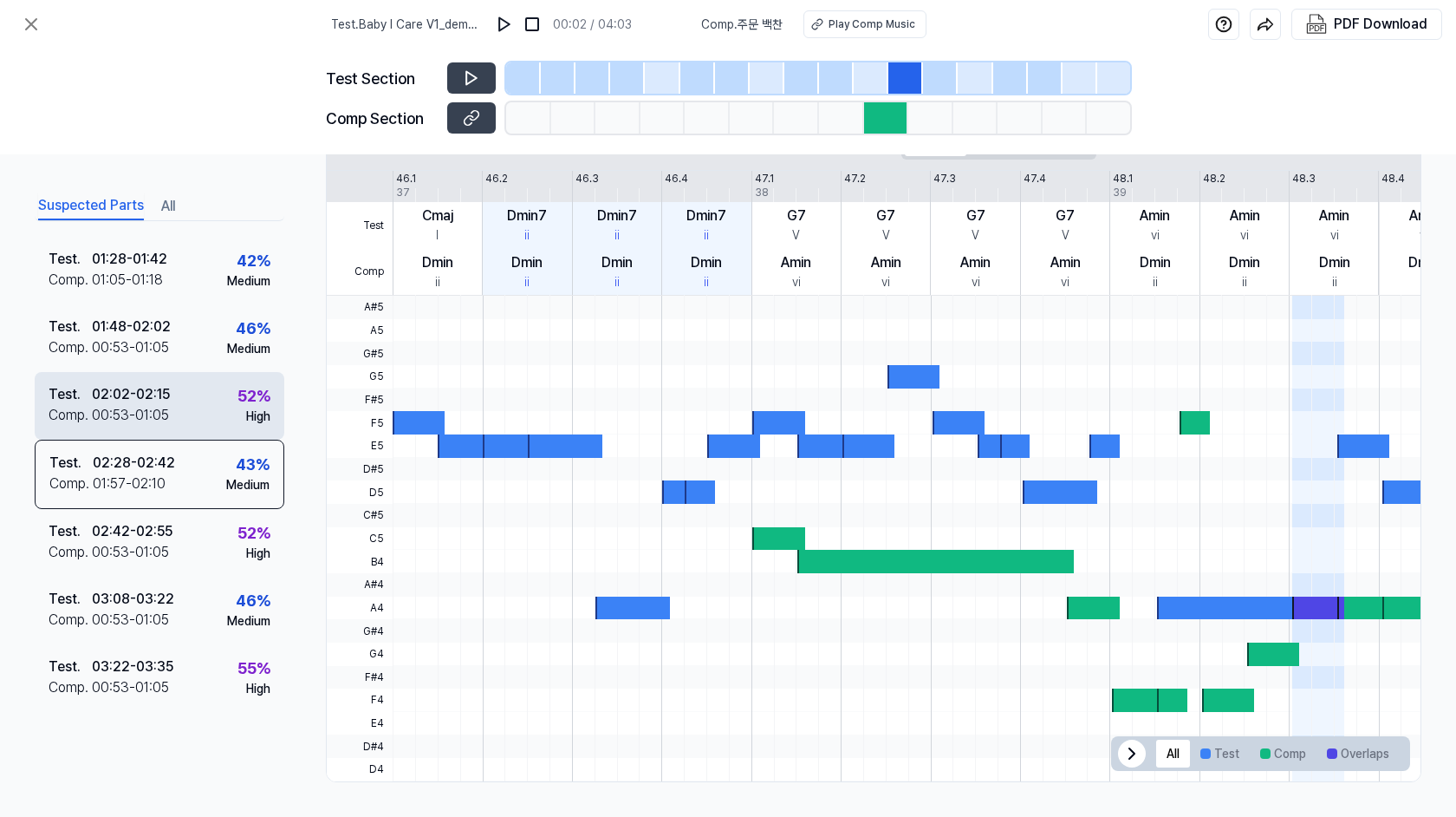
click at [198, 409] on div "Test . 02:02 - 02:15 Comp . 00:53 - 01:05 52 % High" at bounding box center [159, 406] width 250 height 68
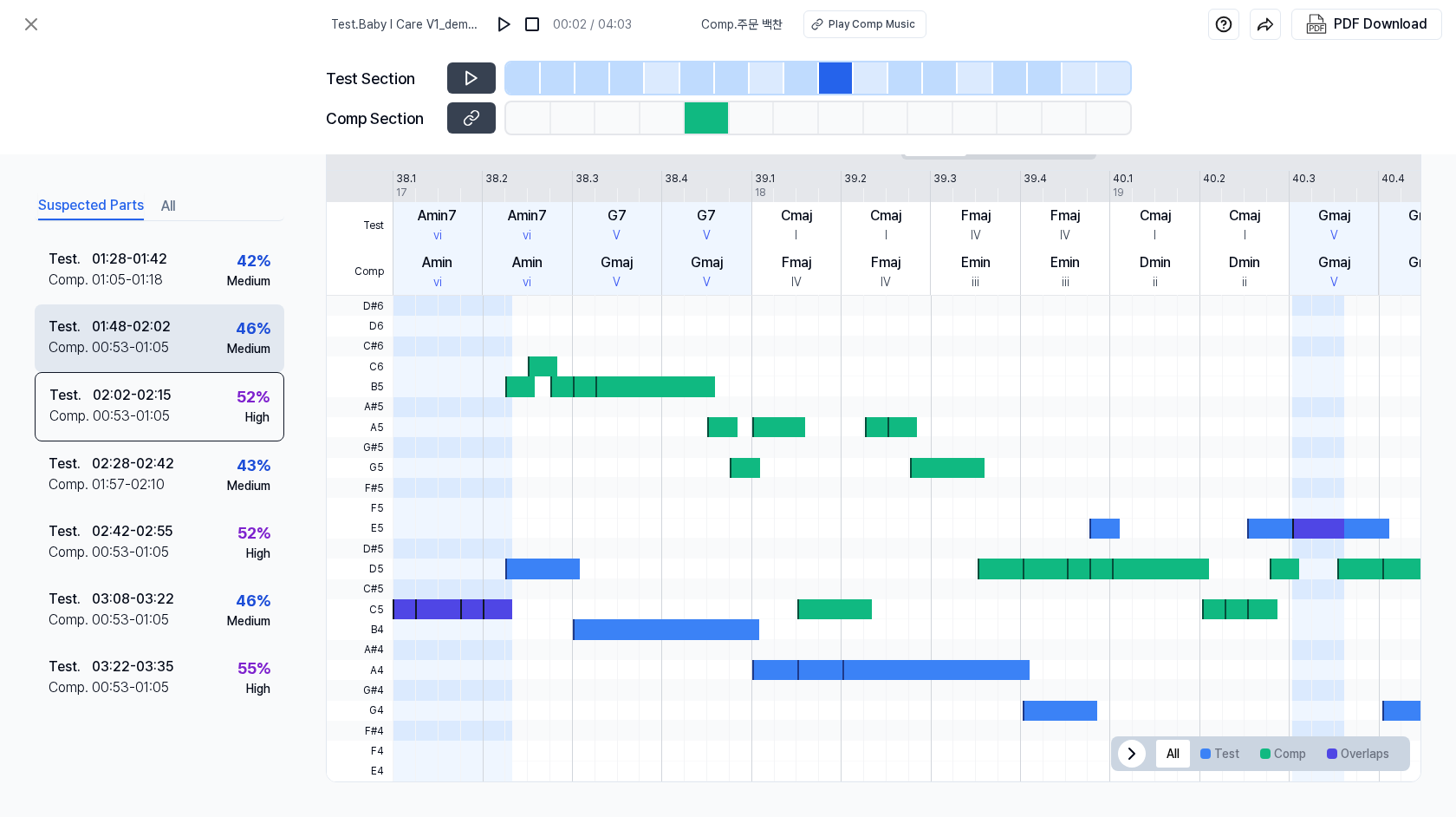
click at [204, 313] on div "Test . 01:48 - 02:02 Comp . 00:53 - 01:05 46 % Medium" at bounding box center [159, 338] width 250 height 68
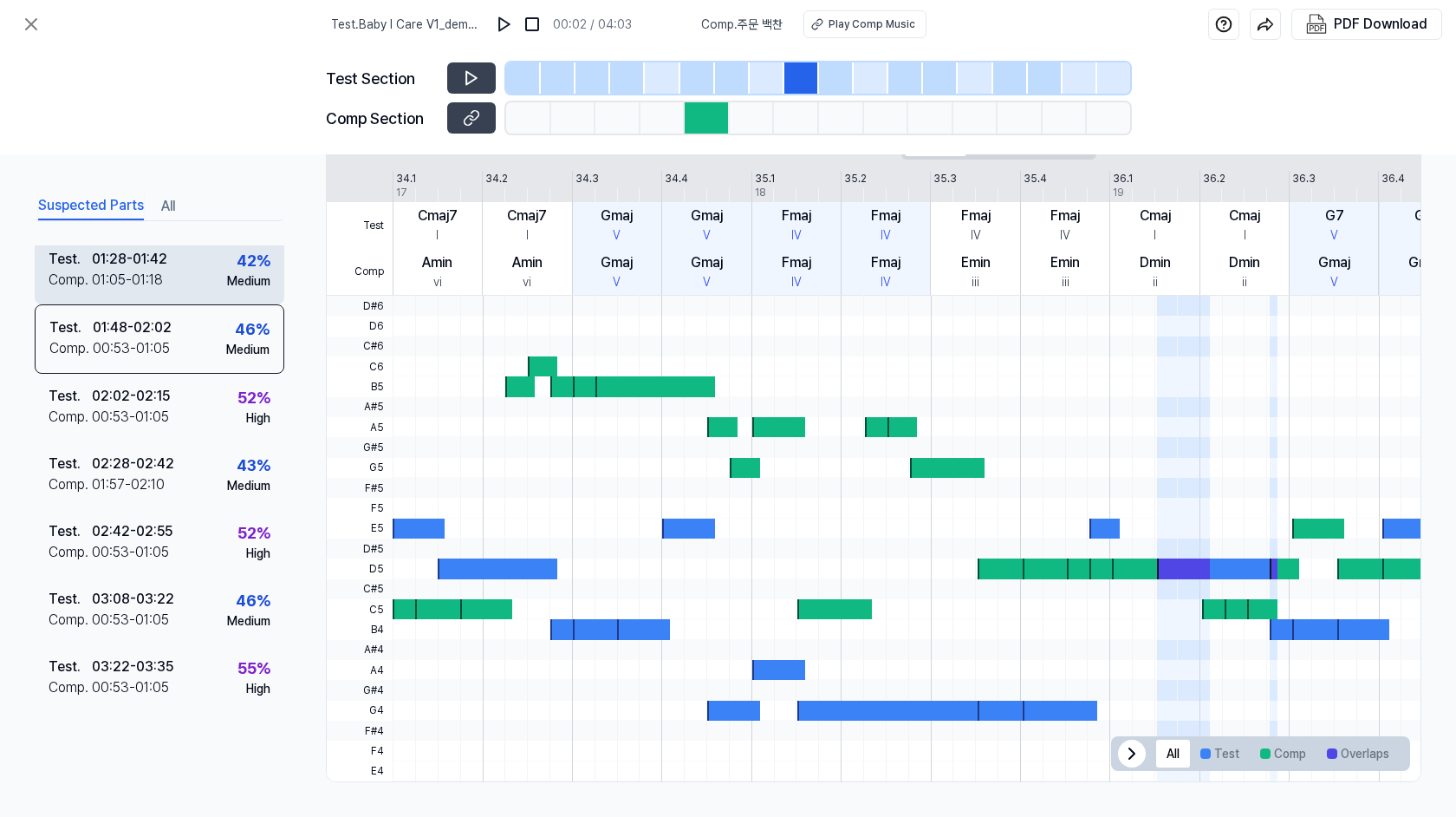
click at [212, 273] on div "Test . 01:28 - 01:42 Comp . 01:05 - 01:18 42 % Medium" at bounding box center [159, 271] width 250 height 68
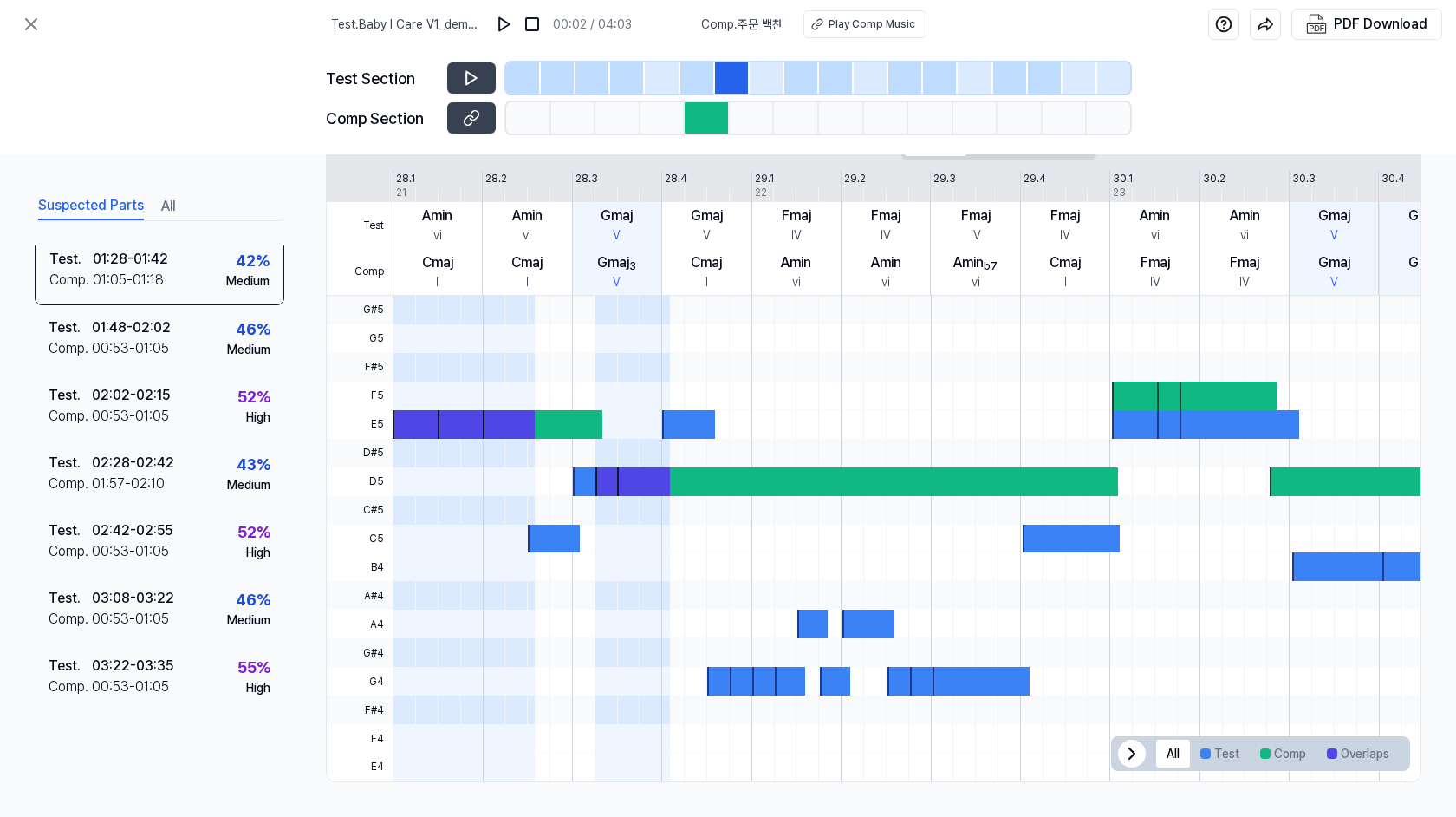
scroll to position [0, 0]
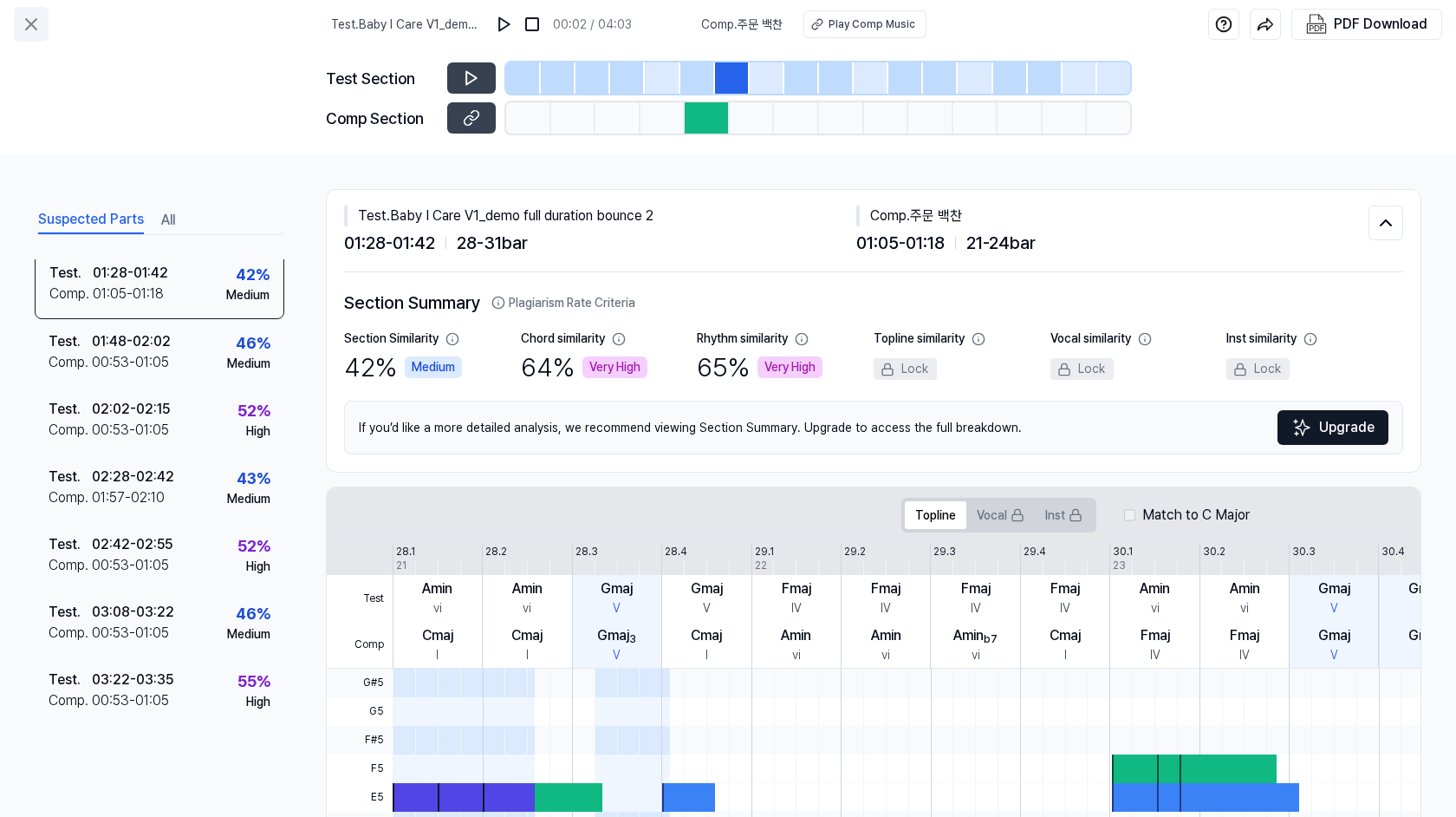
click at [31, 23] on icon at bounding box center [31, 24] width 11 height 11
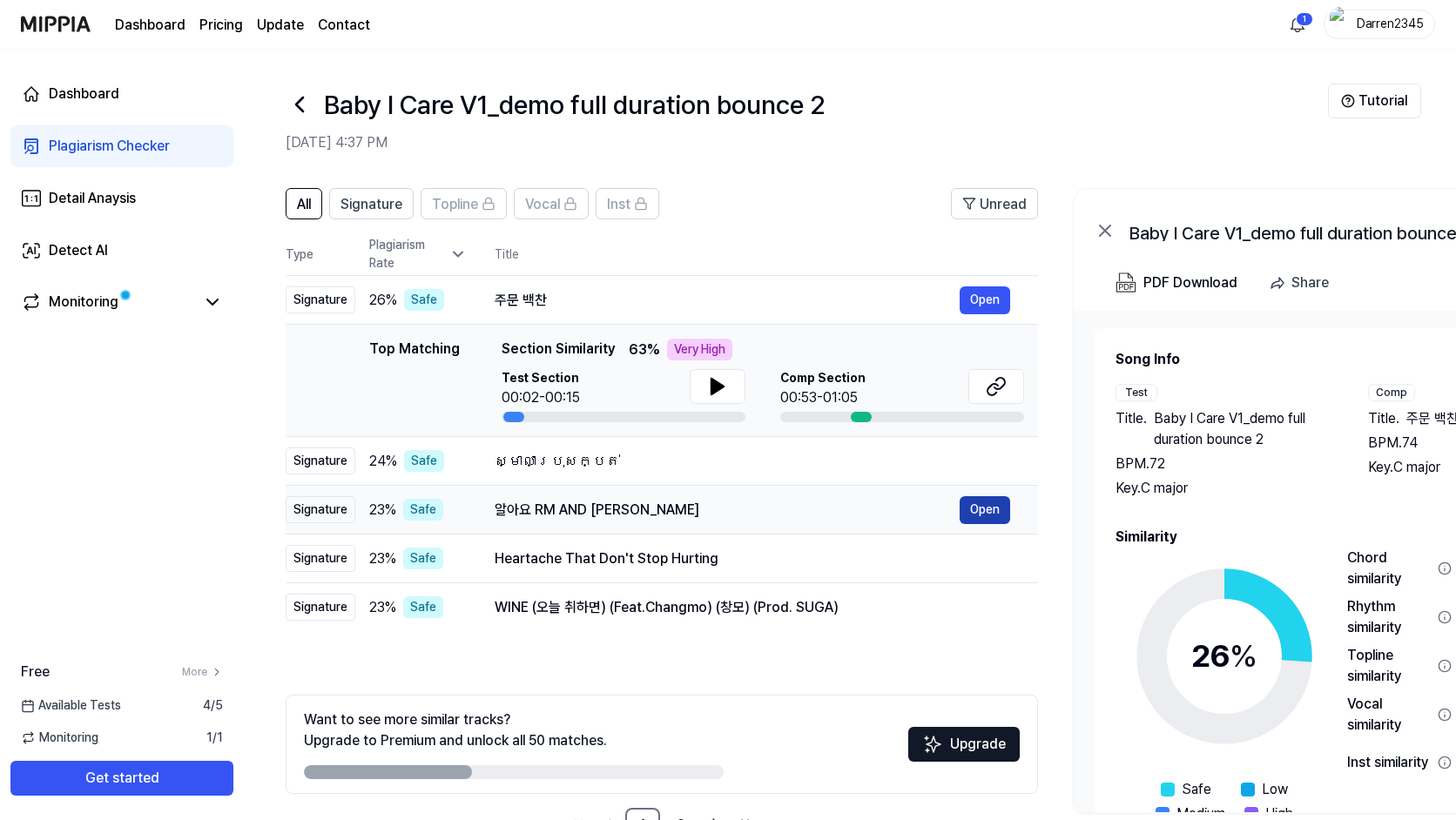
click at [990, 505] on button "Open" at bounding box center [984, 509] width 50 height 28
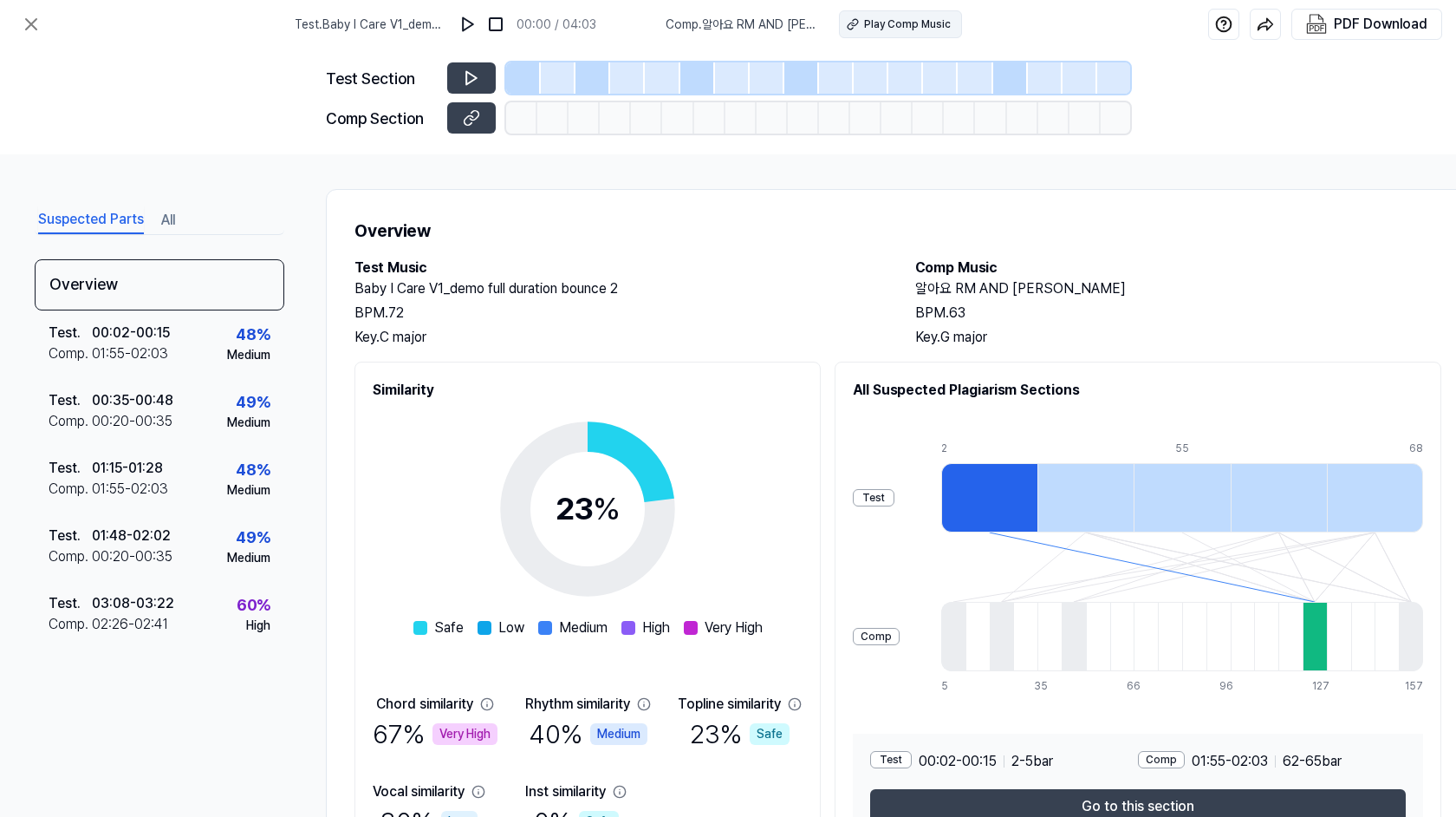
click at [883, 21] on div "Play Comp Music" at bounding box center [907, 23] width 87 height 15
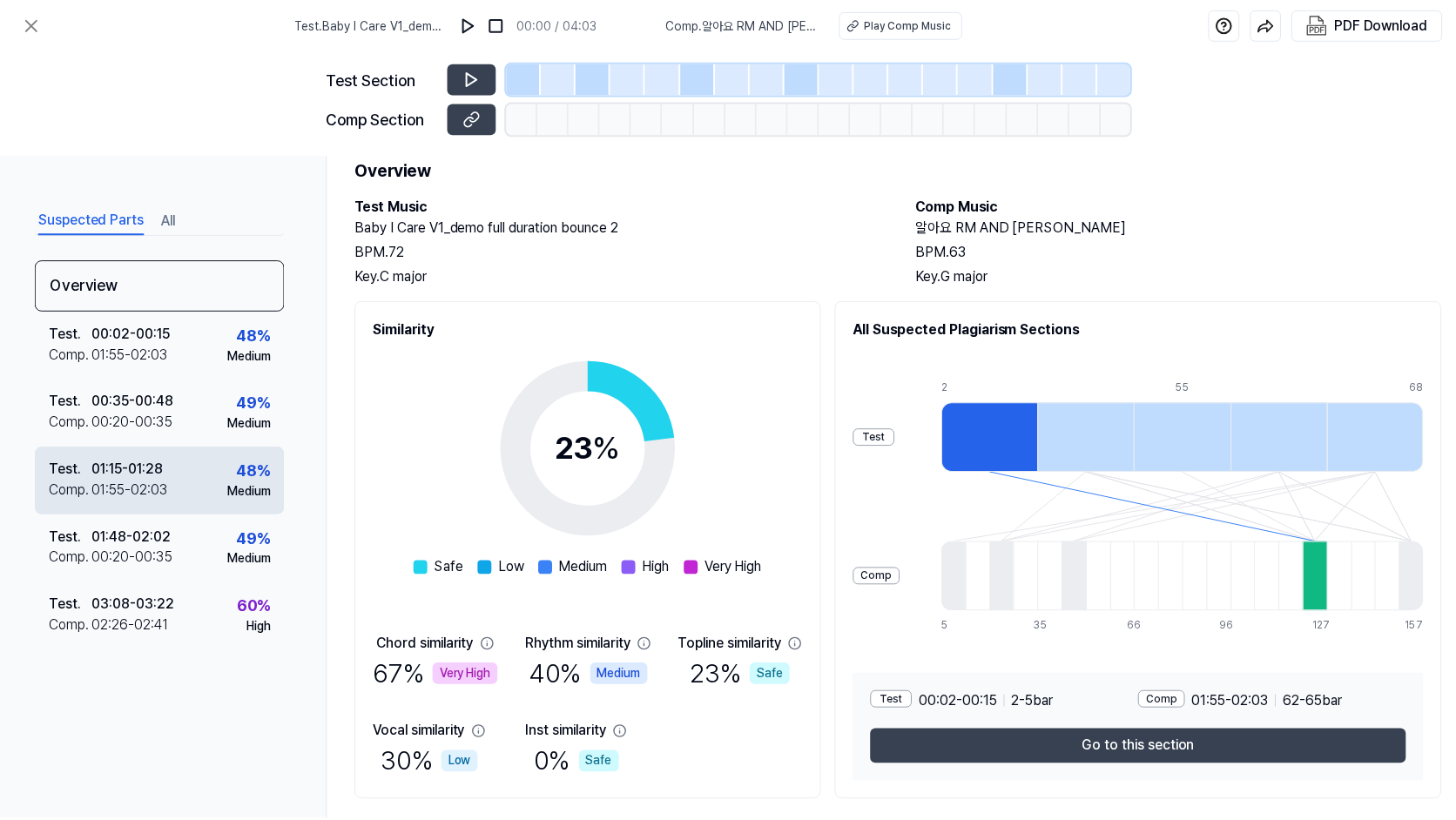
scroll to position [113, 0]
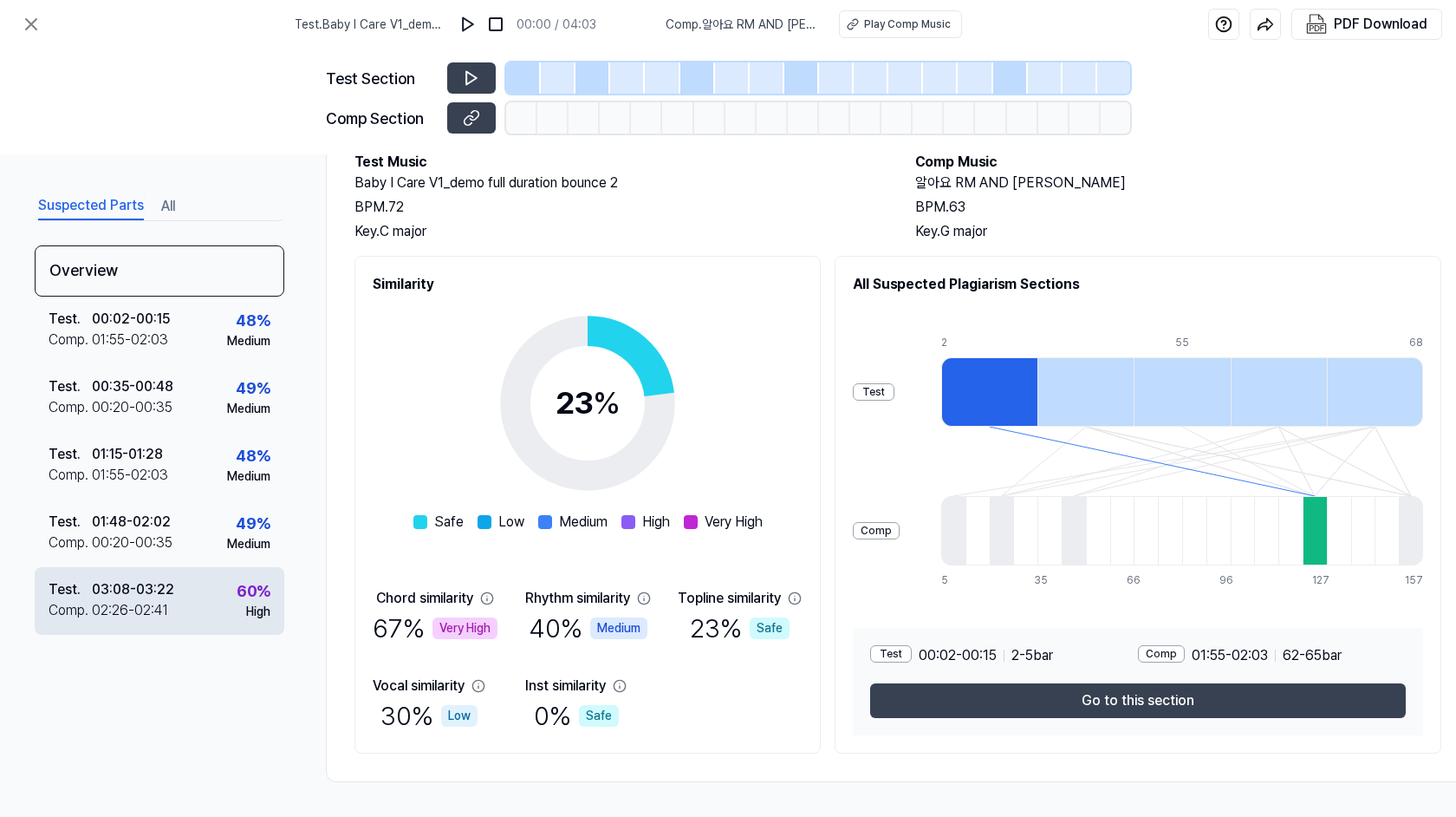
click at [239, 598] on div "60 %" at bounding box center [254, 591] width 34 height 23
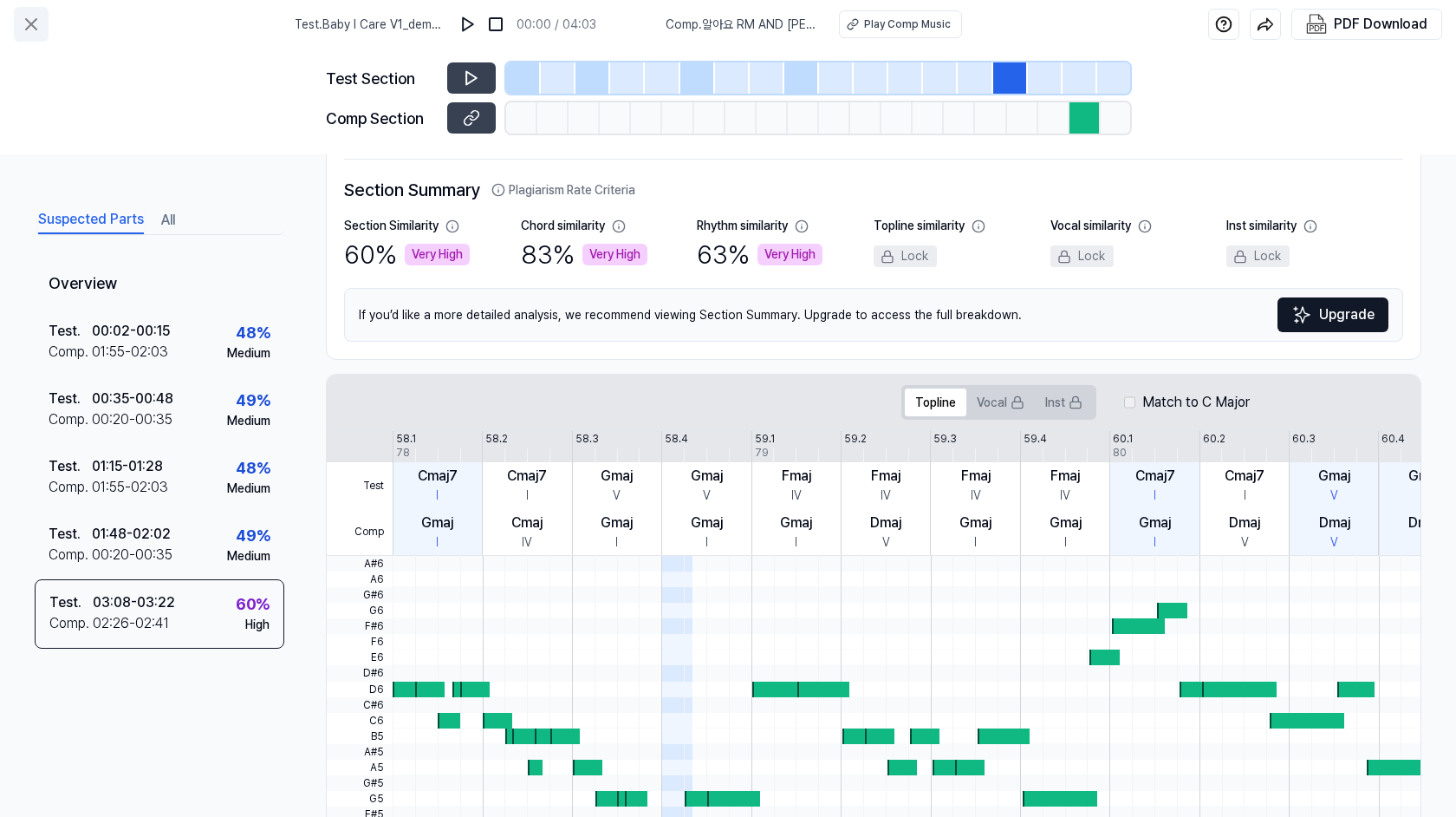
click at [28, 18] on icon at bounding box center [30, 24] width 21 height 21
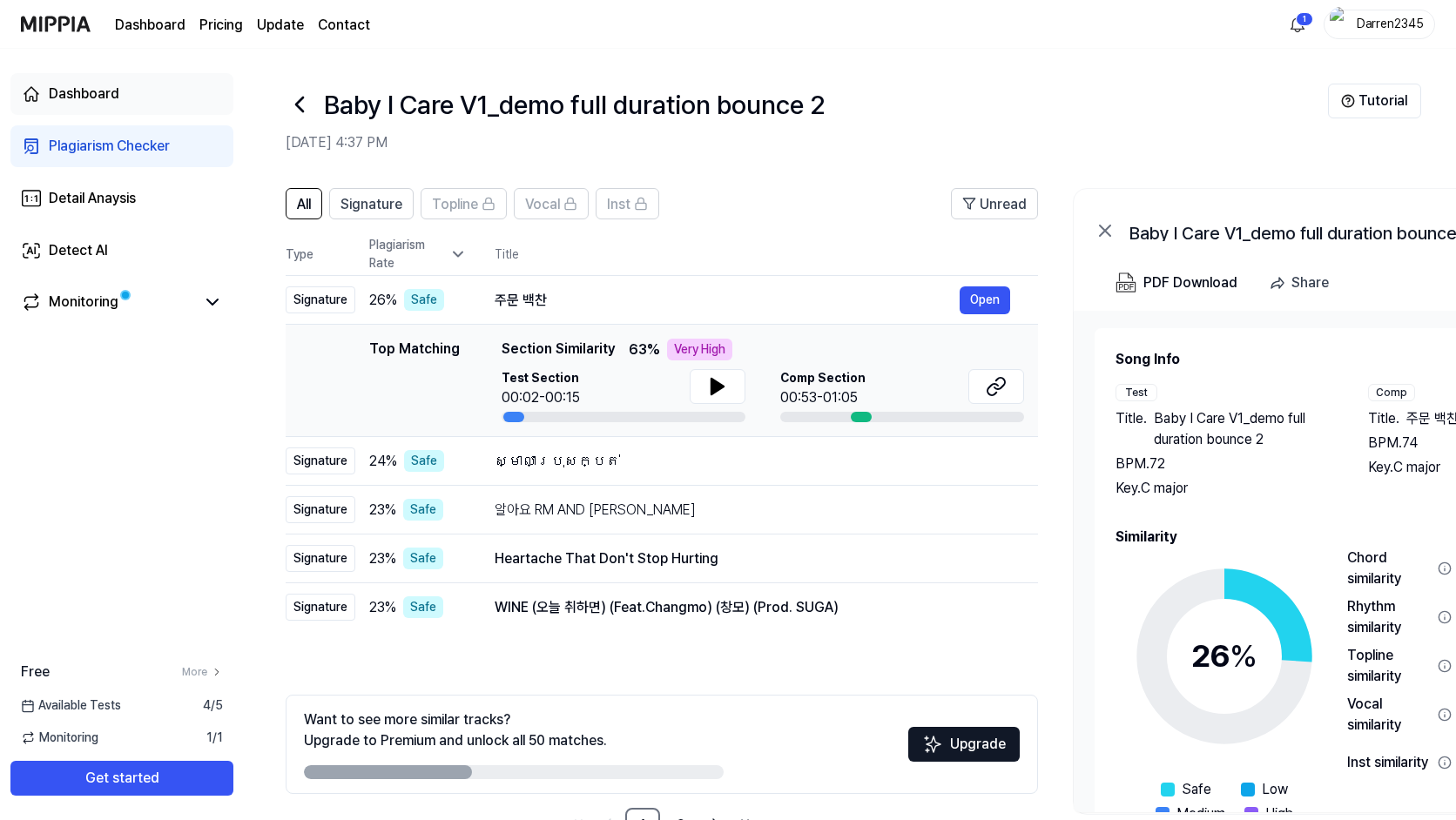
click at [105, 99] on div "Dashboard" at bounding box center [84, 93] width 71 height 21
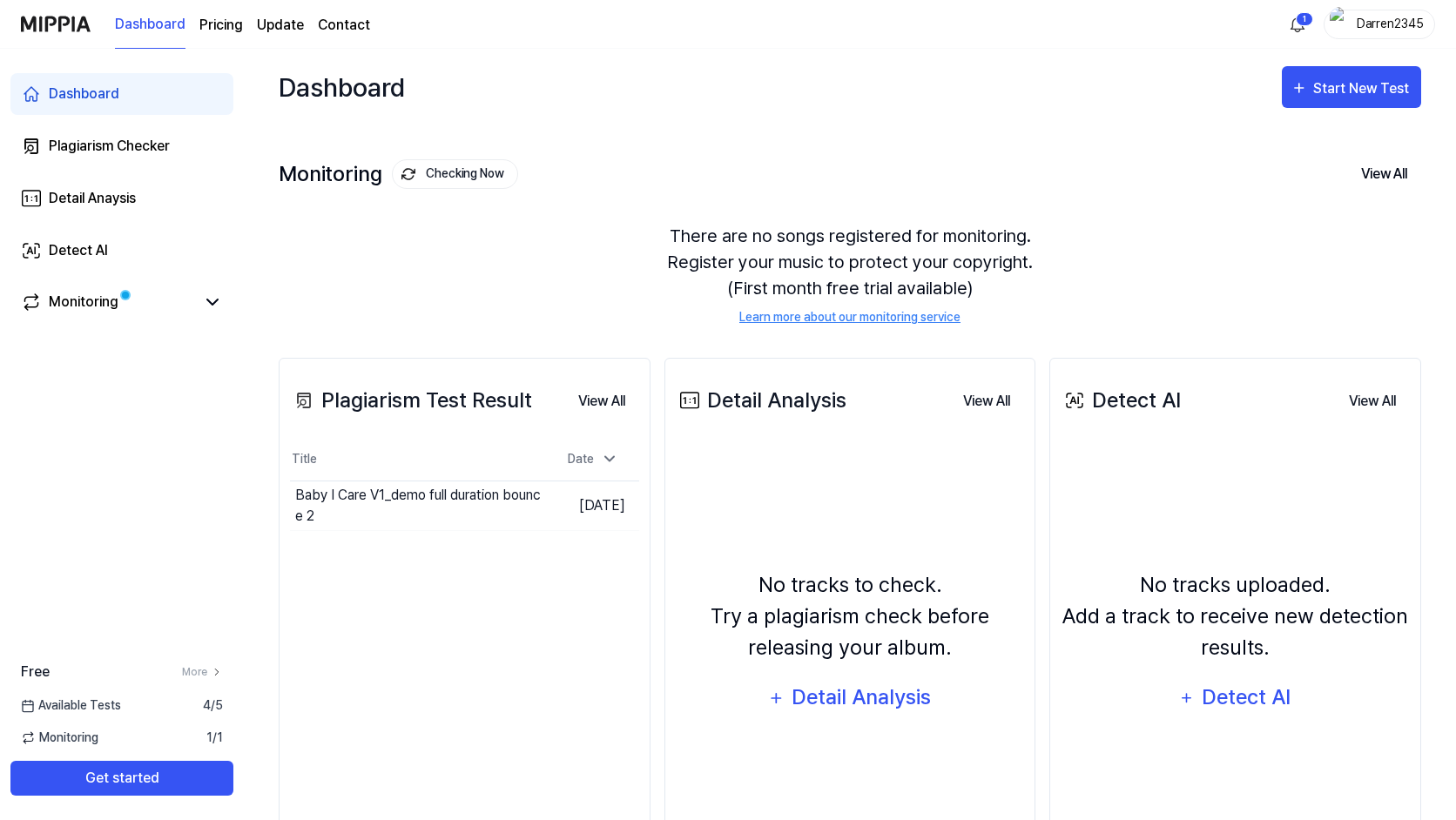
click at [233, 29] on page\) "Pricing" at bounding box center [221, 24] width 43 height 21
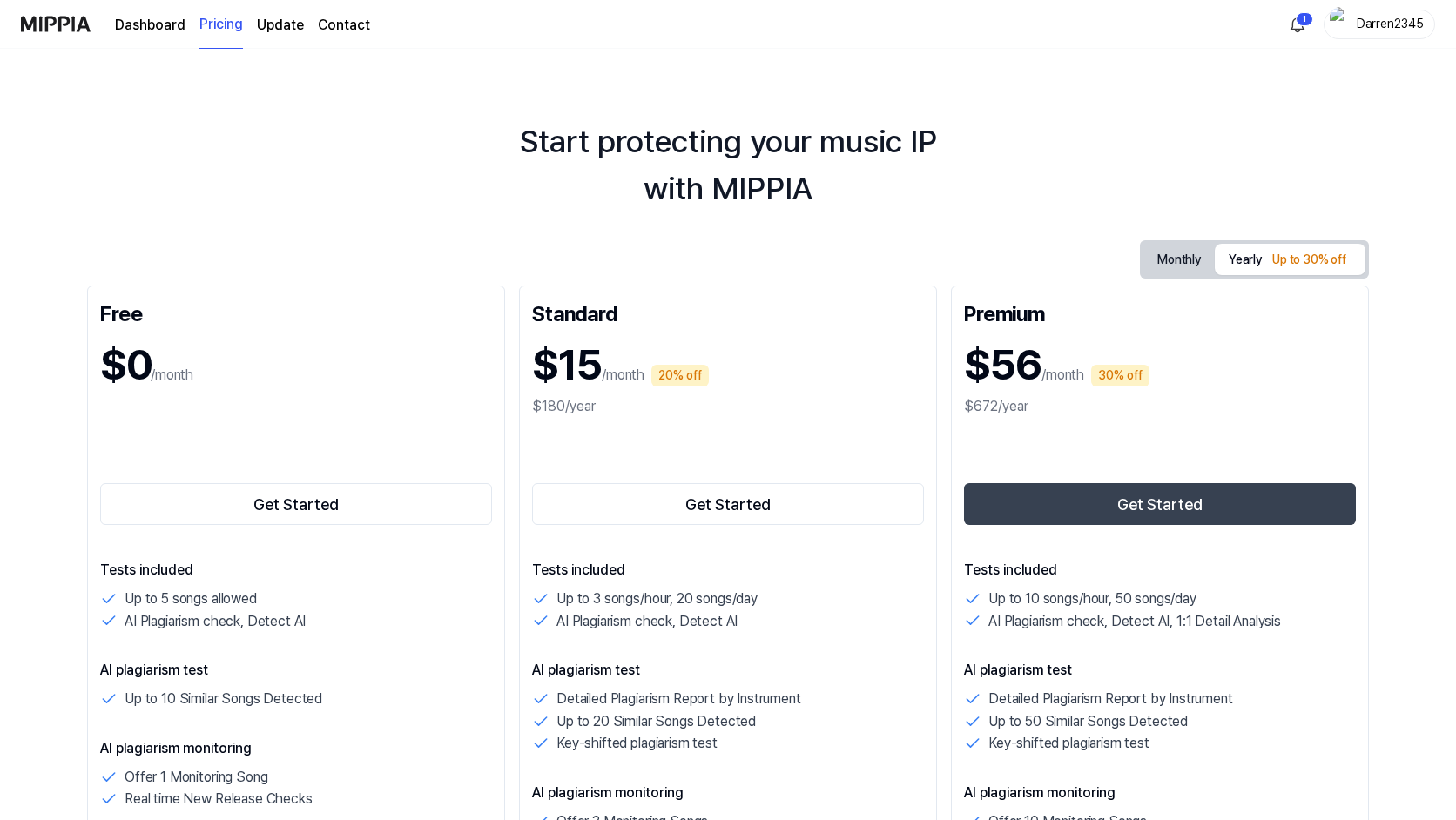
click at [154, 28] on link "Dashboard" at bounding box center [150, 24] width 71 height 21
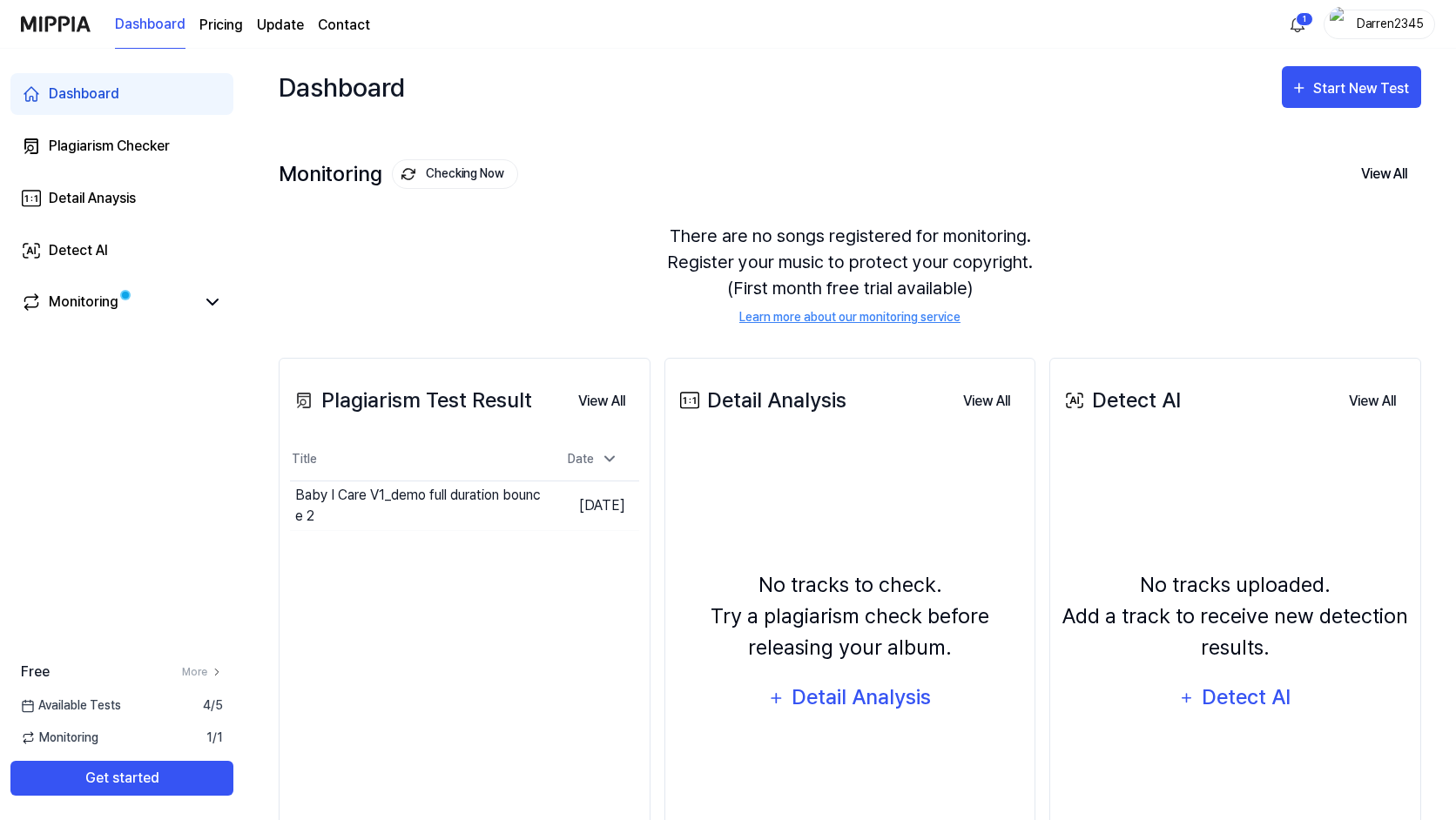
click at [276, 23] on link "Update" at bounding box center [280, 24] width 47 height 21
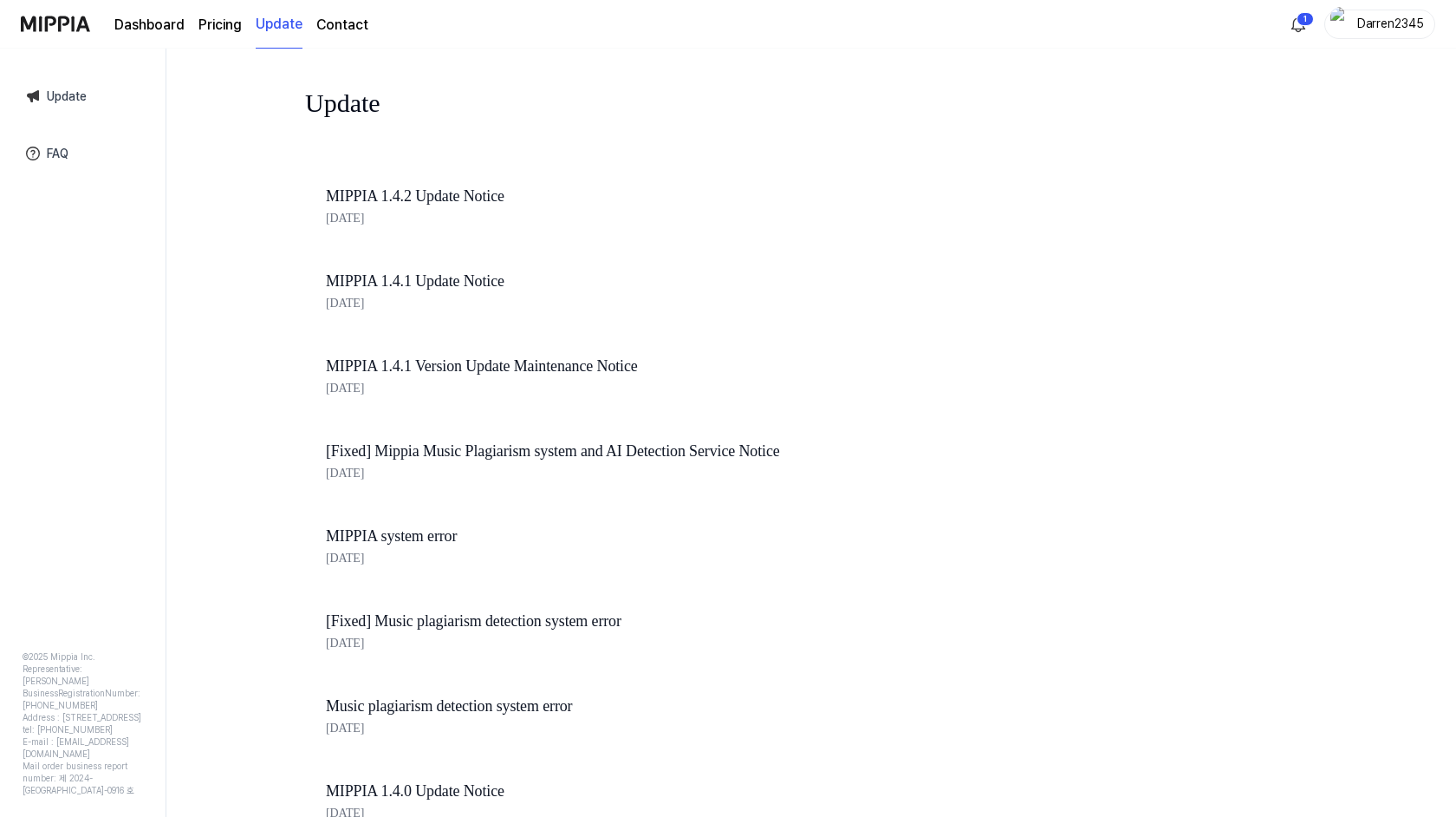
click at [190, 28] on div "Dashboard Pricing Update Contact" at bounding box center [241, 23] width 254 height 47
click at [139, 29] on link "Dashboard" at bounding box center [149, 24] width 71 height 21
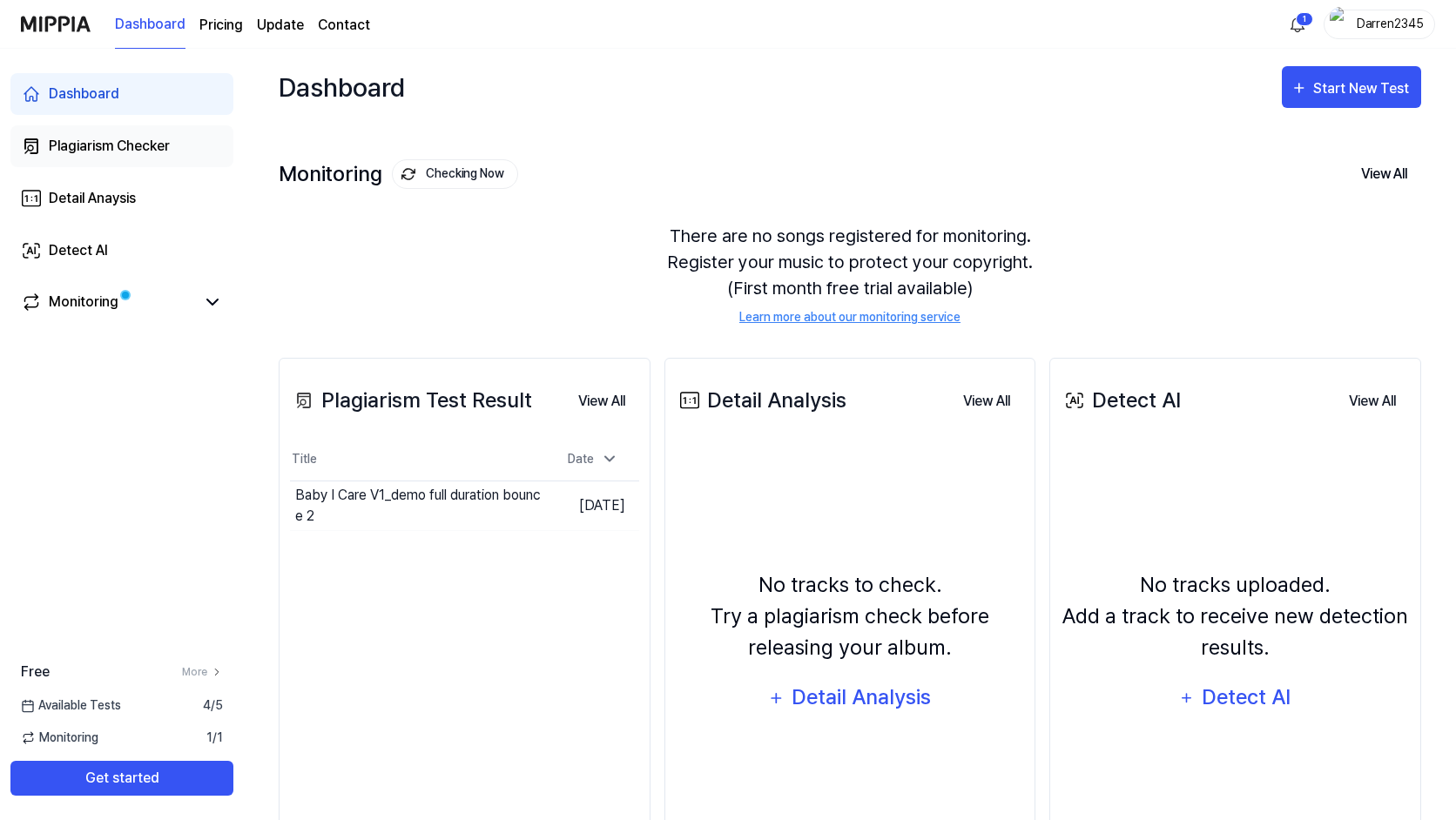
click at [102, 149] on div "Plagiarism Checker" at bounding box center [109, 145] width 121 height 21
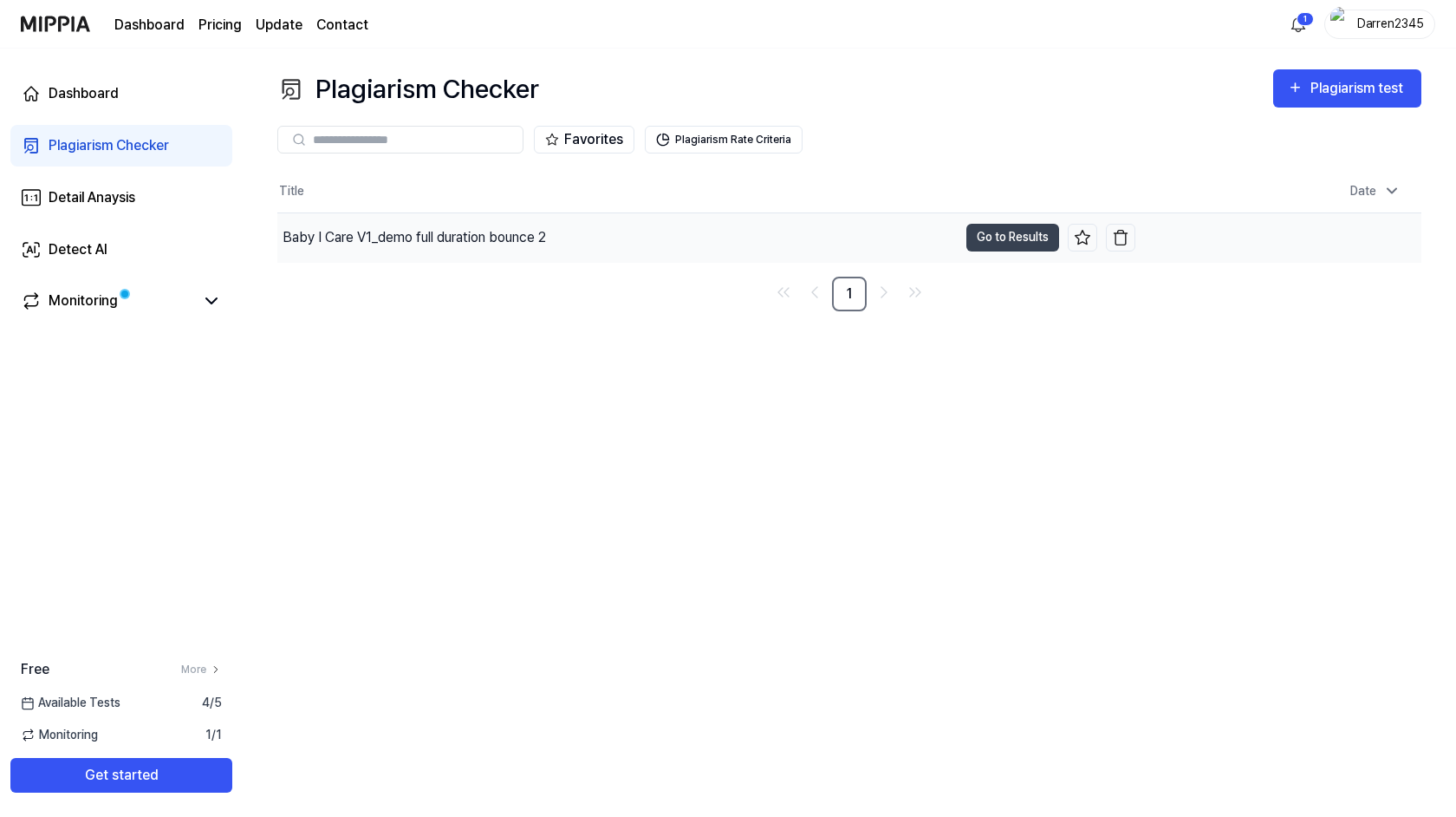
click at [679, 234] on div "Baby I Care V1_demo full duration bounce 2" at bounding box center [617, 237] width 681 height 48
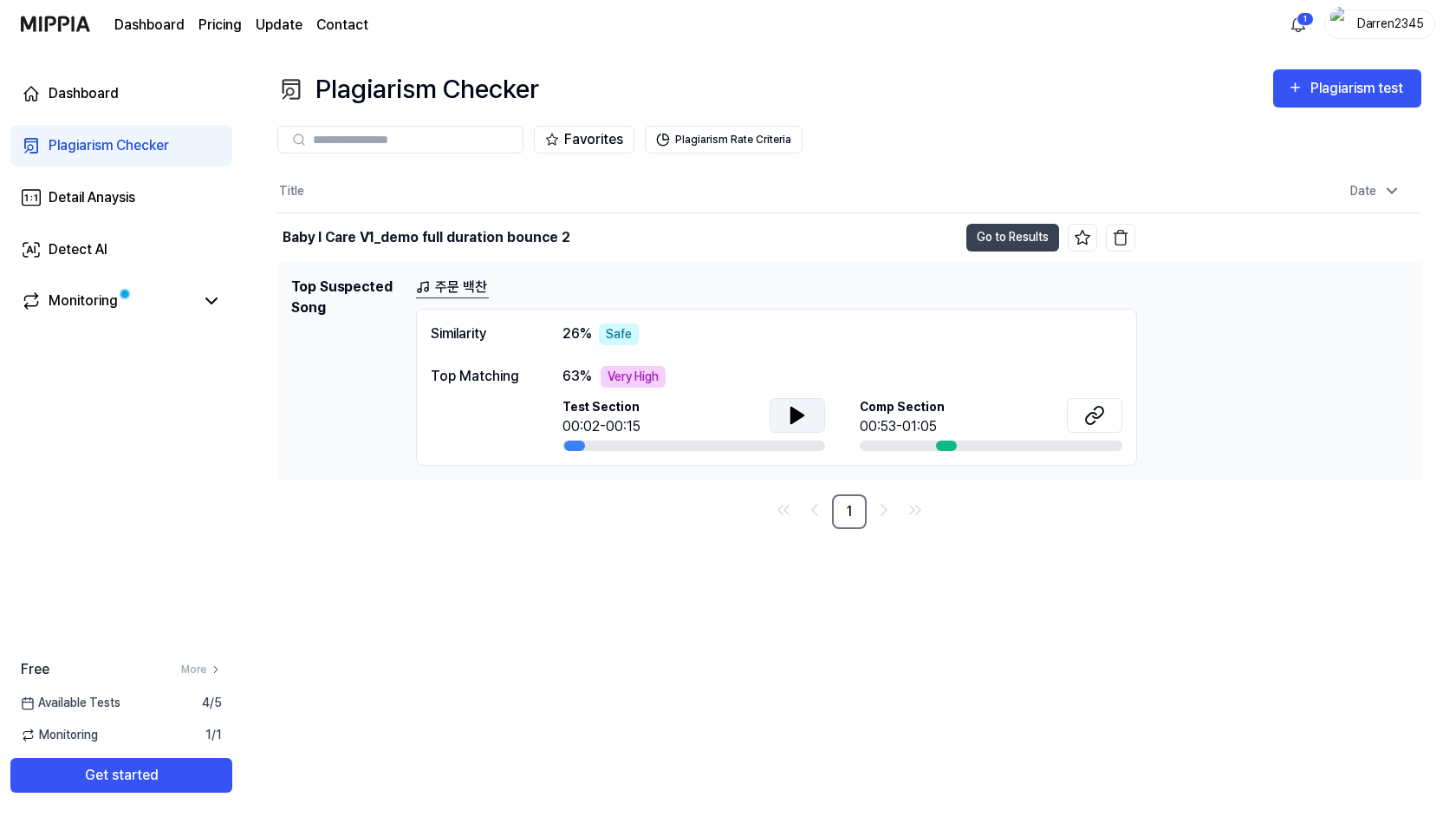
click at [785, 417] on button at bounding box center [798, 415] width 55 height 35
click at [789, 417] on icon at bounding box center [797, 415] width 21 height 21
click at [941, 445] on div at bounding box center [946, 446] width 21 height 11
drag, startPoint x: 941, startPoint y: 445, endPoint x: 962, endPoint y: 441, distance: 21.4
click at [962, 441] on div at bounding box center [992, 446] width 263 height 11
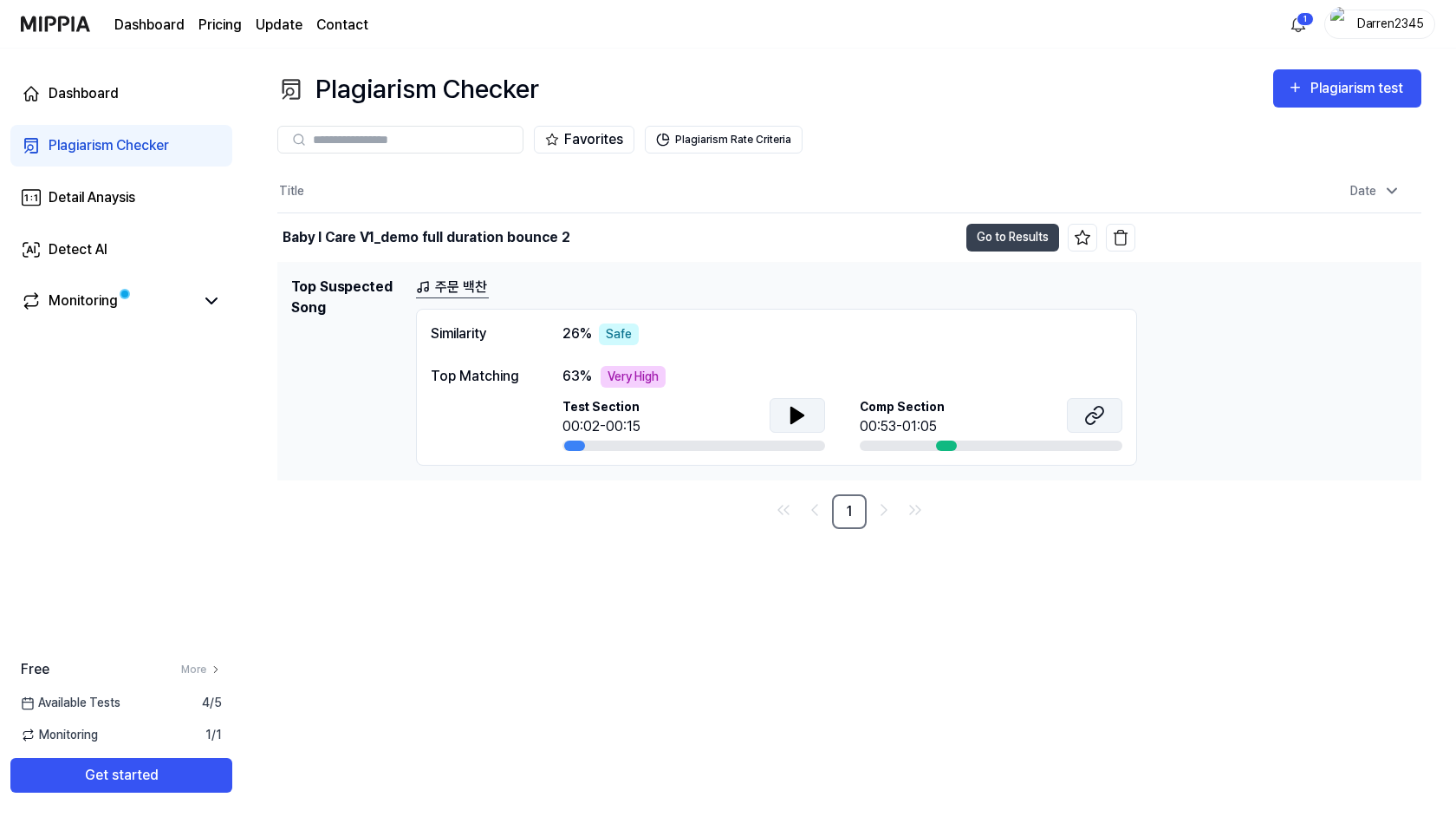
click at [1085, 416] on icon at bounding box center [1095, 415] width 21 height 21
click at [738, 140] on button "Plagiarism Rate Criteria" at bounding box center [724, 140] width 157 height 28
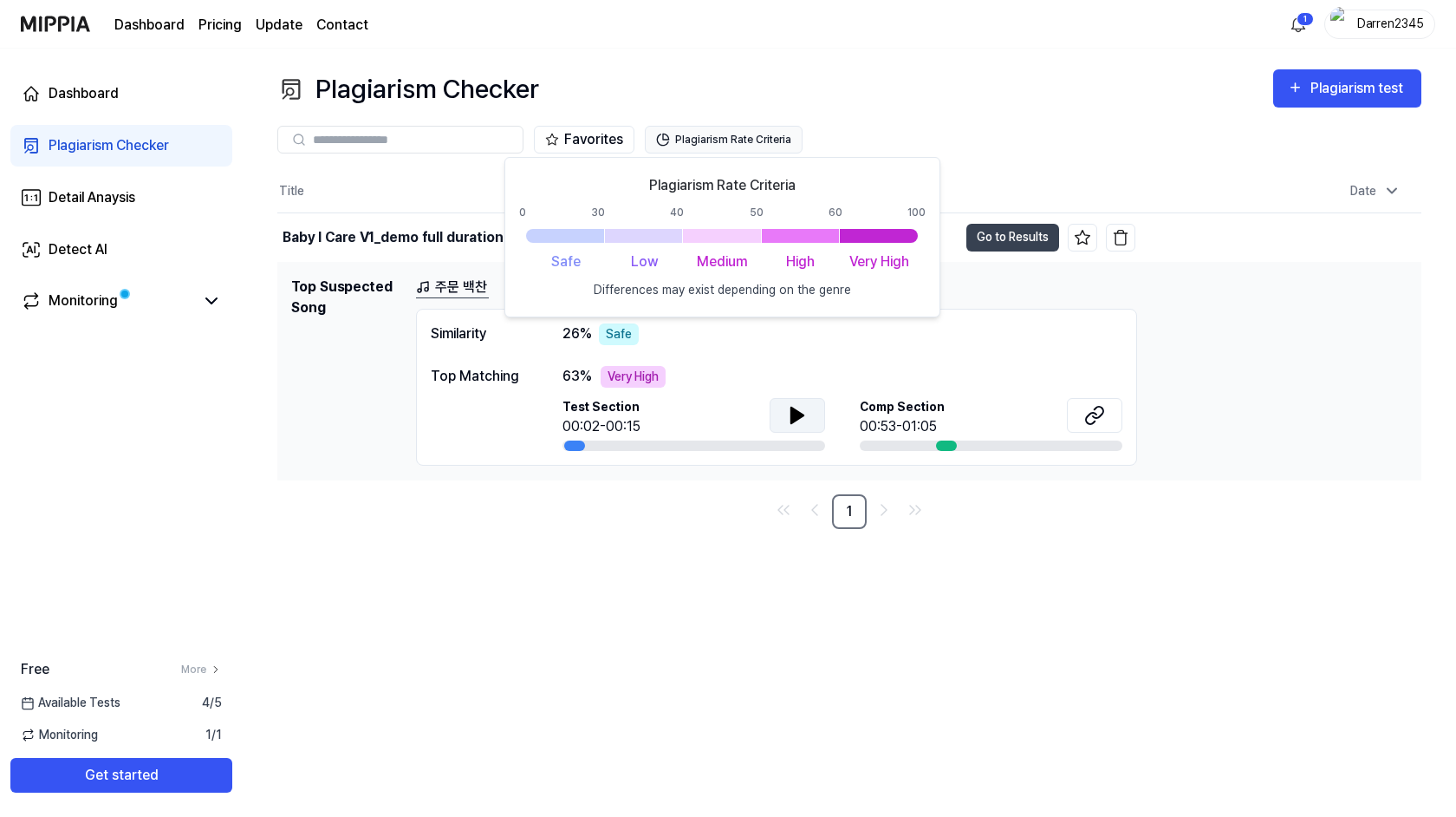
click at [738, 140] on button "Plagiarism Rate Criteria" at bounding box center [724, 140] width 157 height 28
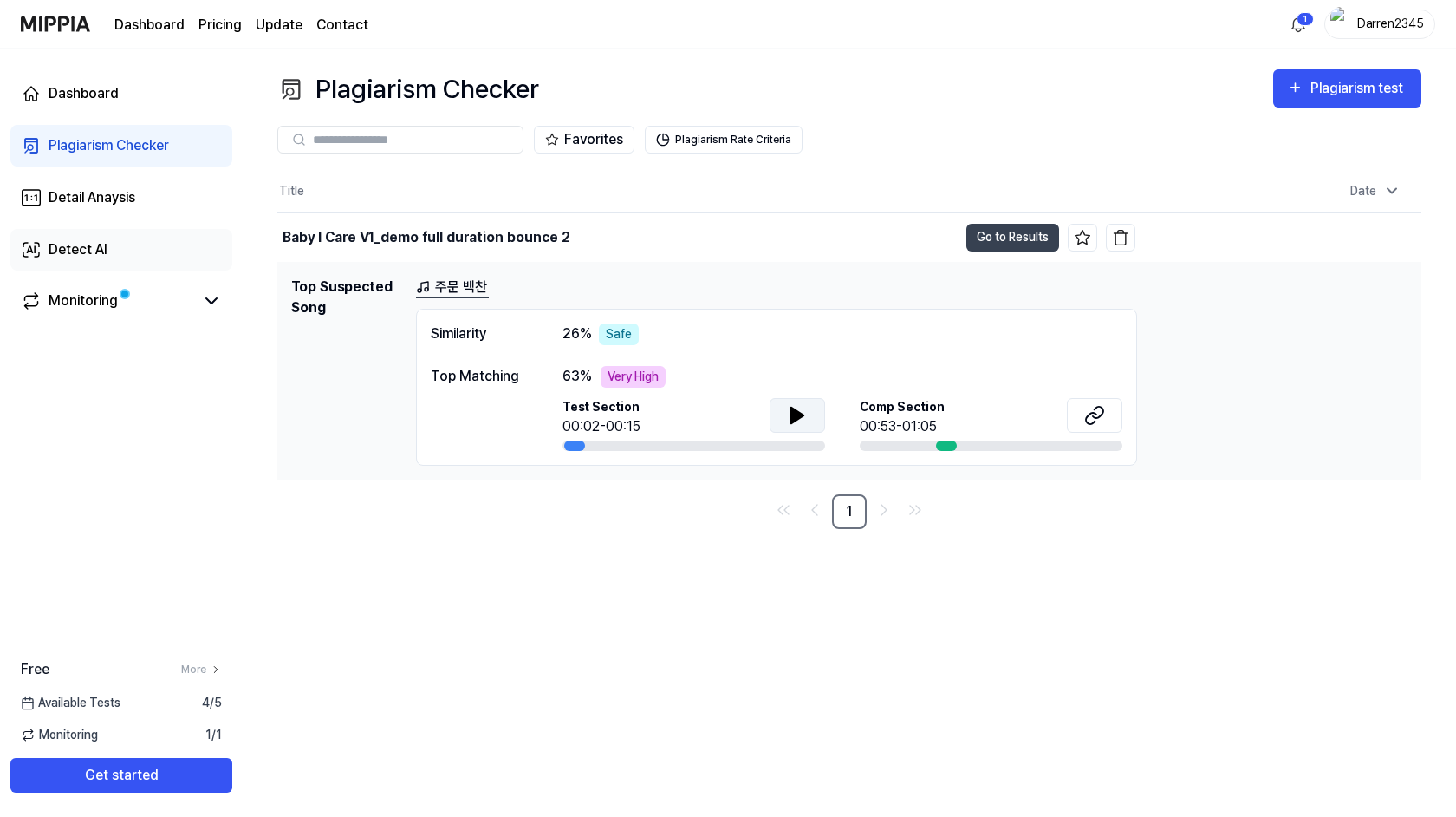
click at [119, 252] on link "Detect AI" at bounding box center [122, 250] width 222 height 42
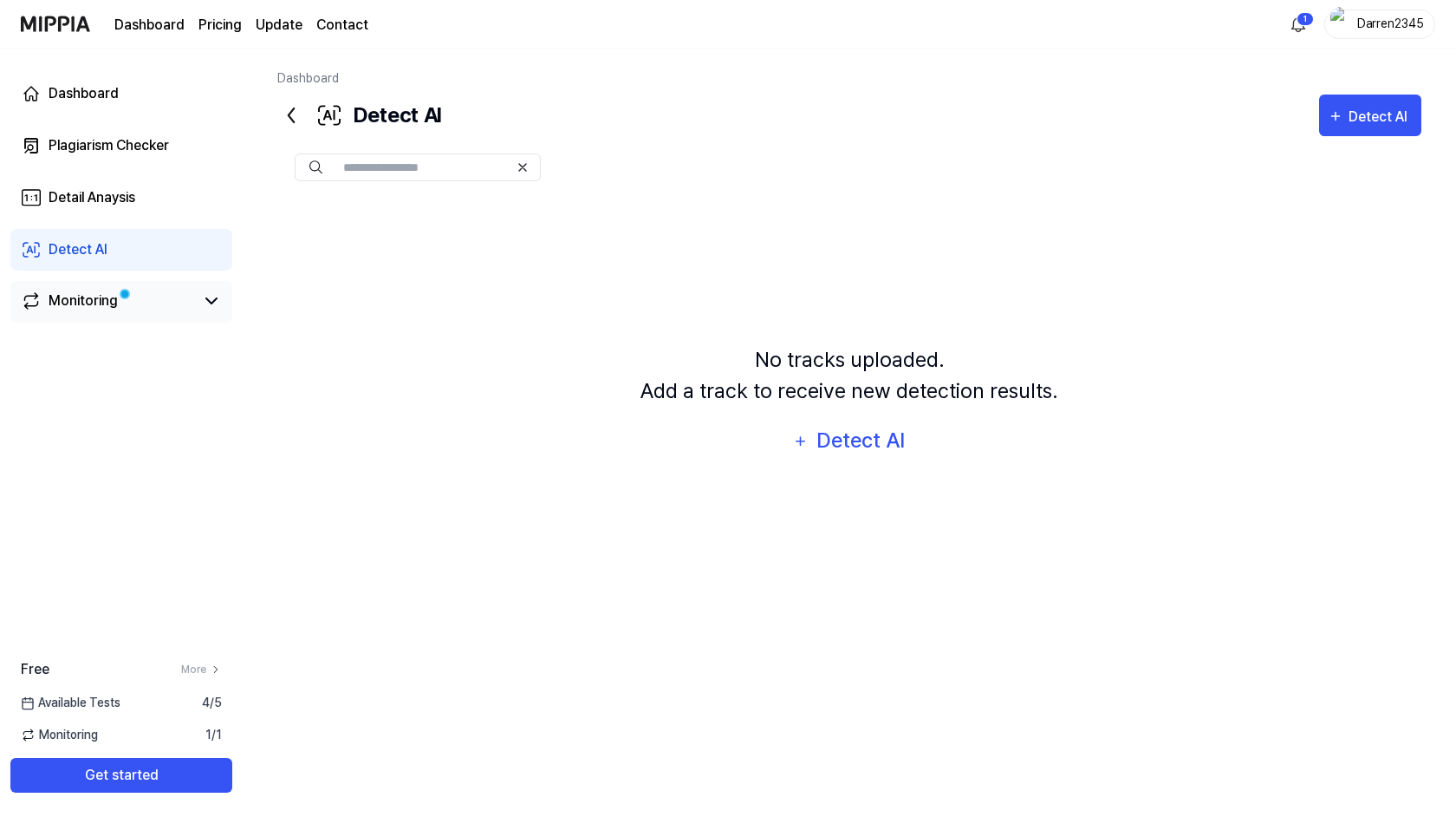
click at [86, 305] on div "Monitoring" at bounding box center [83, 301] width 70 height 21
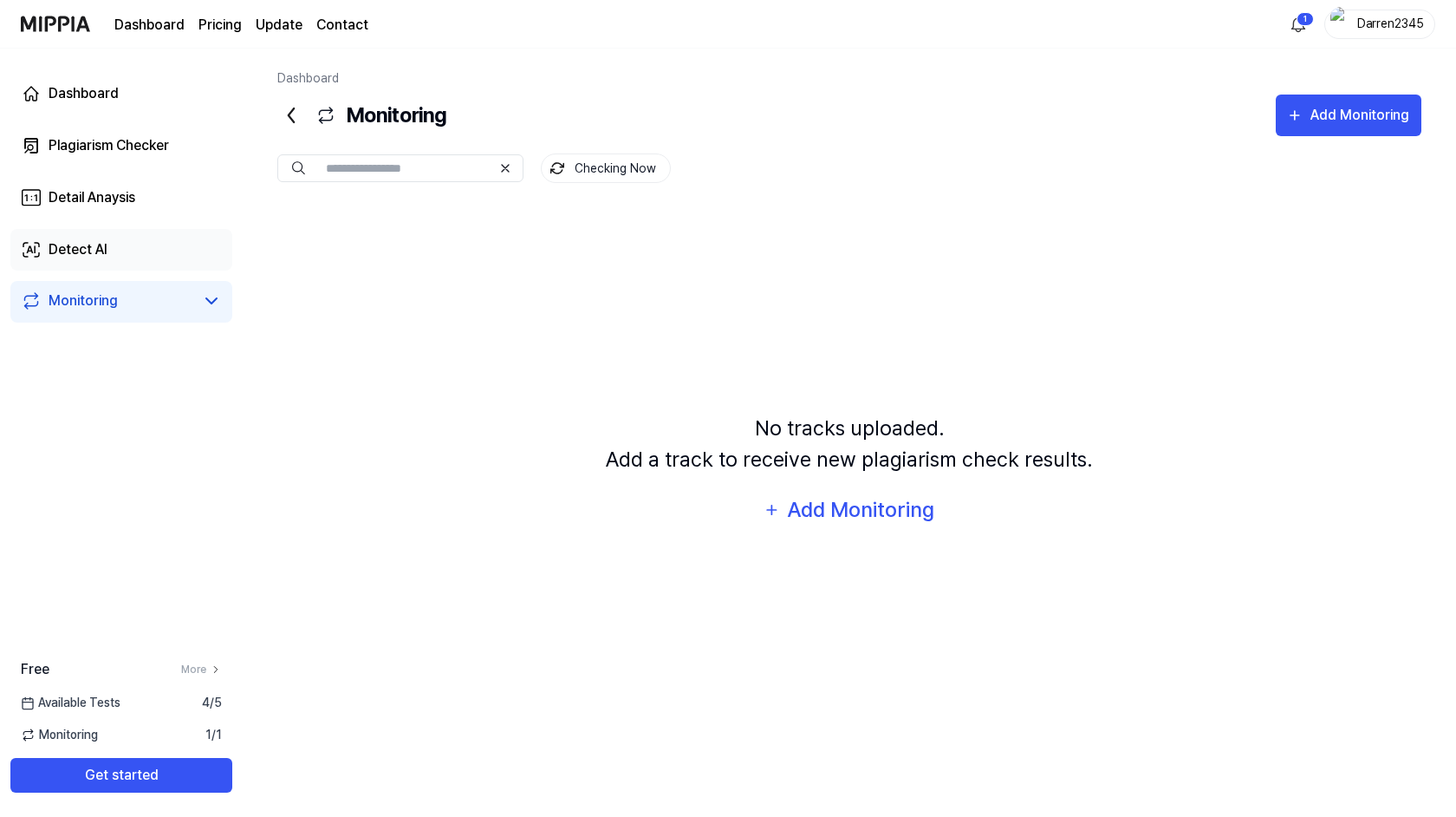
click at [109, 250] on link "Detect AI" at bounding box center [122, 250] width 222 height 42
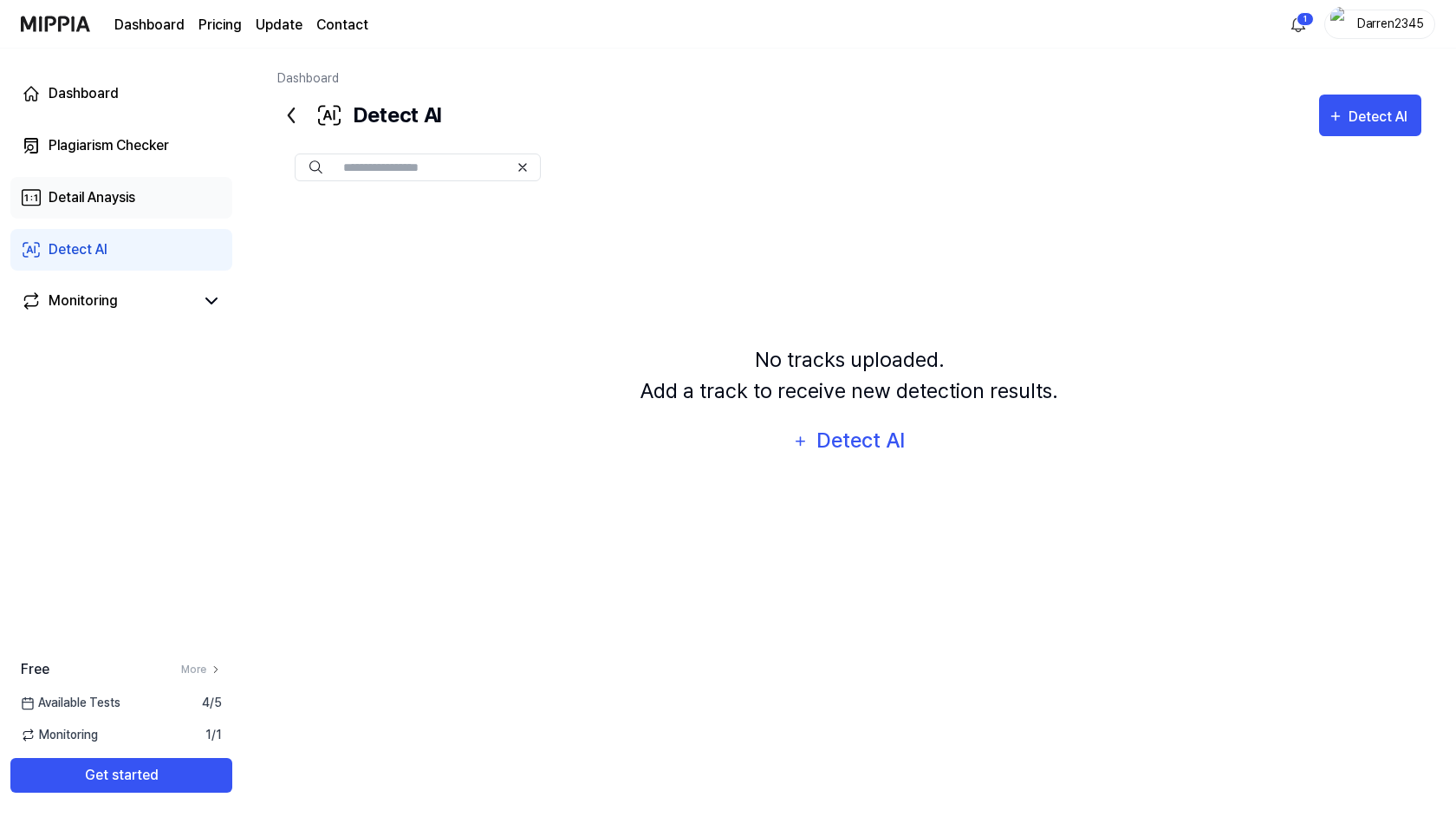
click at [113, 194] on div "Detail Anaysis" at bounding box center [91, 197] width 87 height 21
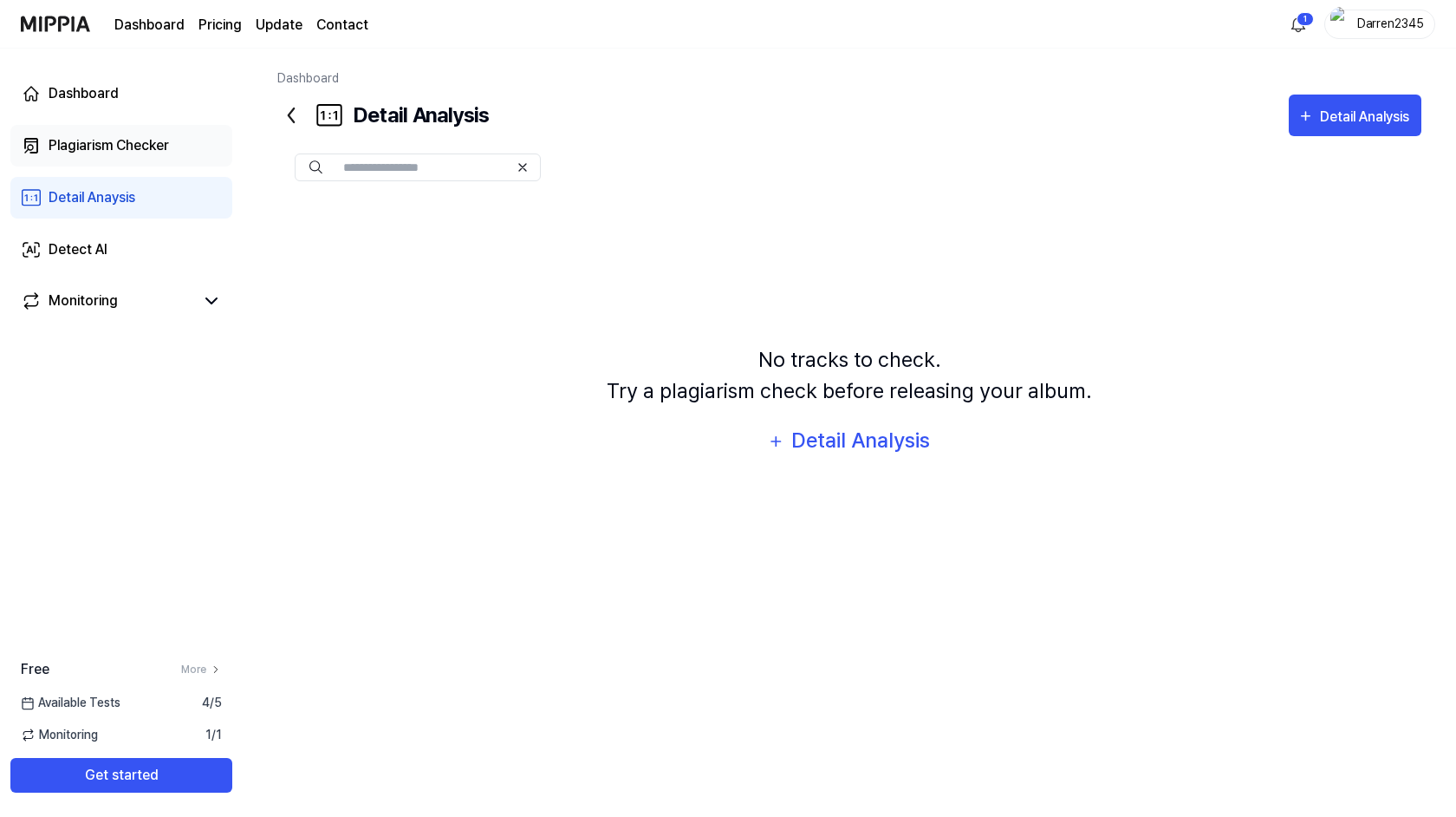
click at [113, 149] on div "Plagiarism Checker" at bounding box center [108, 145] width 121 height 21
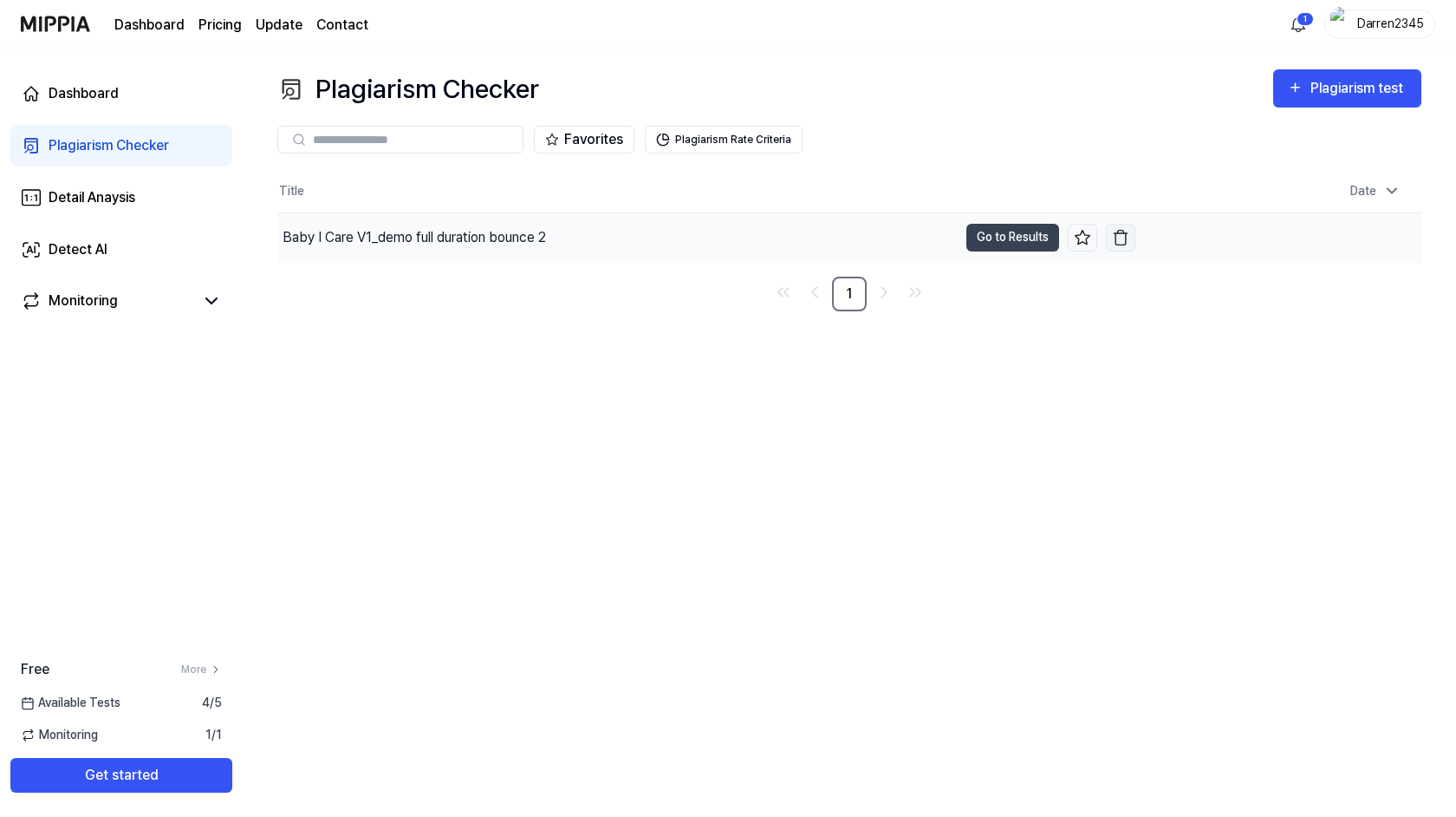
click at [1119, 238] on img "button" at bounding box center [1121, 237] width 17 height 17
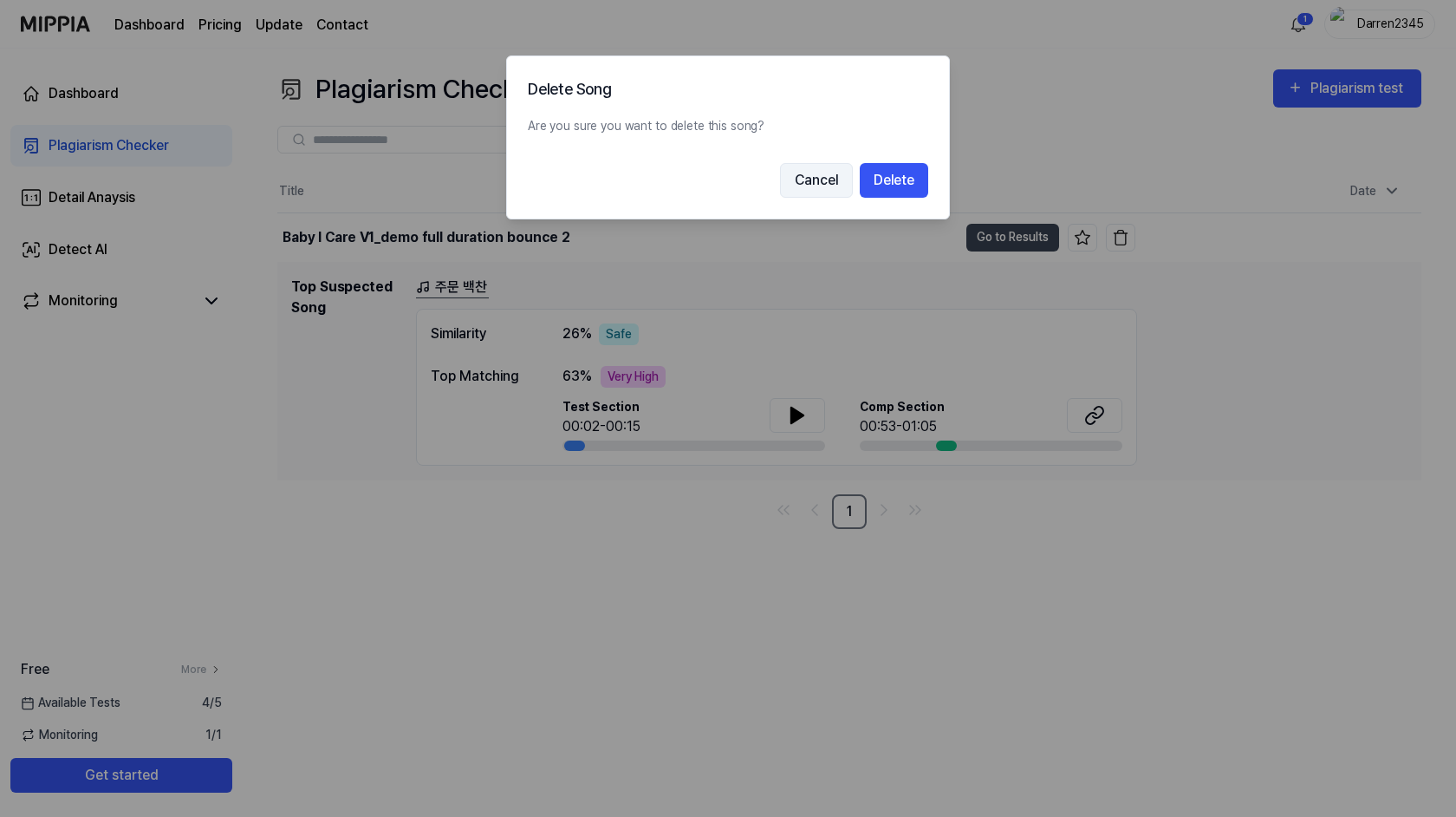
click at [819, 182] on button "Cancel" at bounding box center [816, 180] width 72 height 35
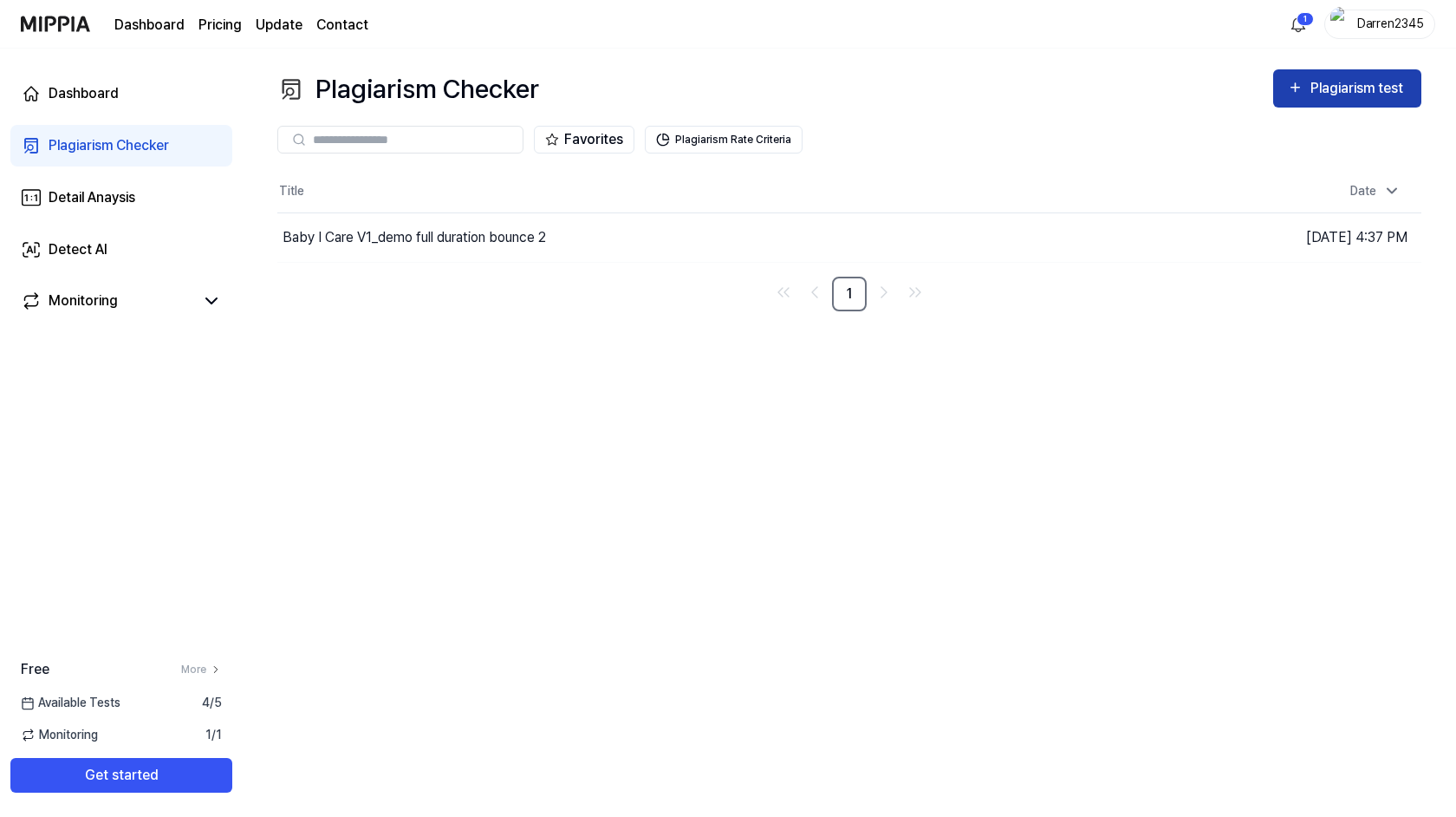
click at [1314, 90] on div "Plagiarism test" at bounding box center [1359, 88] width 97 height 22
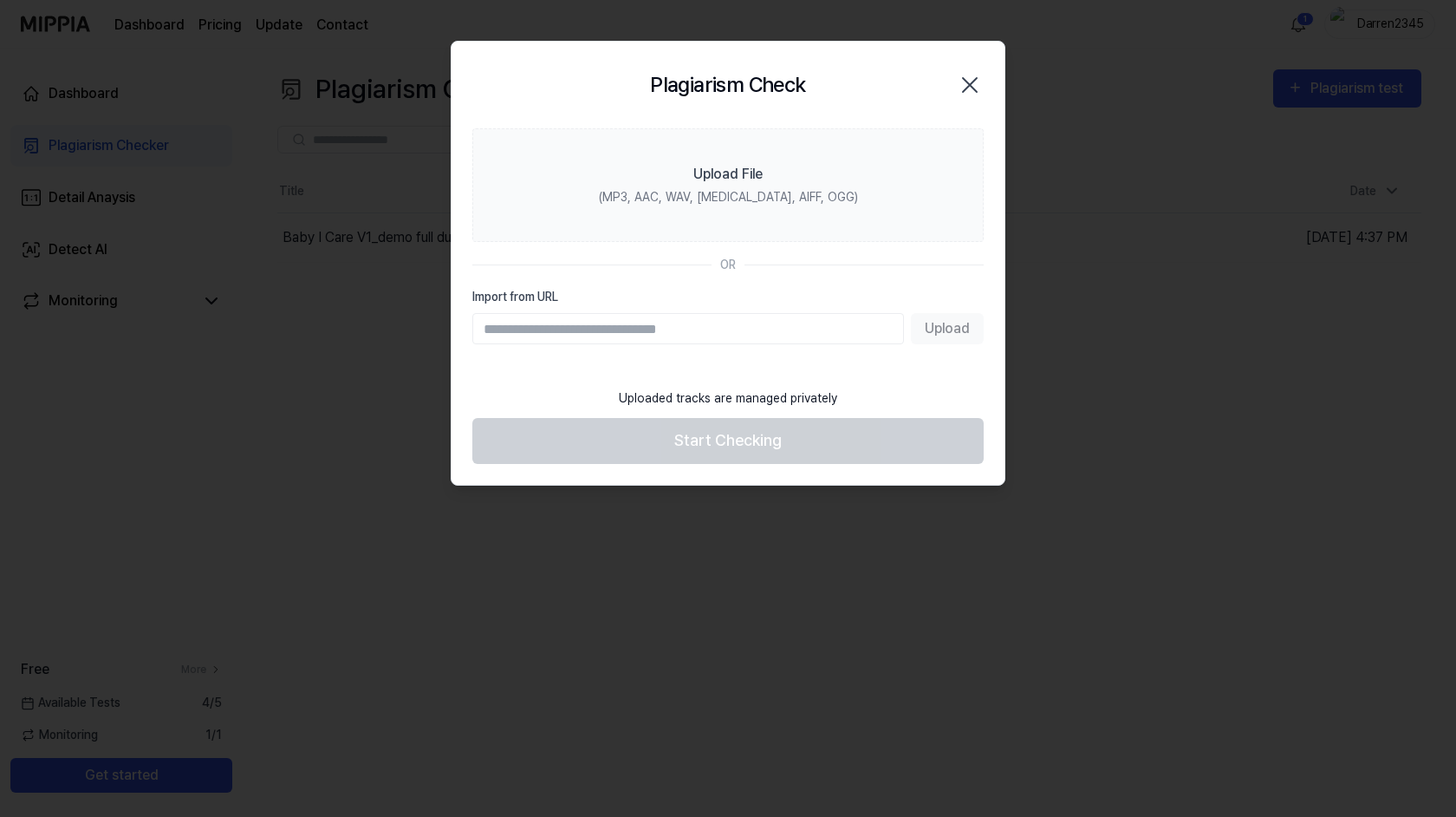
click at [700, 326] on input "Import from URL" at bounding box center [688, 328] width 432 height 31
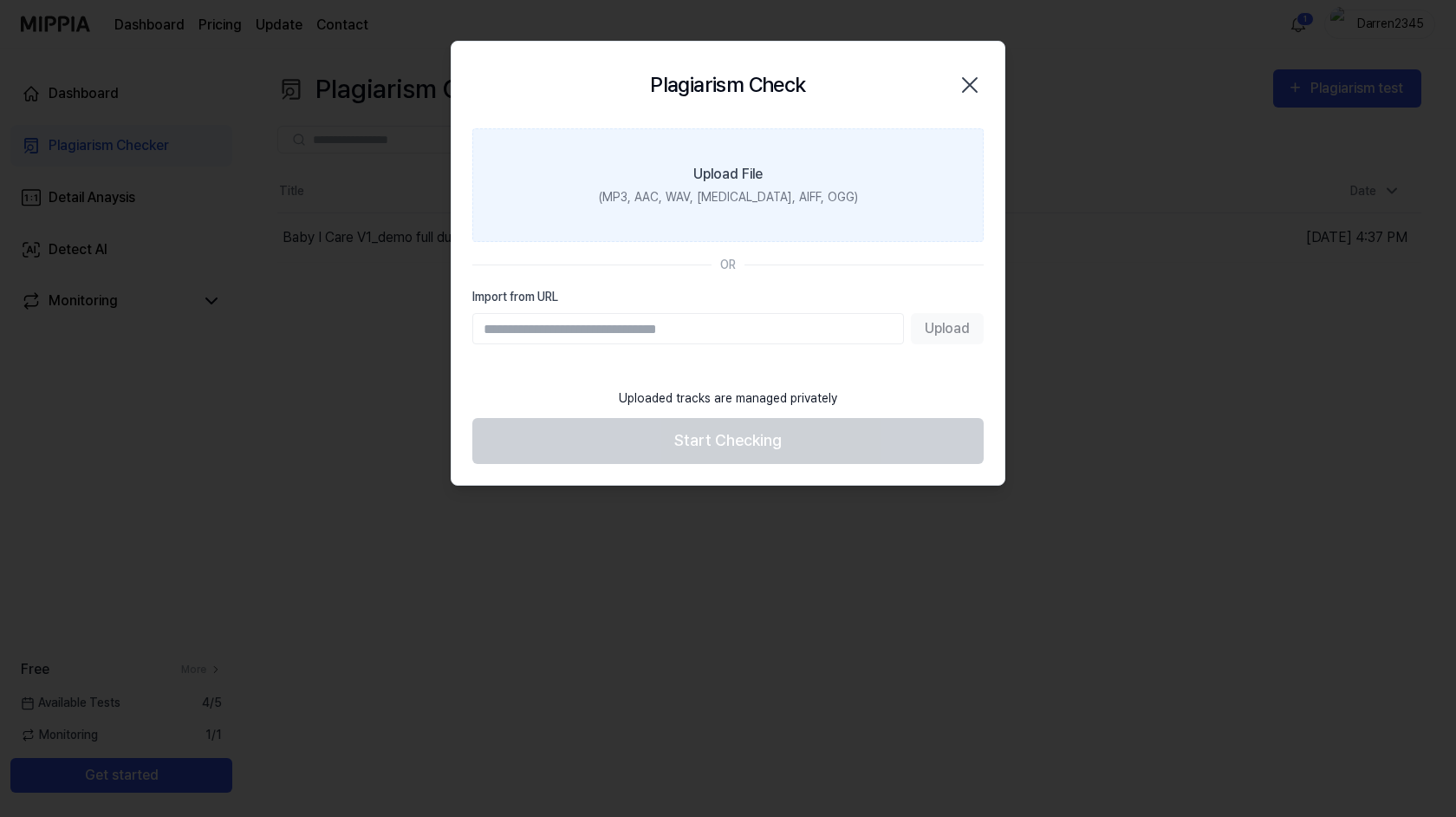
click at [733, 209] on label "Upload File (MP3, AAC, WAV, FLAC, AIFF, OGG)" at bounding box center [728, 184] width 512 height 114
click at [0, 0] on input "Upload File (MP3, AAC, WAV, FLAC, AIFF, OGG)" at bounding box center [0, 0] width 0 height 0
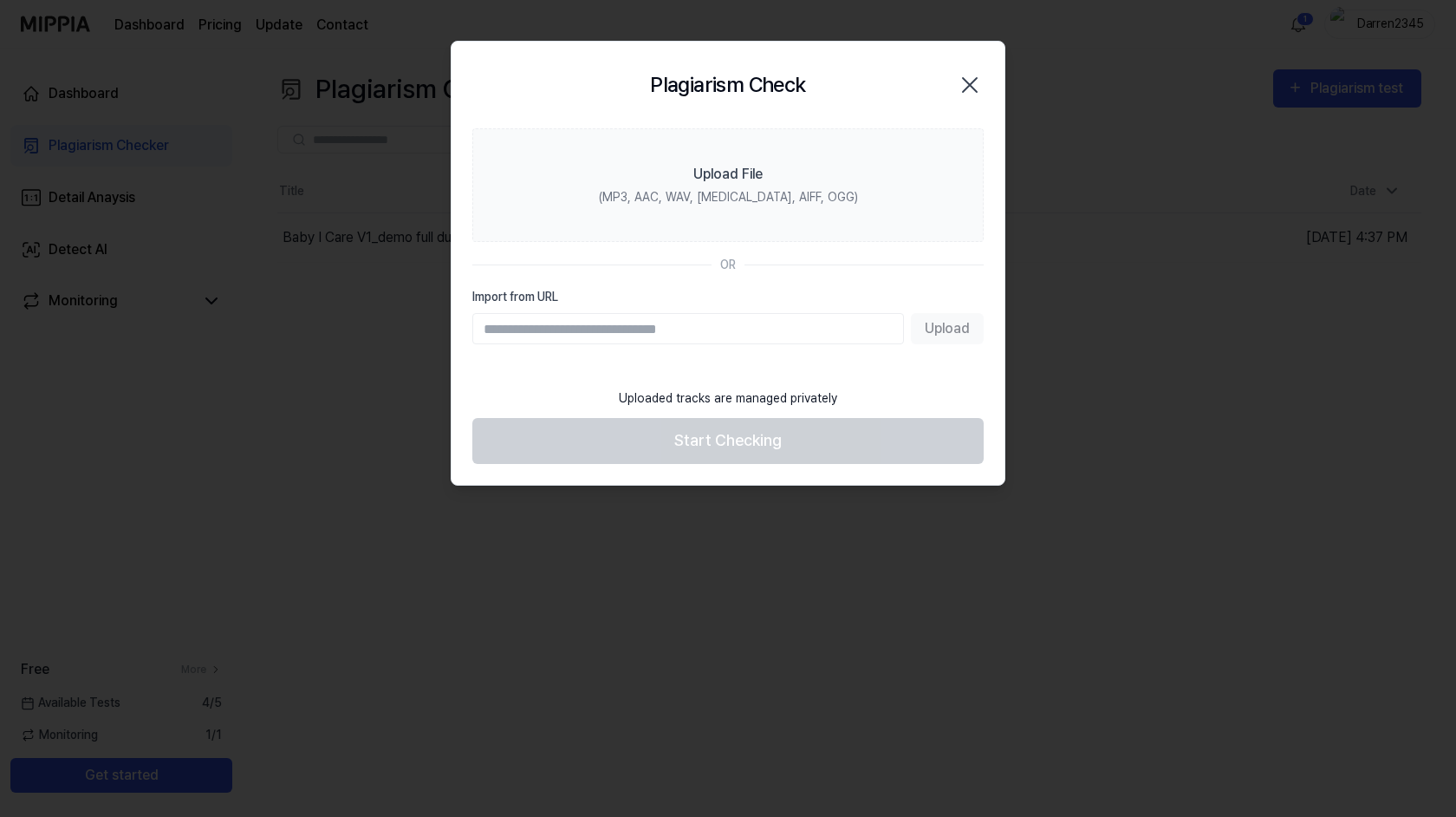
click at [961, 81] on icon "button" at bounding box center [969, 84] width 28 height 28
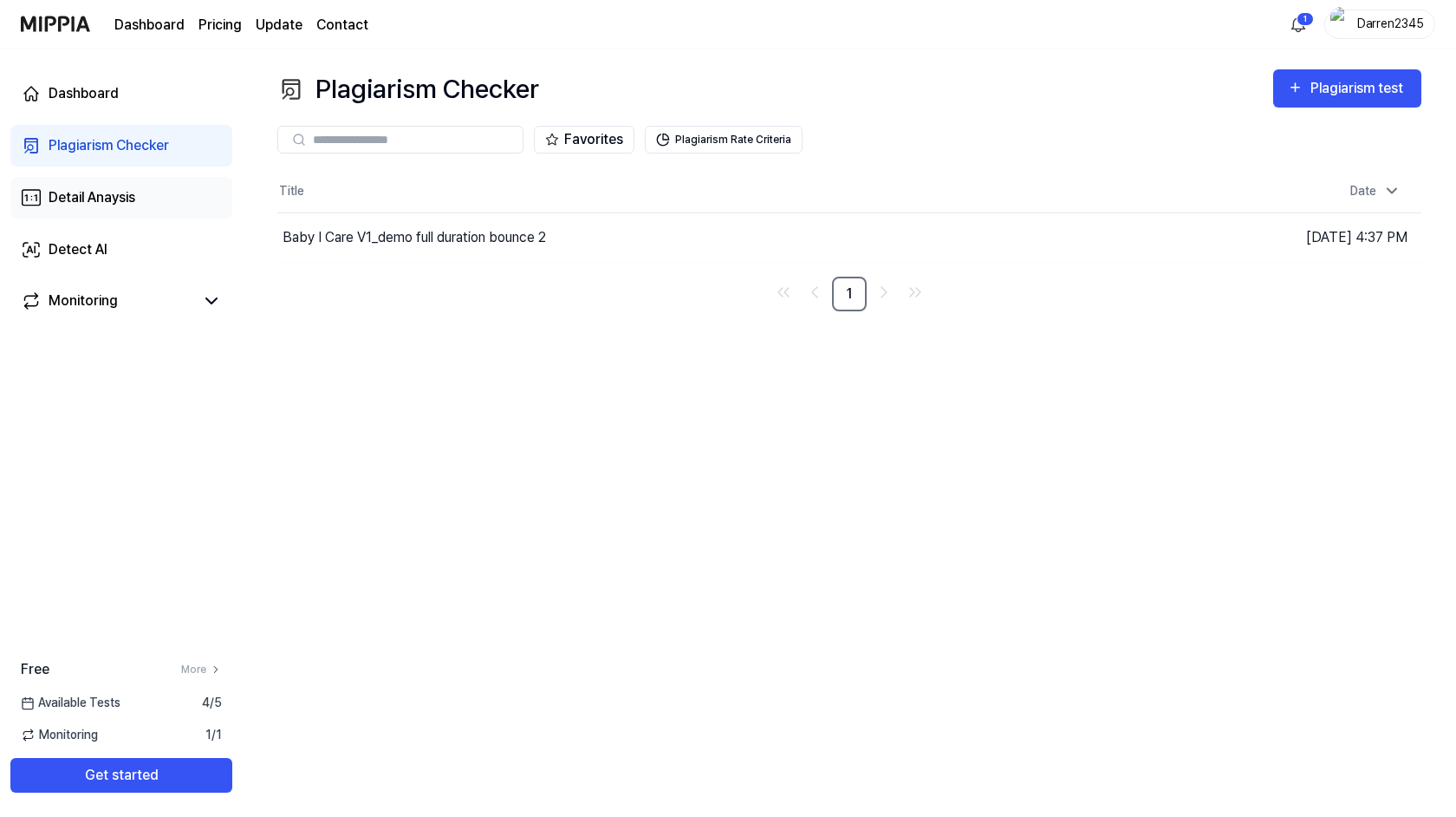
click at [84, 189] on div "Detail Anaysis" at bounding box center [91, 197] width 87 height 21
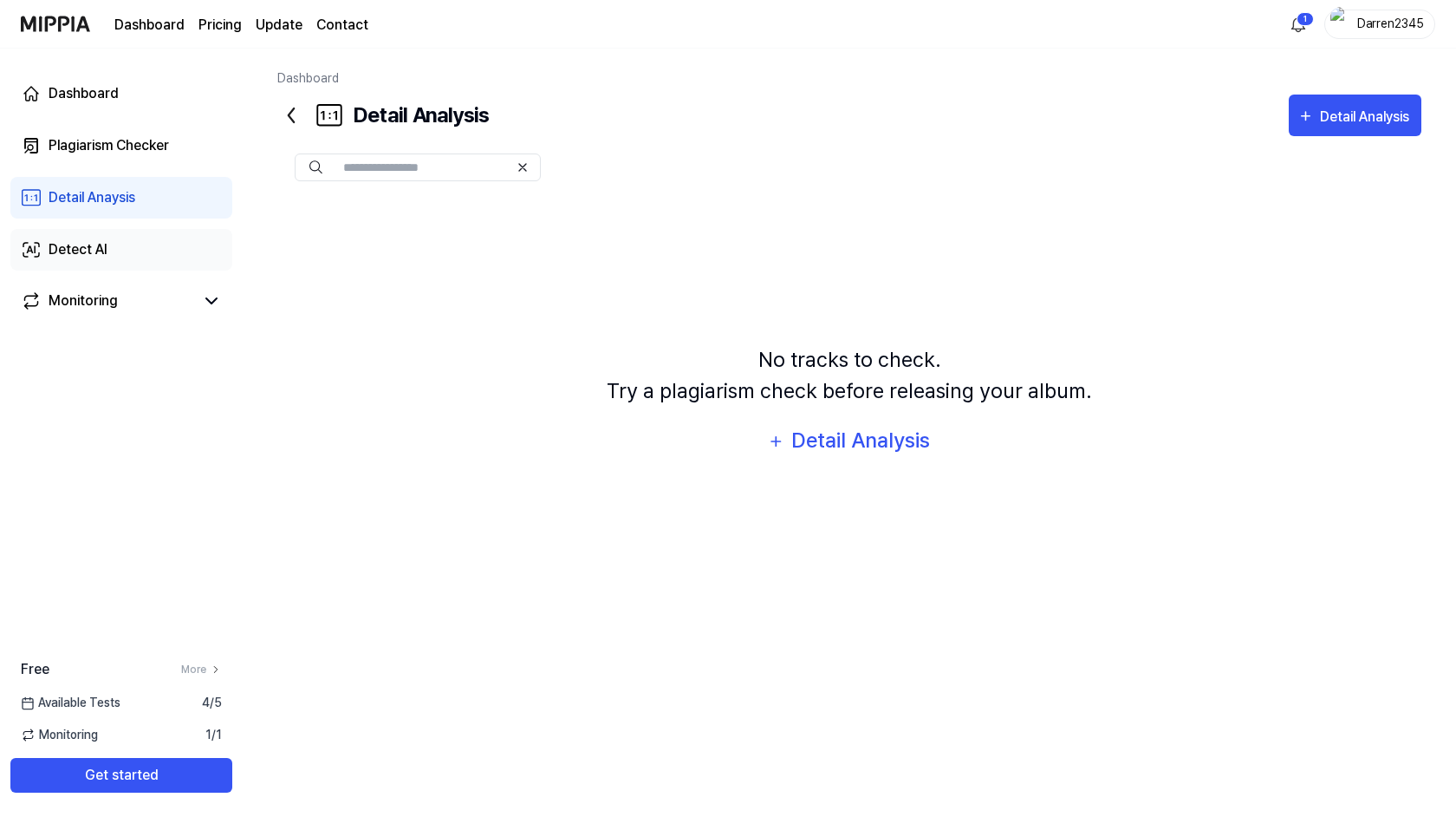
click at [74, 242] on div "Detect AI" at bounding box center [78, 250] width 59 height 21
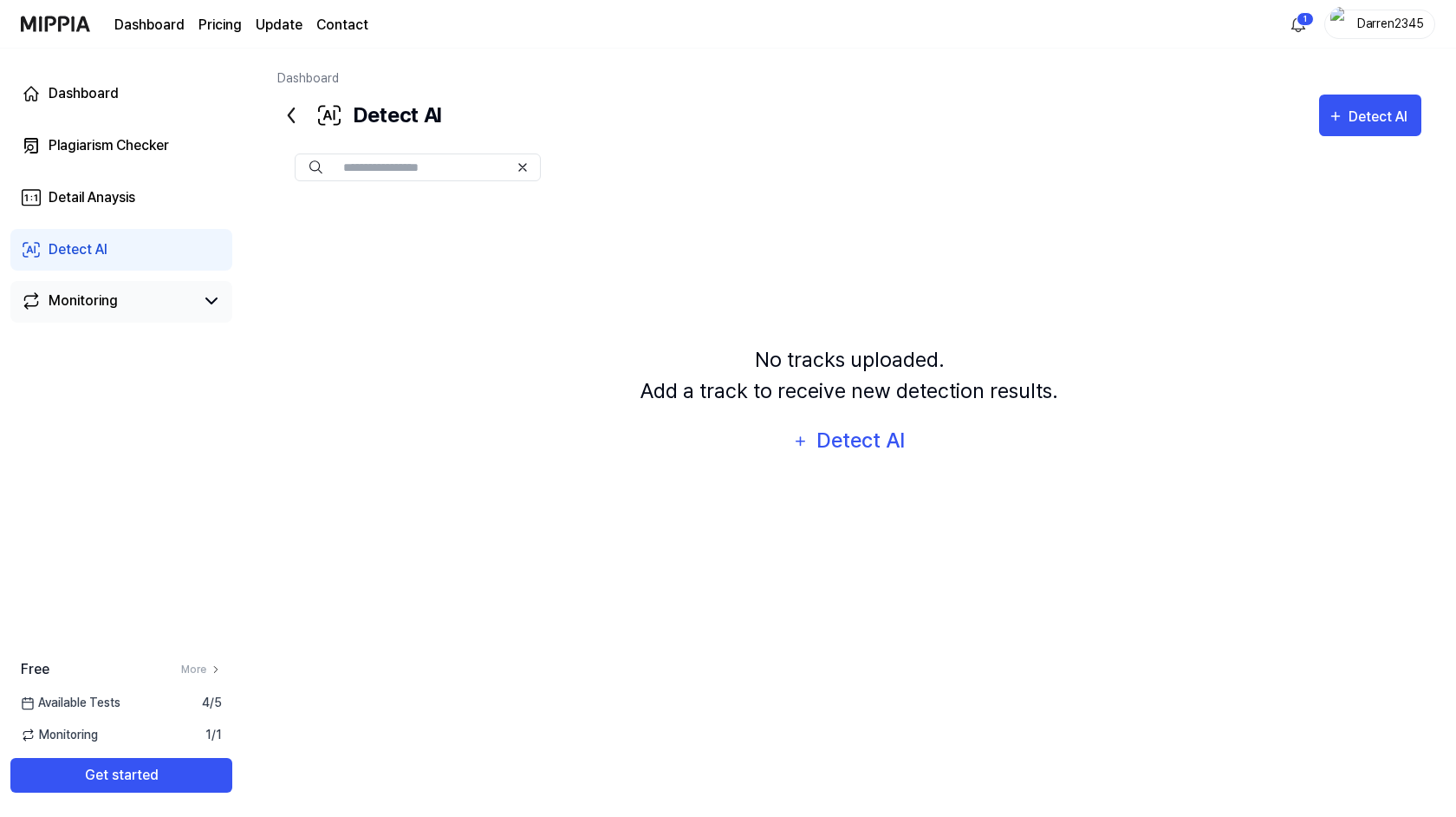
click at [170, 291] on link "Monitoring" at bounding box center [107, 301] width 174 height 21
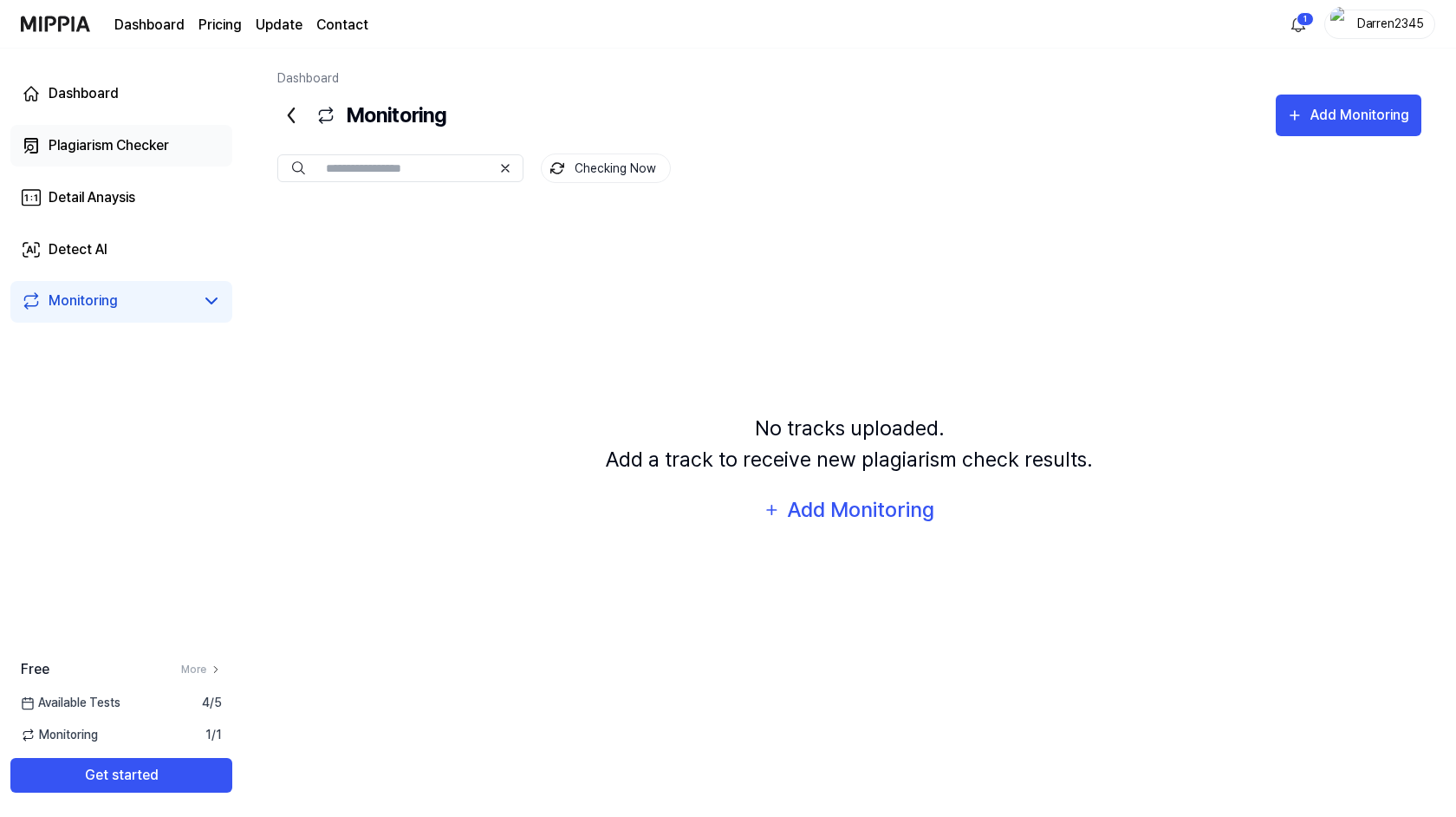
click at [103, 146] on div "Plagiarism Checker" at bounding box center [108, 145] width 121 height 21
